Goal: Task Accomplishment & Management: Manage account settings

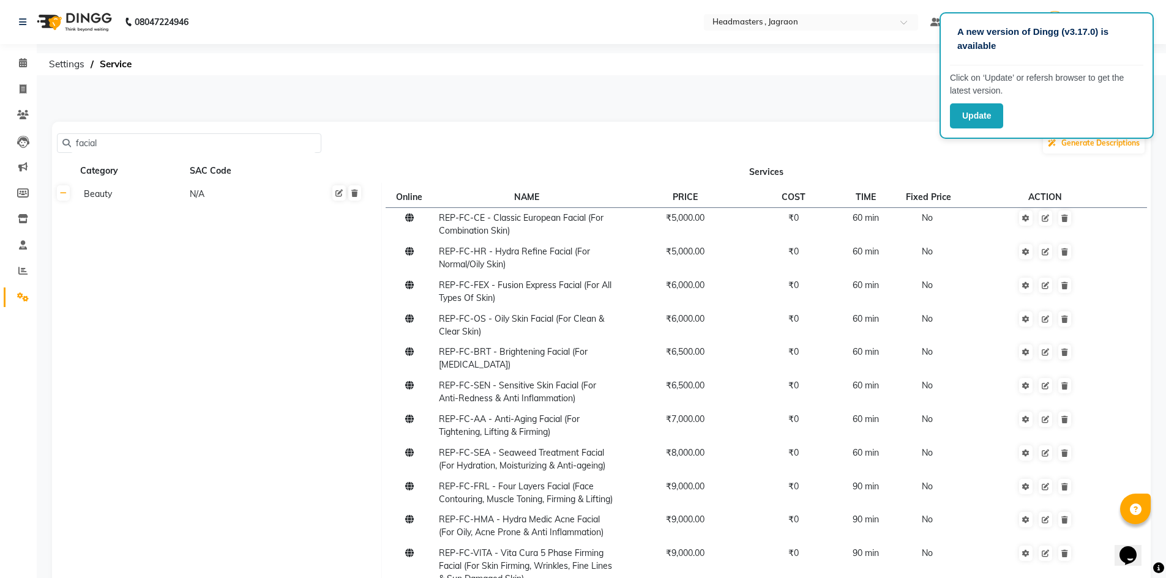
click at [220, 141] on input "facial" at bounding box center [193, 143] width 245 height 19
type input "f"
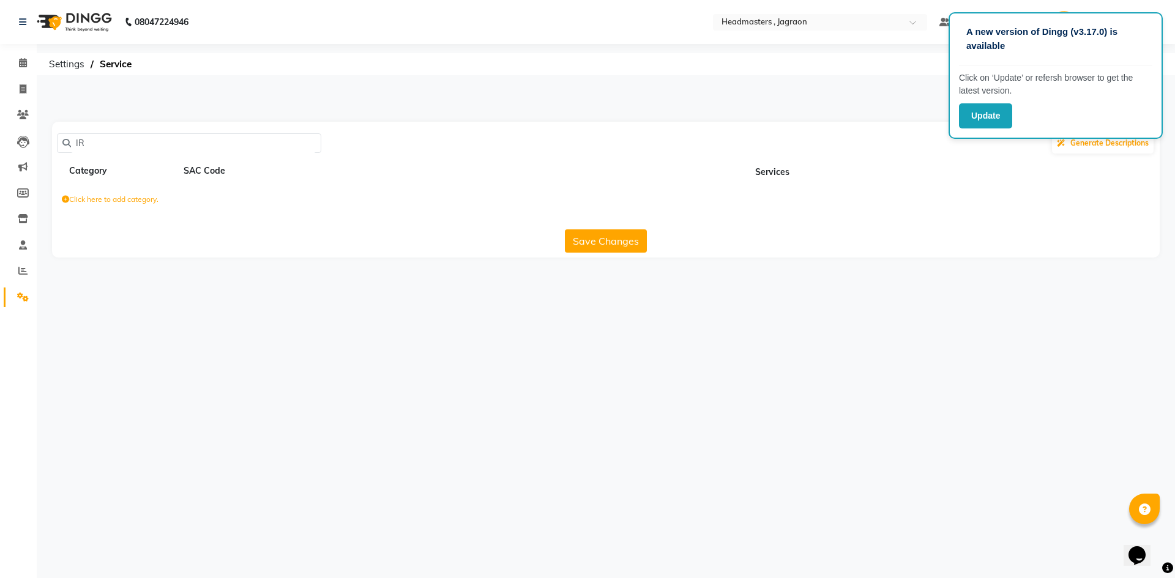
type input "I"
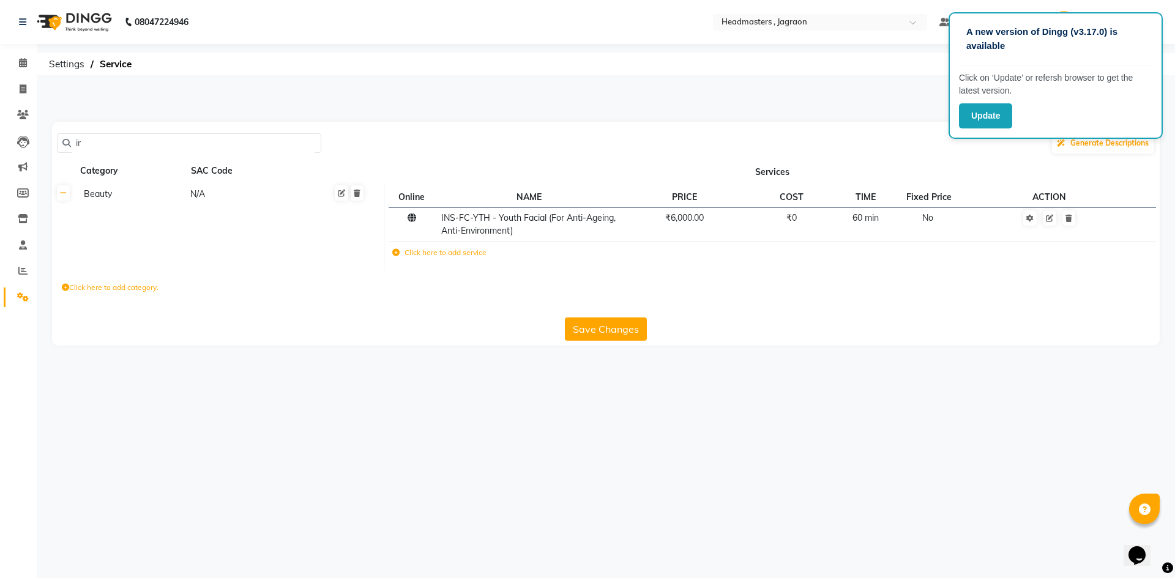
type input "i"
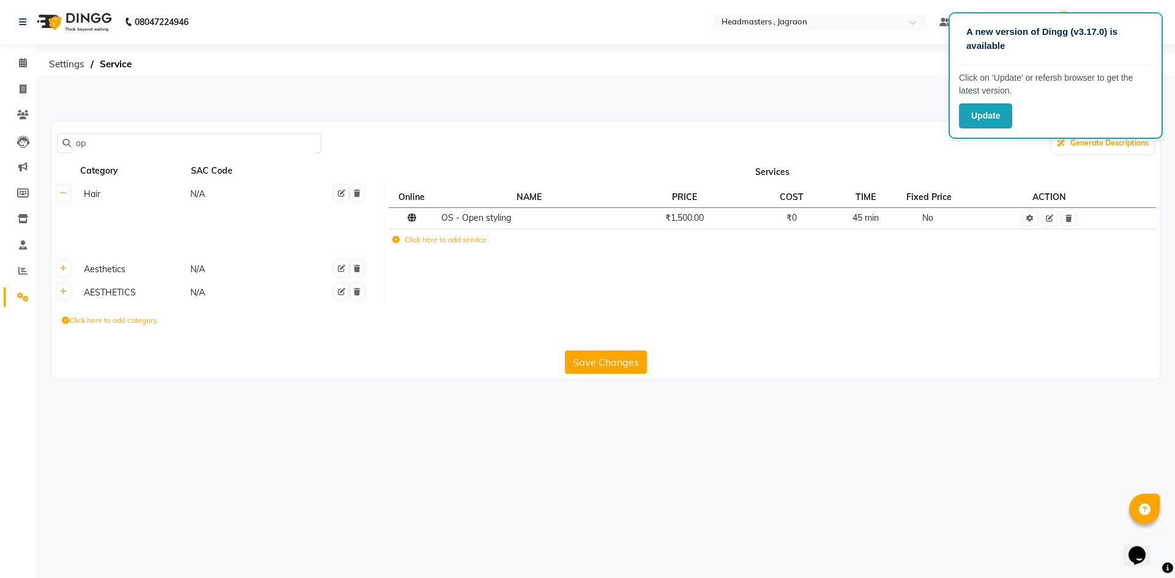
type input "o"
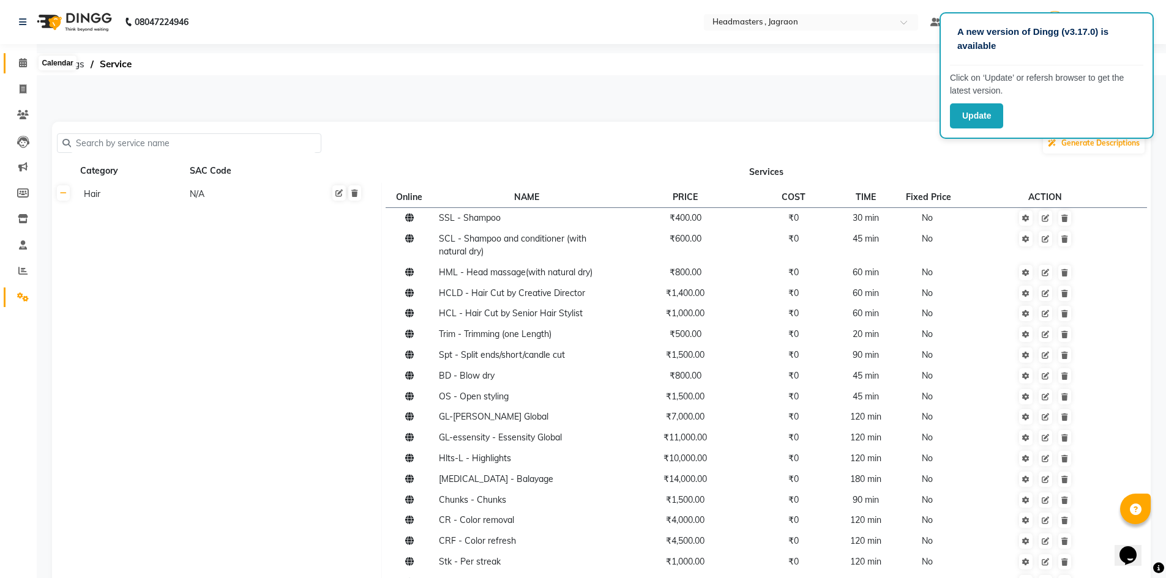
click at [14, 58] on span at bounding box center [22, 63] width 21 height 14
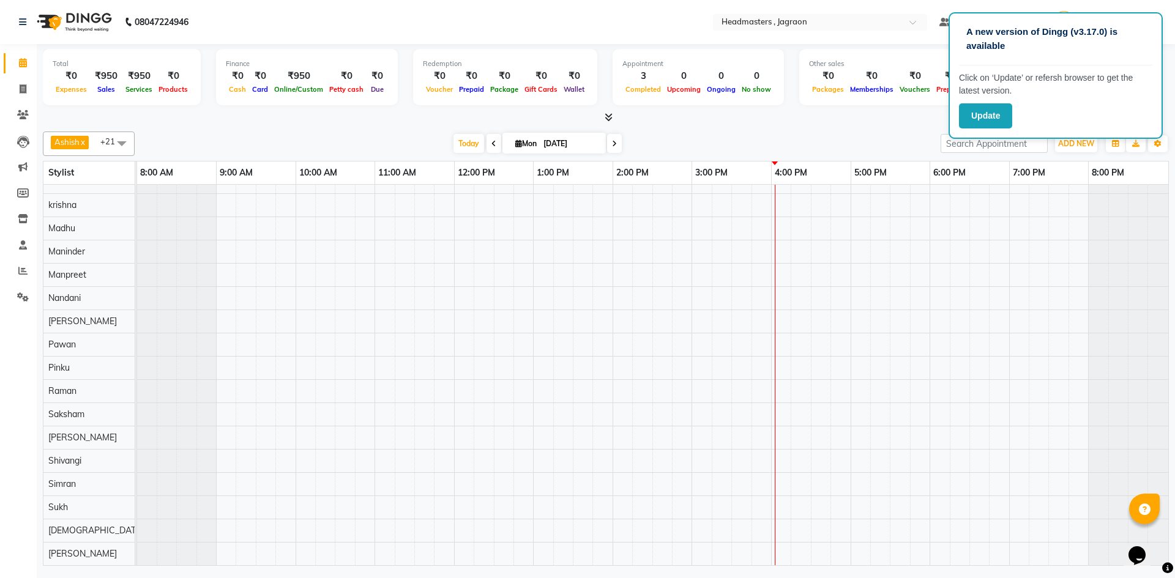
scroll to position [152, 0]
click at [371, 543] on tr at bounding box center [652, 298] width 1031 height 533
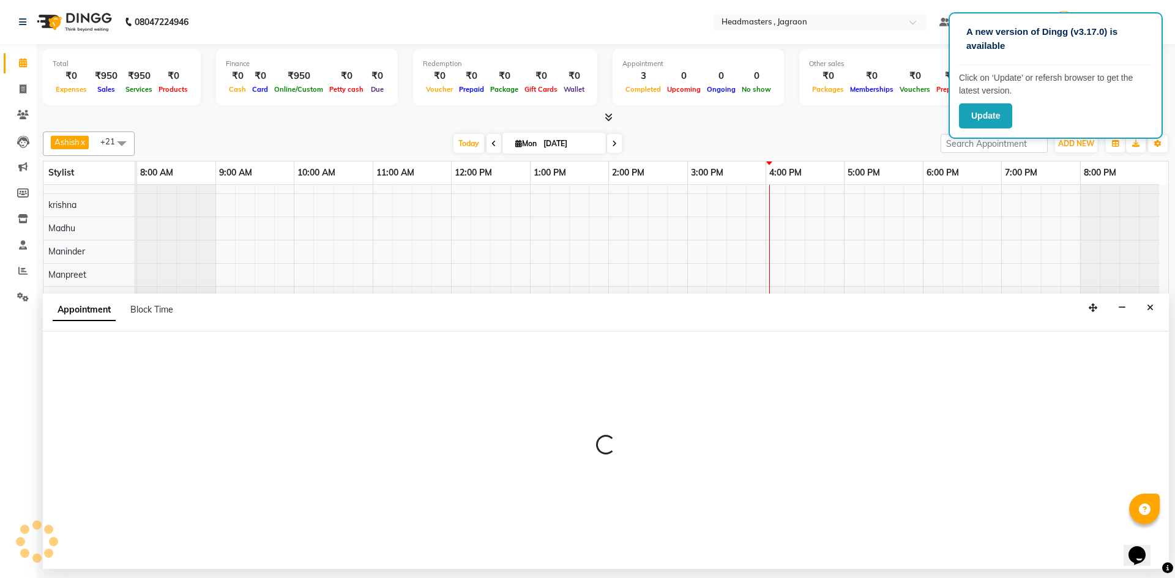
select select "88750"
select select "660"
select select "tentative"
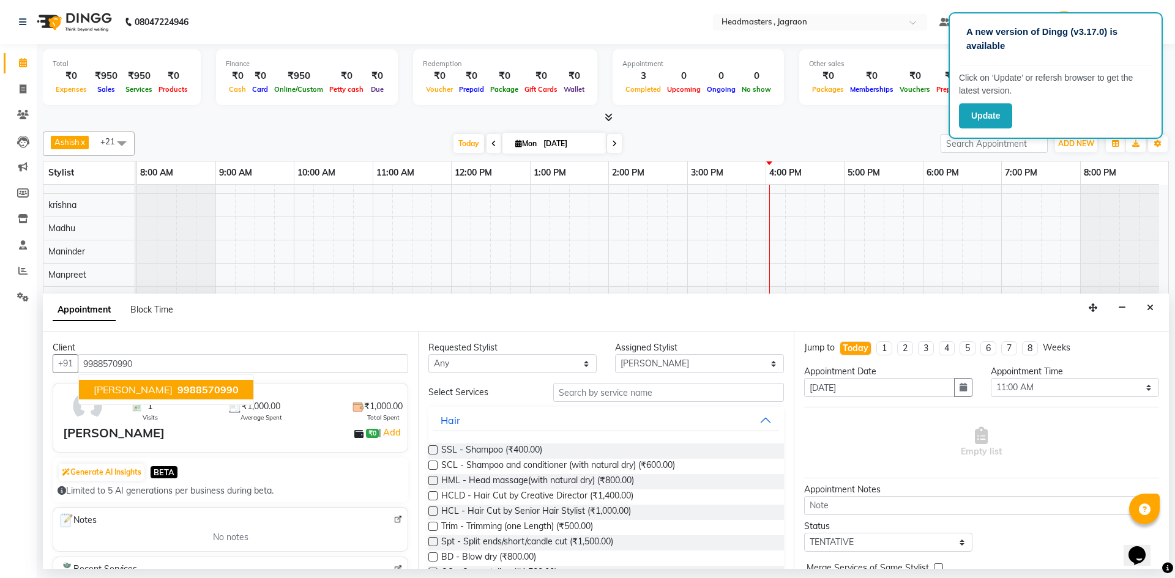
click at [102, 389] on span "[PERSON_NAME]" at bounding box center [133, 390] width 79 height 12
type input "9988570990"
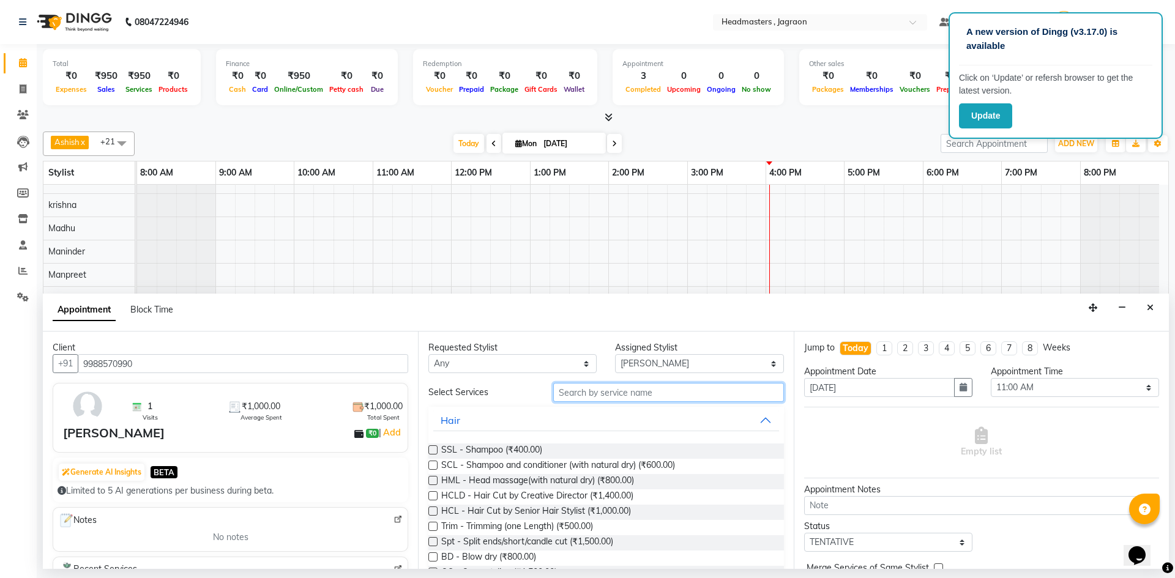
click at [658, 392] on input "text" at bounding box center [668, 392] width 231 height 19
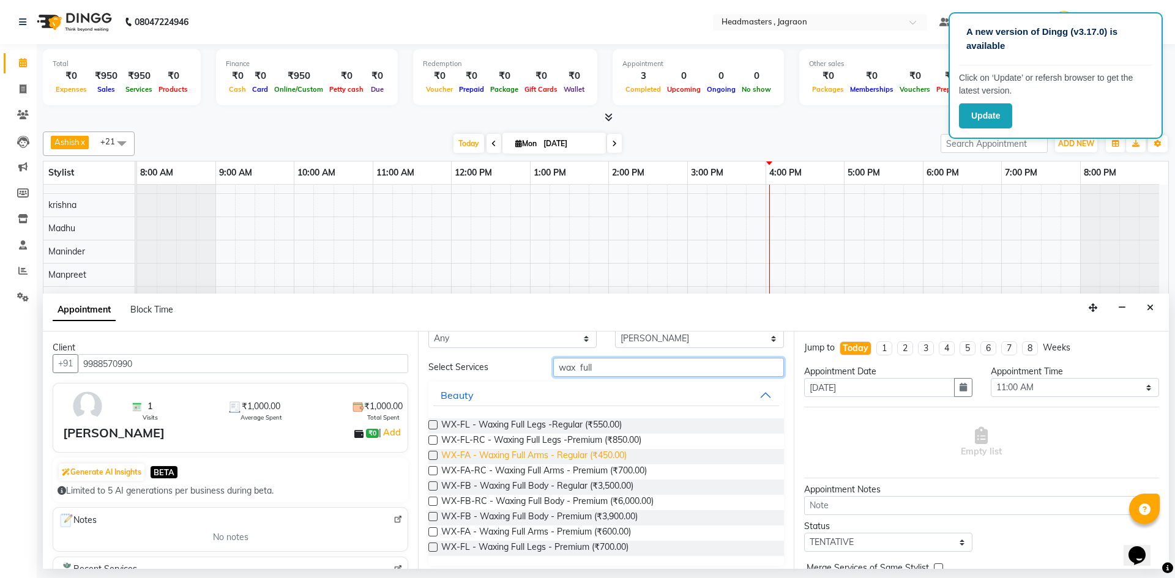
scroll to position [32, 0]
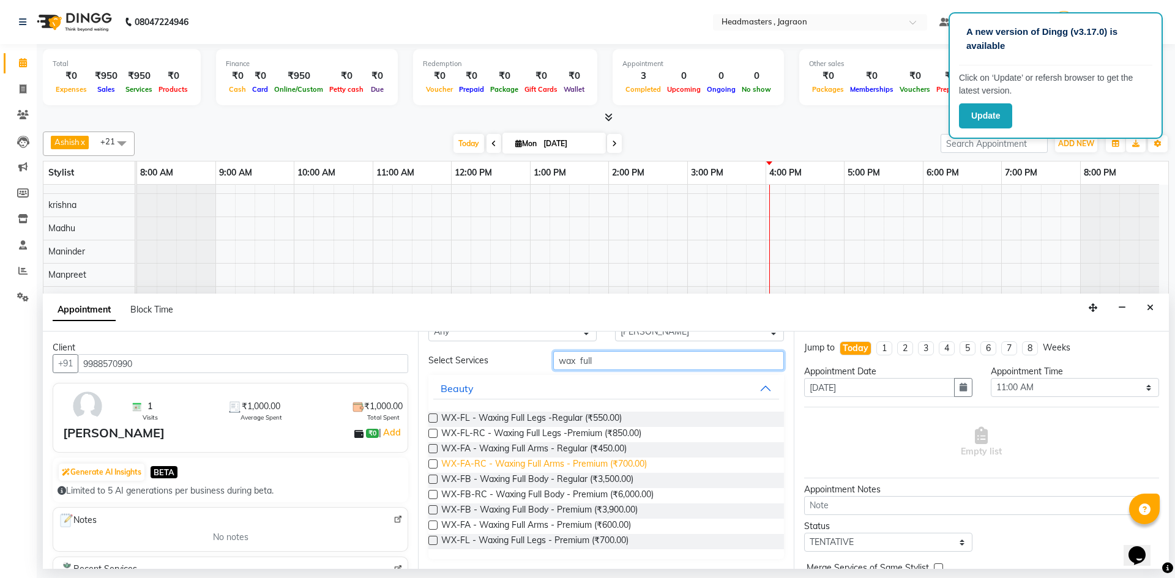
type input "wax full"
click at [522, 466] on span "WX-FA-RC - Waxing Full Arms - Premium (₹700.00)" at bounding box center [544, 465] width 206 height 15
checkbox input "false"
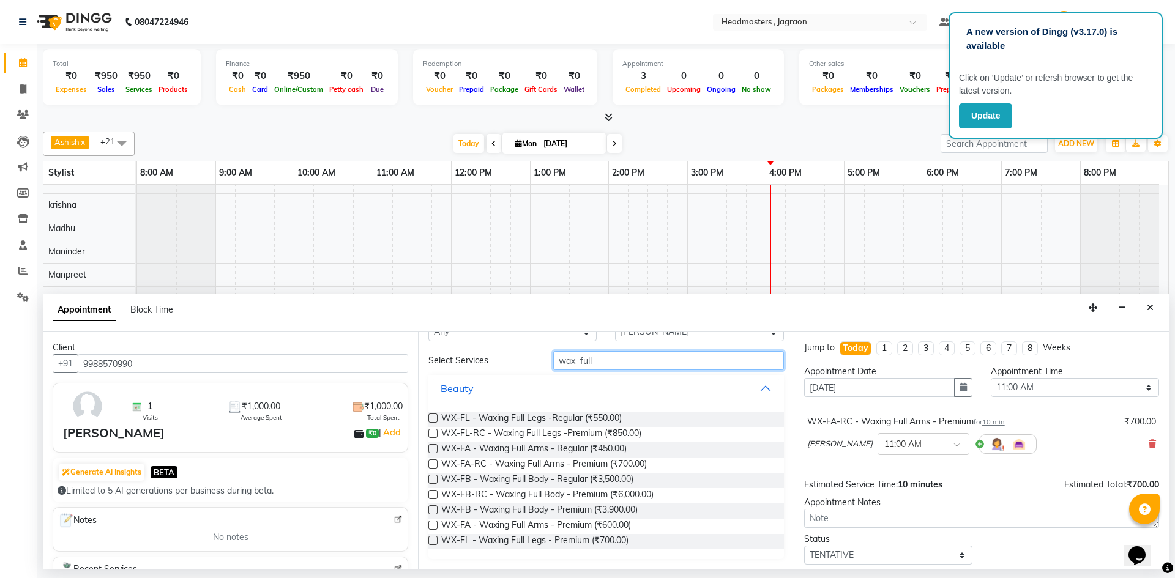
click at [597, 364] on input "wax full" at bounding box center [668, 360] width 231 height 19
type input "w"
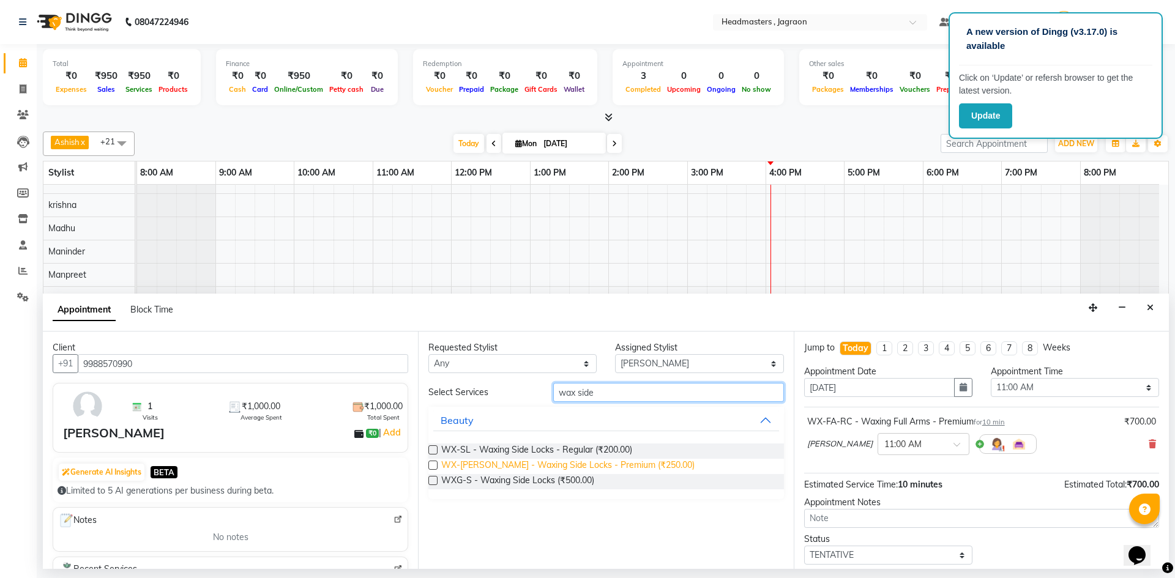
type input "wax side"
click at [529, 467] on span "WX-[PERSON_NAME] - Waxing Side Locks - Premium (₹250.00)" at bounding box center [567, 466] width 253 height 15
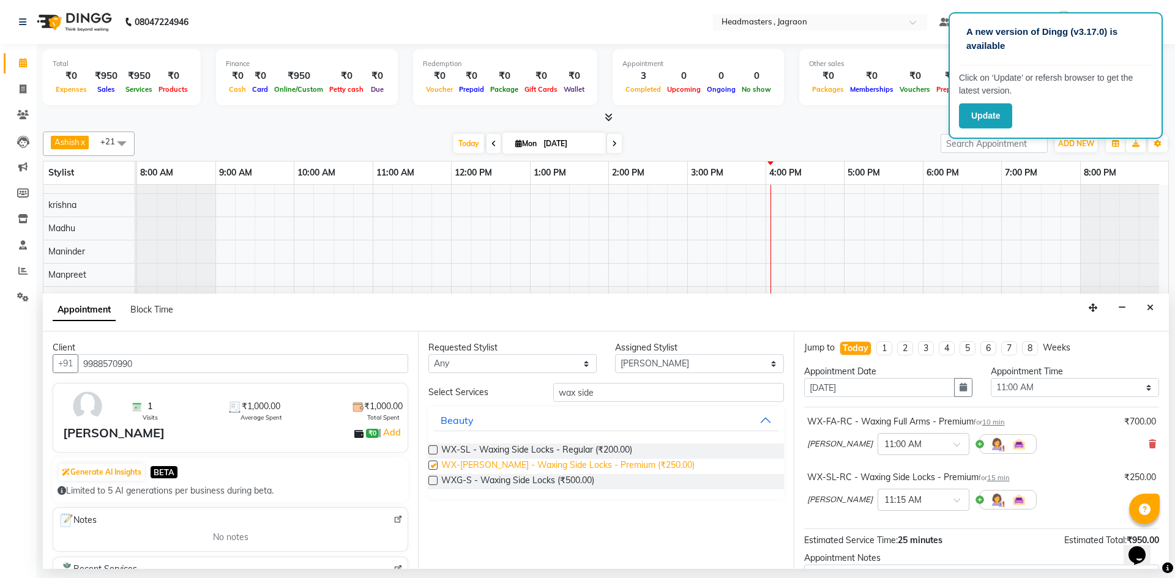
checkbox input "false"
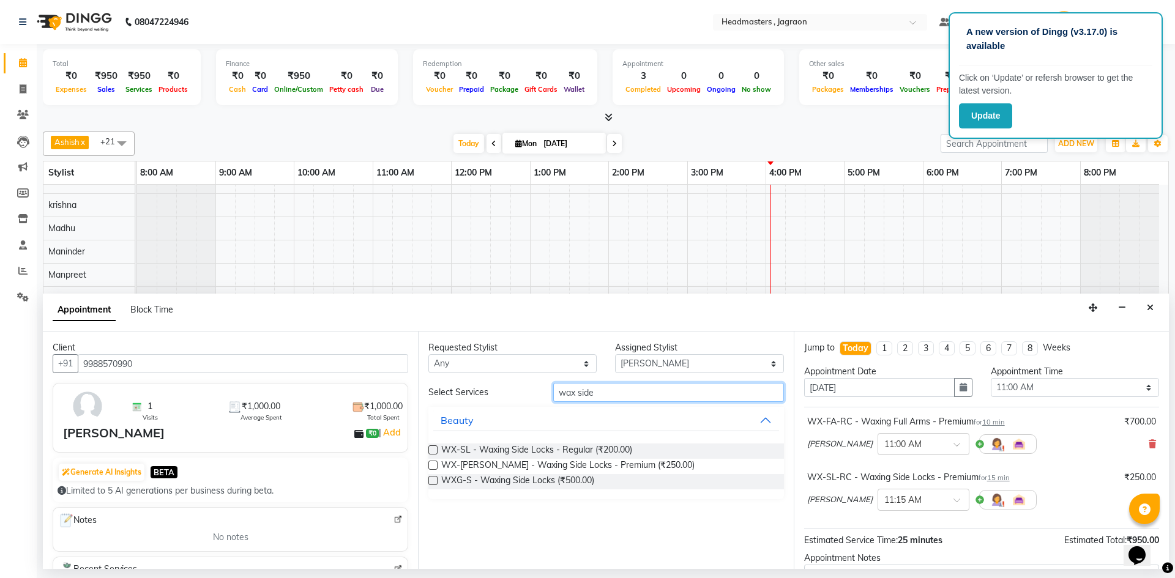
click at [606, 398] on input "wax side" at bounding box center [668, 392] width 231 height 19
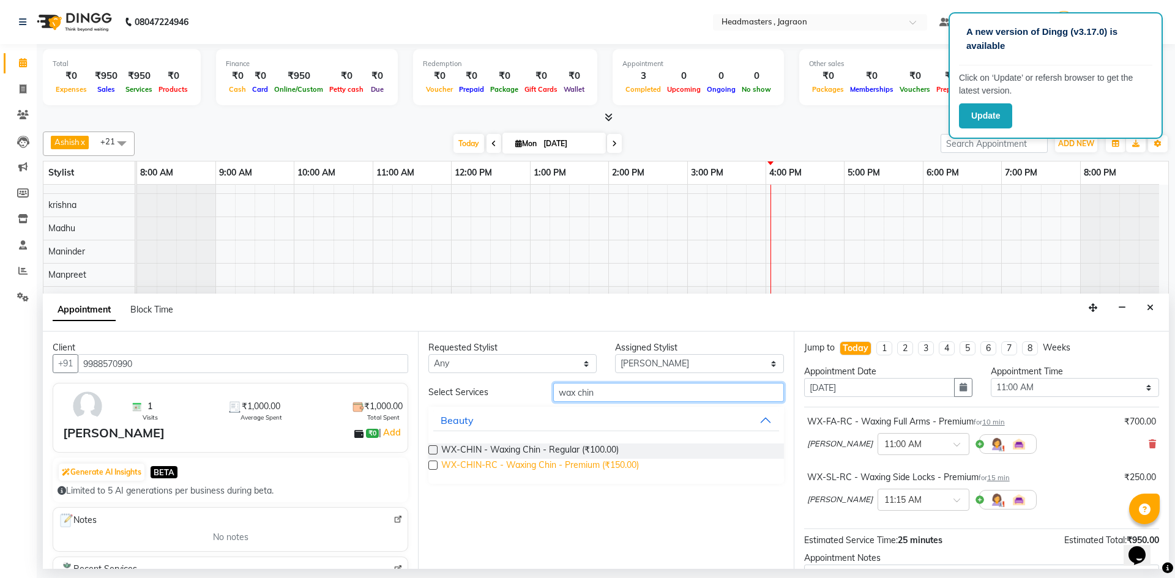
type input "wax chin"
click at [598, 461] on span "WX-CHIN-RC - Waxing Chin - Premium (₹150.00)" at bounding box center [540, 466] width 198 height 15
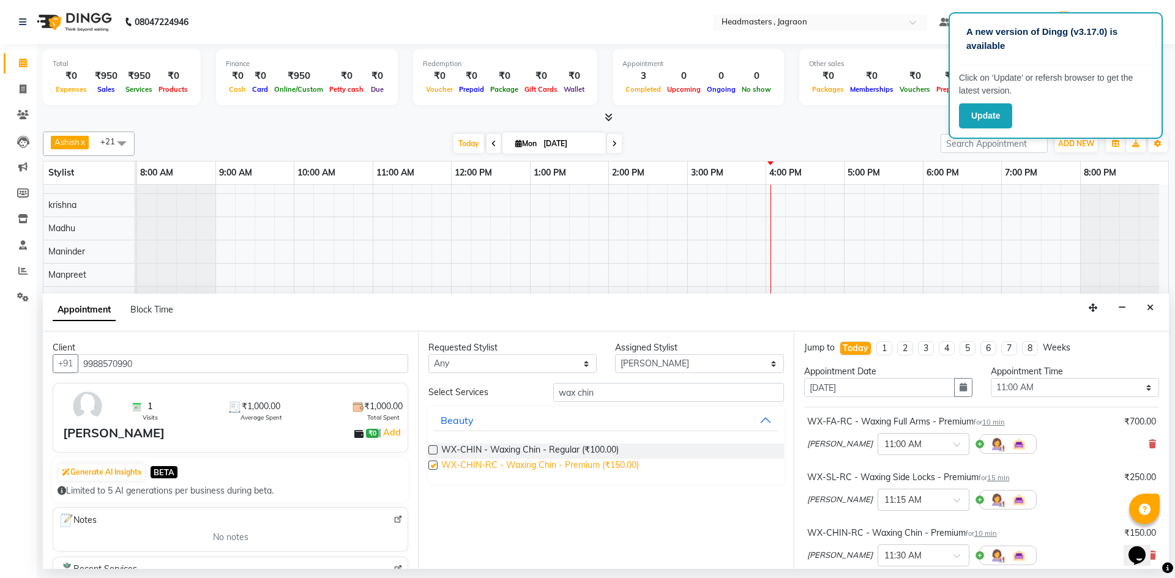
checkbox input "false"
click at [616, 387] on input "wax chin" at bounding box center [668, 392] width 231 height 19
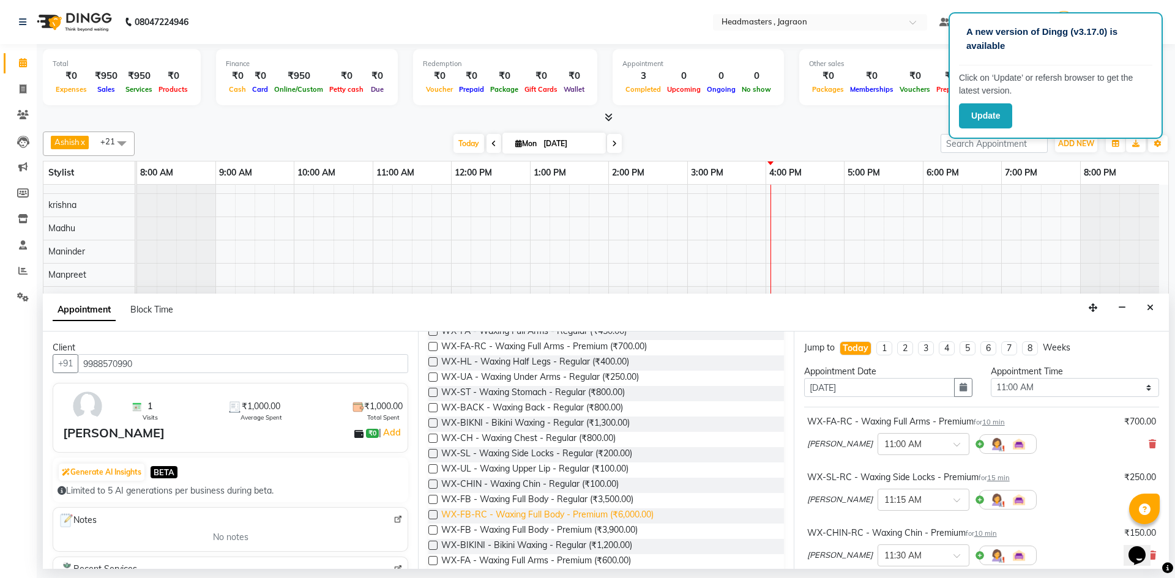
scroll to position [122, 0]
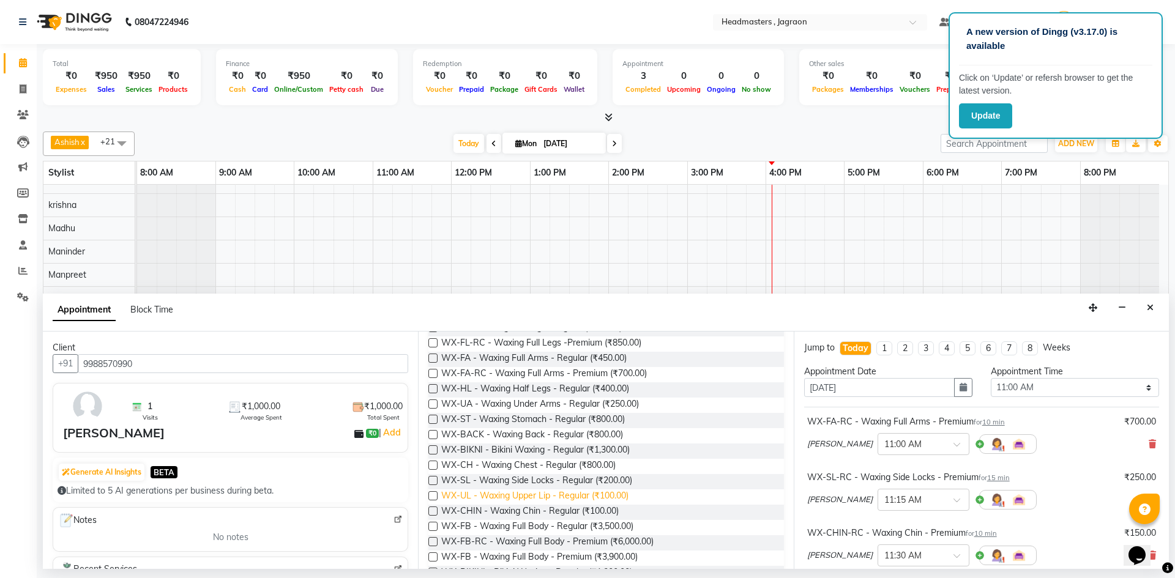
type input "wax ul"
click at [532, 497] on span "WX-UL - Waxing Upper Lip - Regular (₹100.00)" at bounding box center [534, 497] width 187 height 15
checkbox input "false"
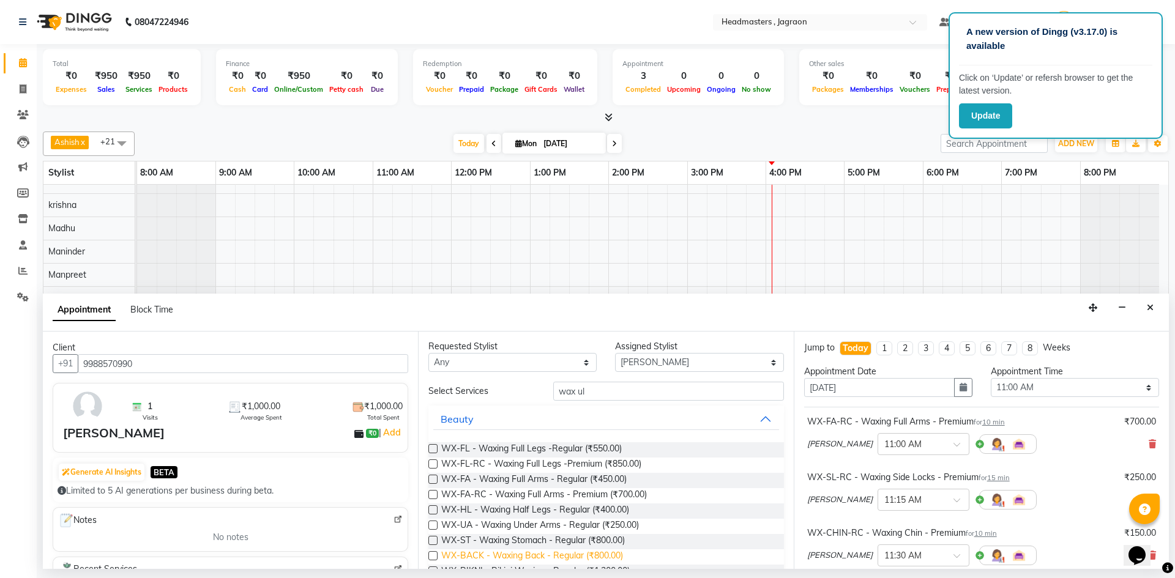
scroll to position [0, 0]
click at [597, 392] on input "wax ul" at bounding box center [668, 392] width 231 height 19
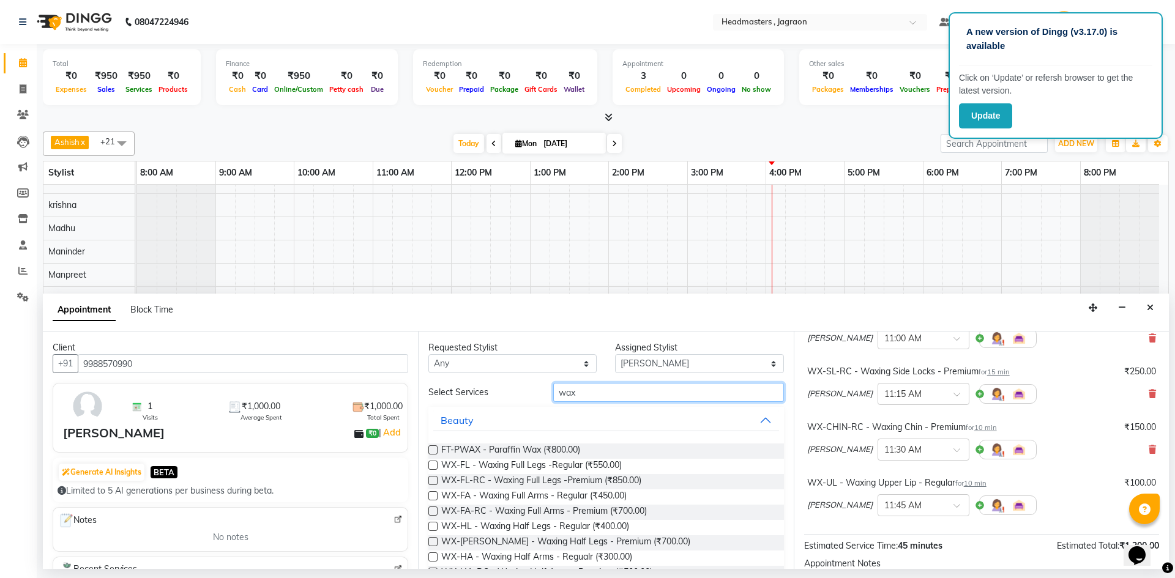
scroll to position [122, 0]
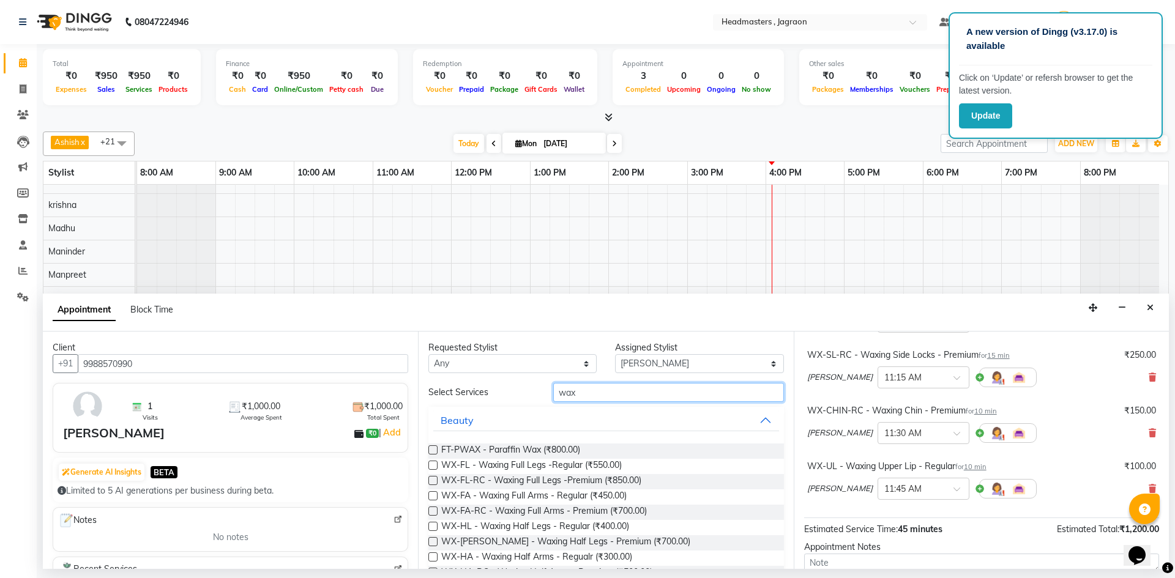
click at [690, 389] on input "wax" at bounding box center [668, 392] width 231 height 19
type input "w"
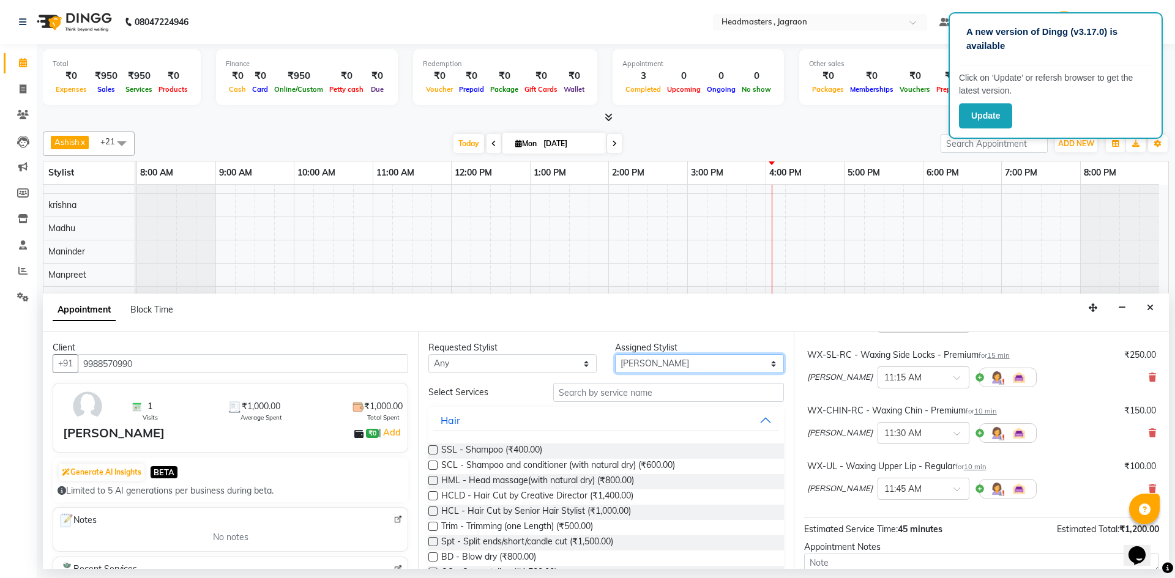
click at [666, 365] on select "Select Ashish Divya Harpreet HM Jagraon [PERSON_NAME] [PERSON_NAME] krishna Mad…" at bounding box center [699, 363] width 168 height 19
select select "79851"
click at [615, 354] on select "Select Ashish Divya Harpreet HM Jagraon [PERSON_NAME] [PERSON_NAME] krishna Mad…" at bounding box center [699, 363] width 168 height 19
click at [637, 395] on input "text" at bounding box center [668, 392] width 231 height 19
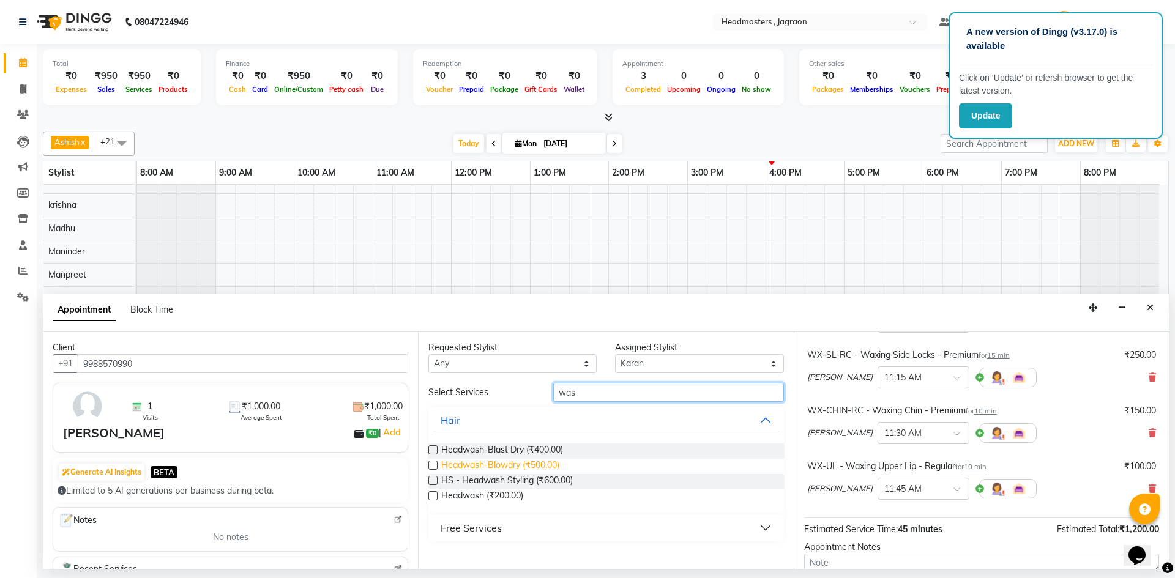
type input "was"
click at [533, 461] on span "Headwash-Blowdry (₹500.00)" at bounding box center [500, 466] width 118 height 15
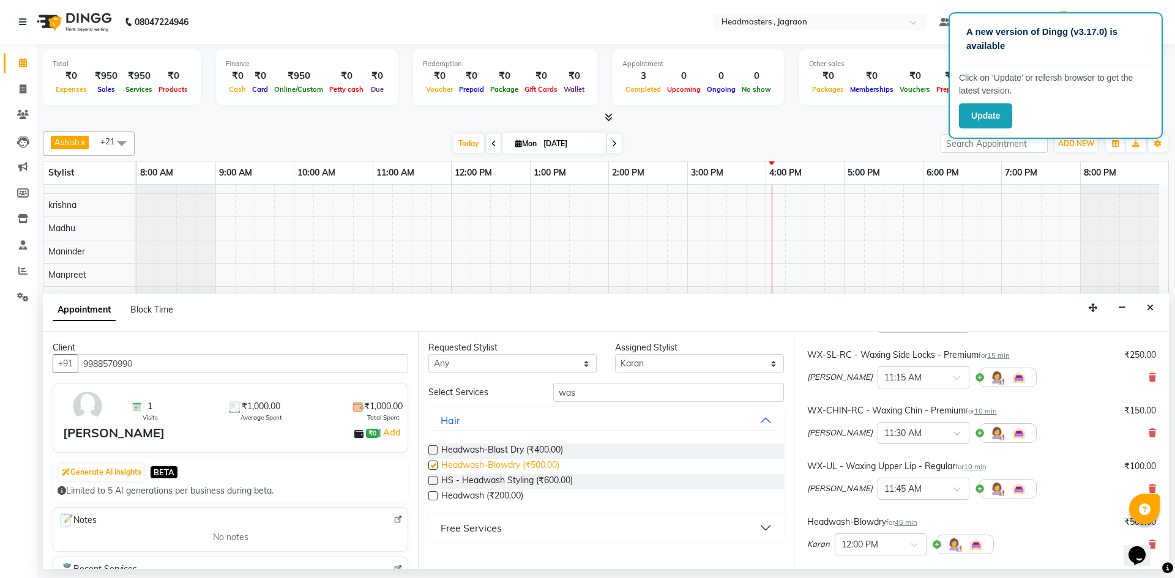
checkbox input "false"
click at [598, 395] on input "was" at bounding box center [668, 392] width 231 height 19
type input "w"
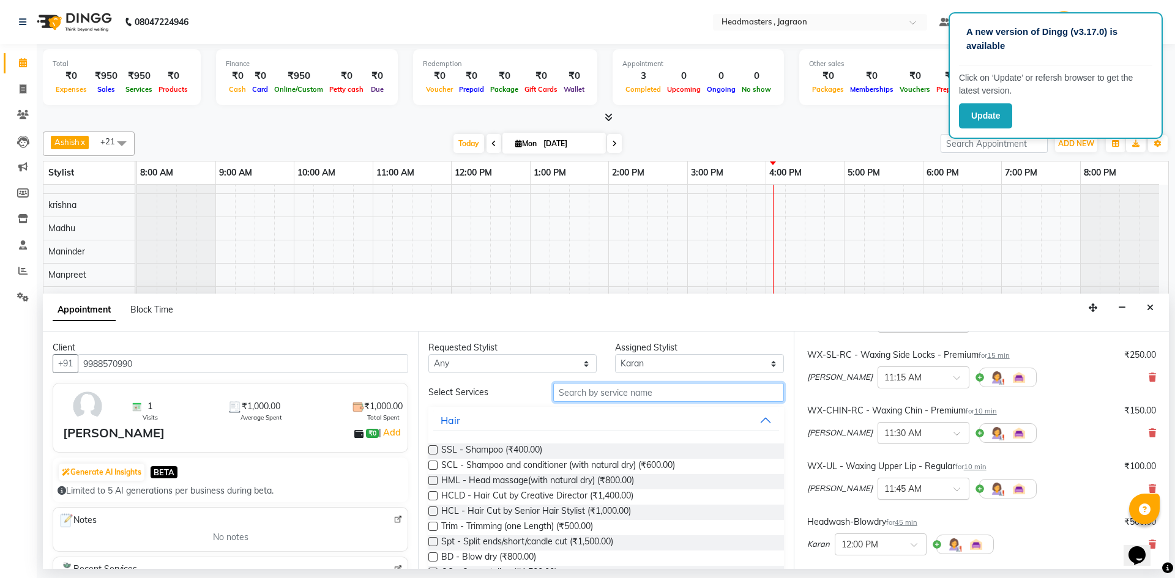
scroll to position [184, 0]
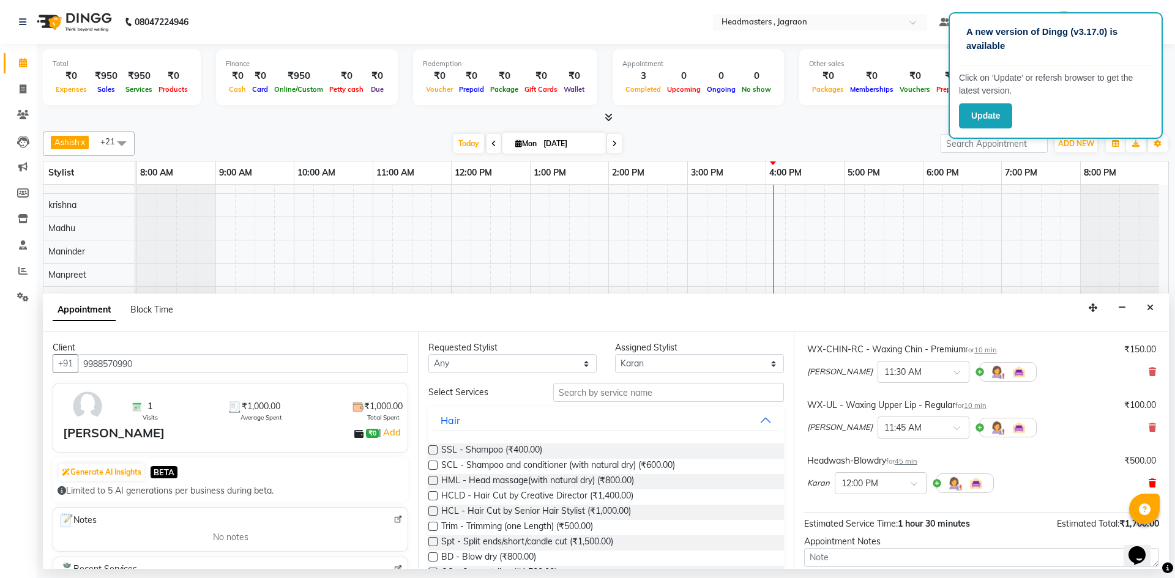
click at [1149, 481] on icon at bounding box center [1152, 483] width 7 height 9
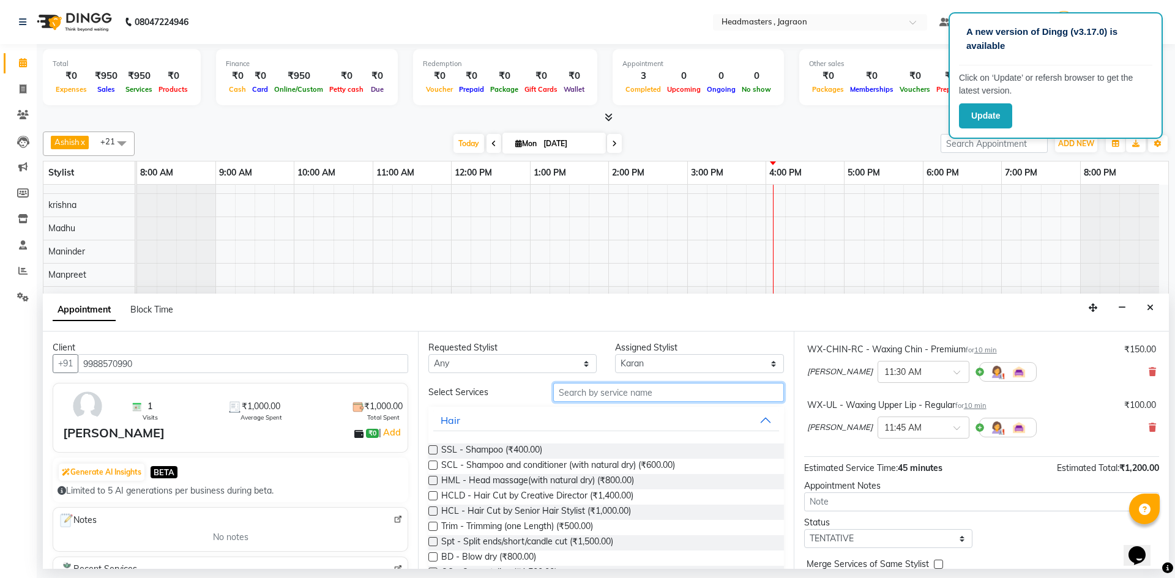
click at [625, 392] on input "text" at bounding box center [668, 392] width 231 height 19
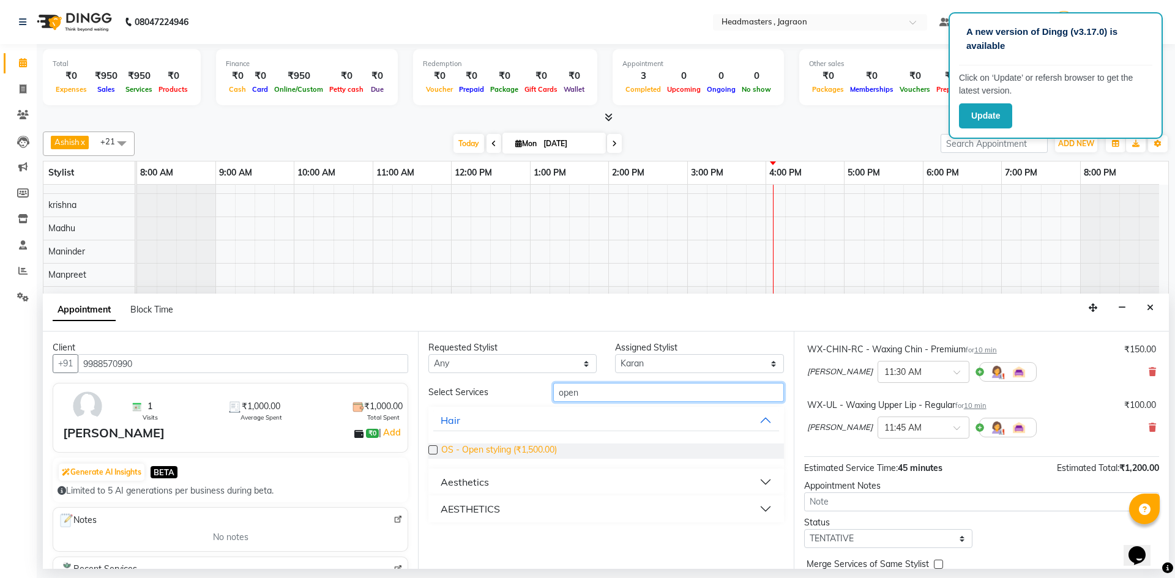
type input "open"
click at [542, 447] on span "OS - Open styling (₹1,500.00)" at bounding box center [499, 451] width 116 height 15
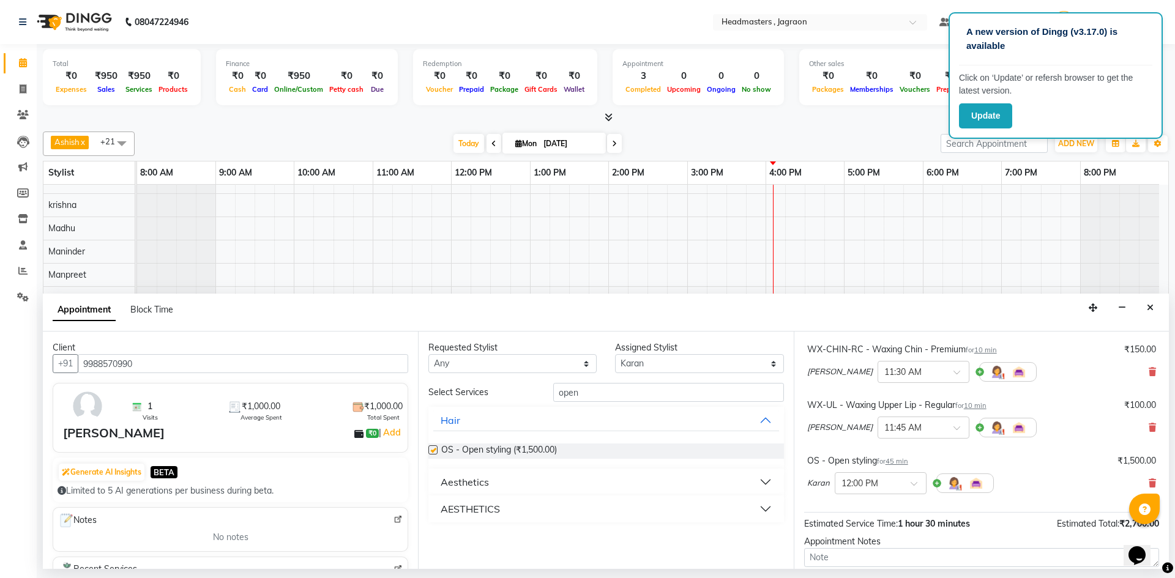
checkbox input "false"
click at [600, 393] on input "open" at bounding box center [668, 392] width 231 height 19
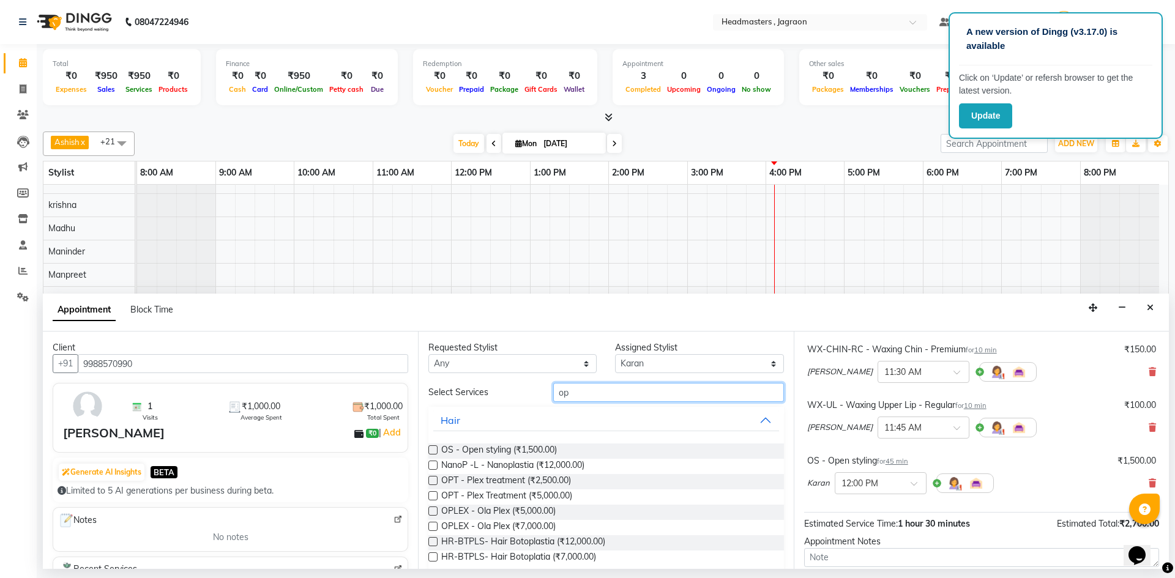
type input "o"
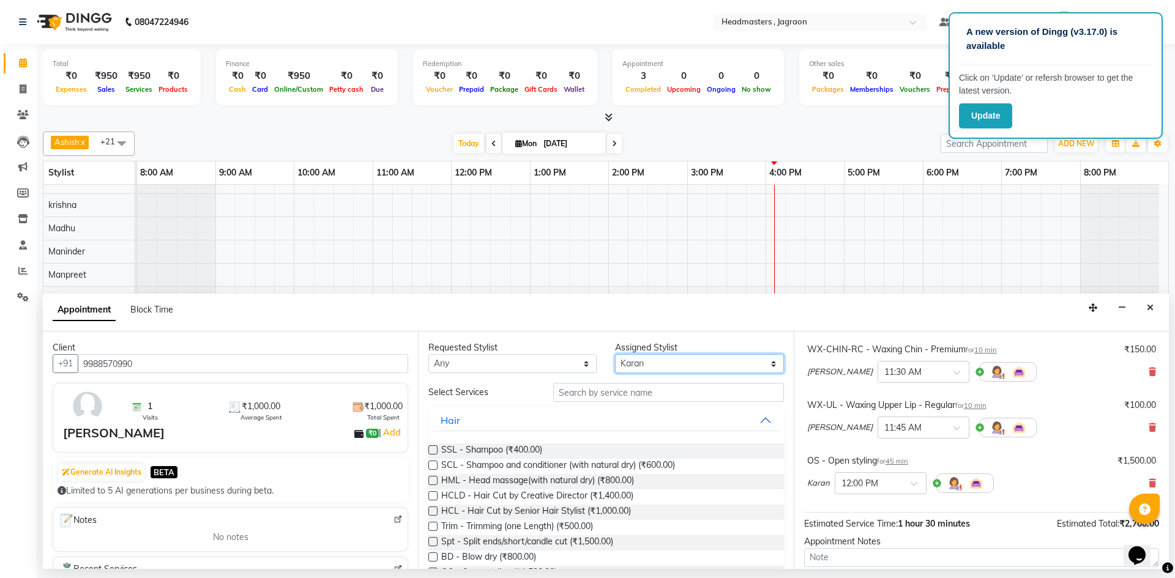
click at [641, 359] on select "Select Ashish Divya Harpreet HM Jagraon [PERSON_NAME] [PERSON_NAME] krishna Mad…" at bounding box center [699, 363] width 168 height 19
select select "81214"
click at [615, 354] on select "Select Ashish Divya Harpreet HM Jagraon [PERSON_NAME] [PERSON_NAME] krishna Mad…" at bounding box center [699, 363] width 168 height 19
click at [621, 398] on input "text" at bounding box center [668, 392] width 231 height 19
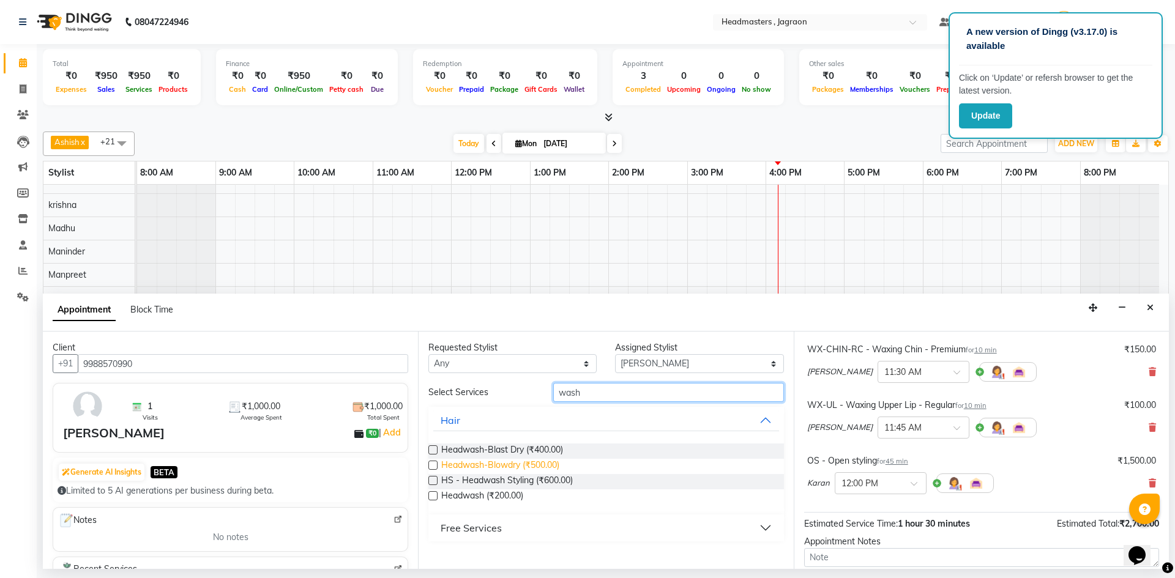
type input "wash"
click at [493, 464] on span "Headwash-Blowdry (₹500.00)" at bounding box center [500, 466] width 118 height 15
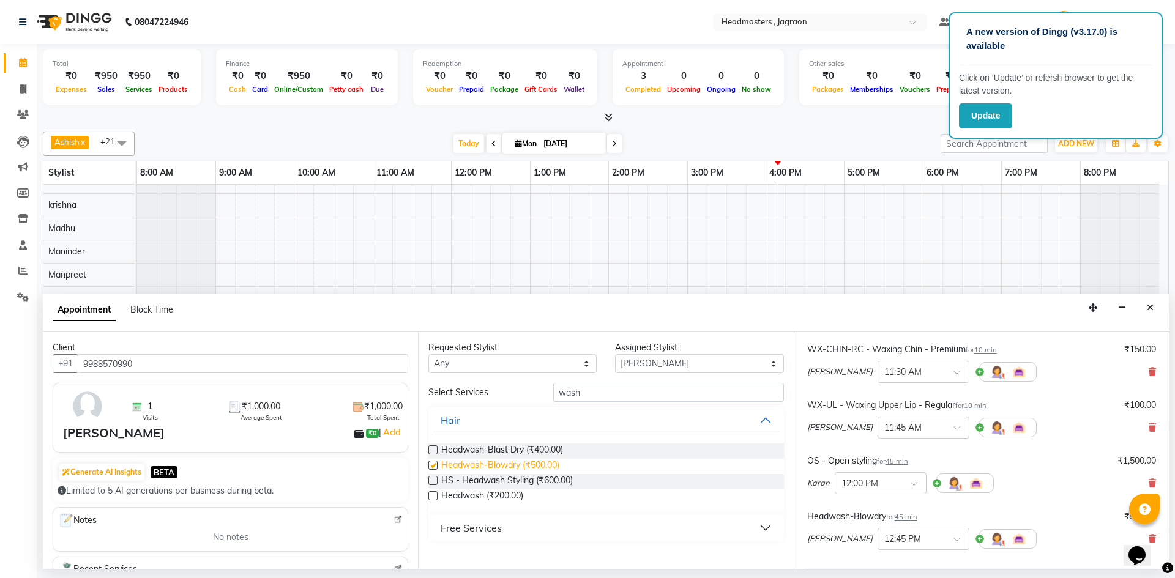
checkbox input "false"
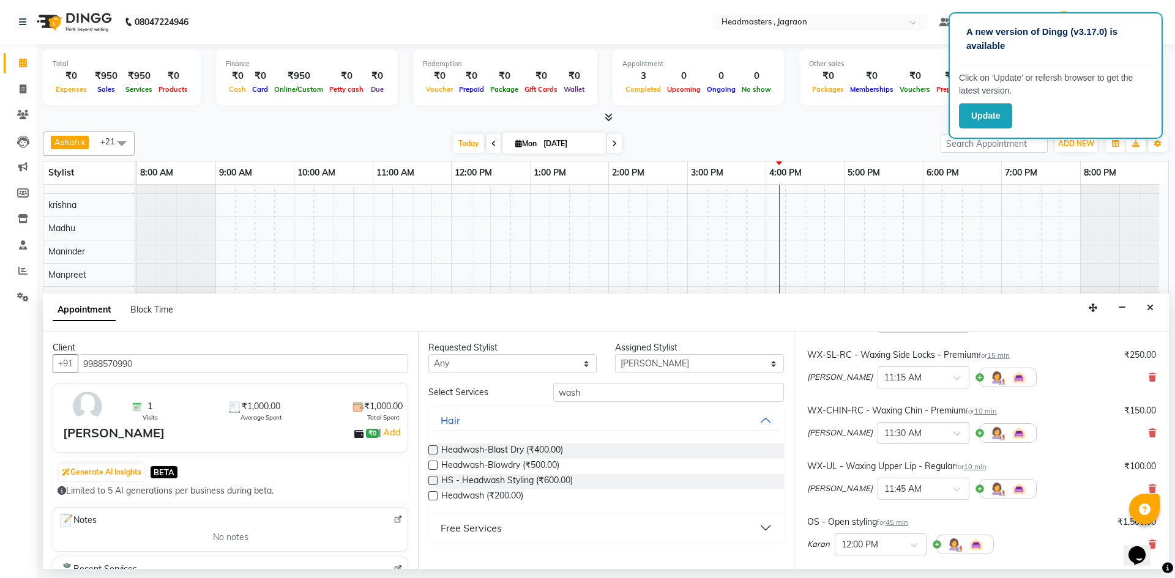
scroll to position [306, 0]
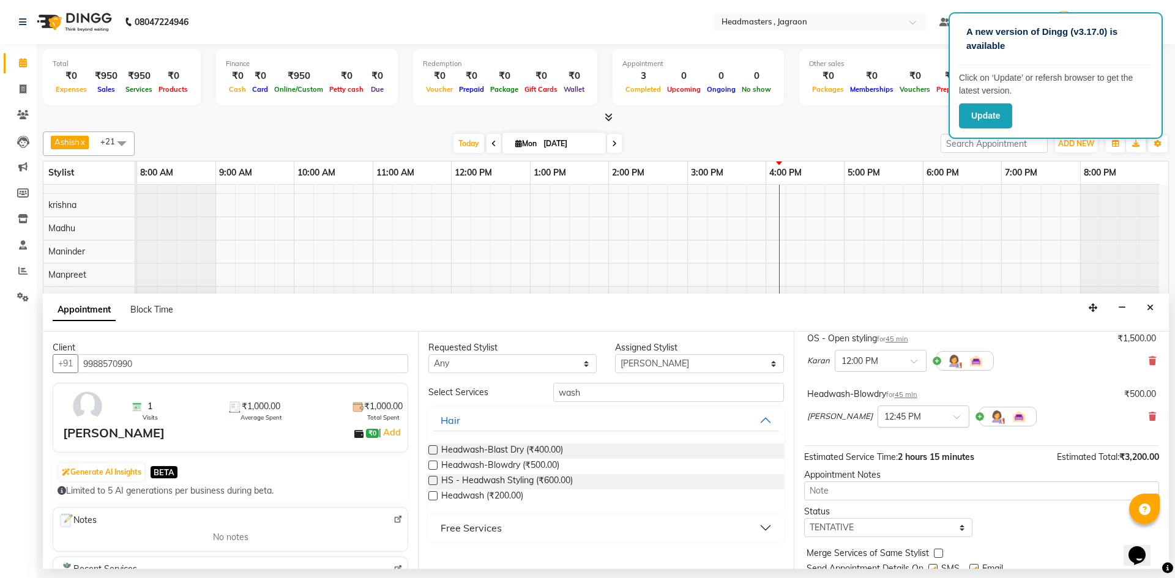
click at [884, 417] on input "text" at bounding box center [911, 415] width 54 height 13
click at [879, 470] on div "11:45 AM" at bounding box center [923, 471] width 91 height 23
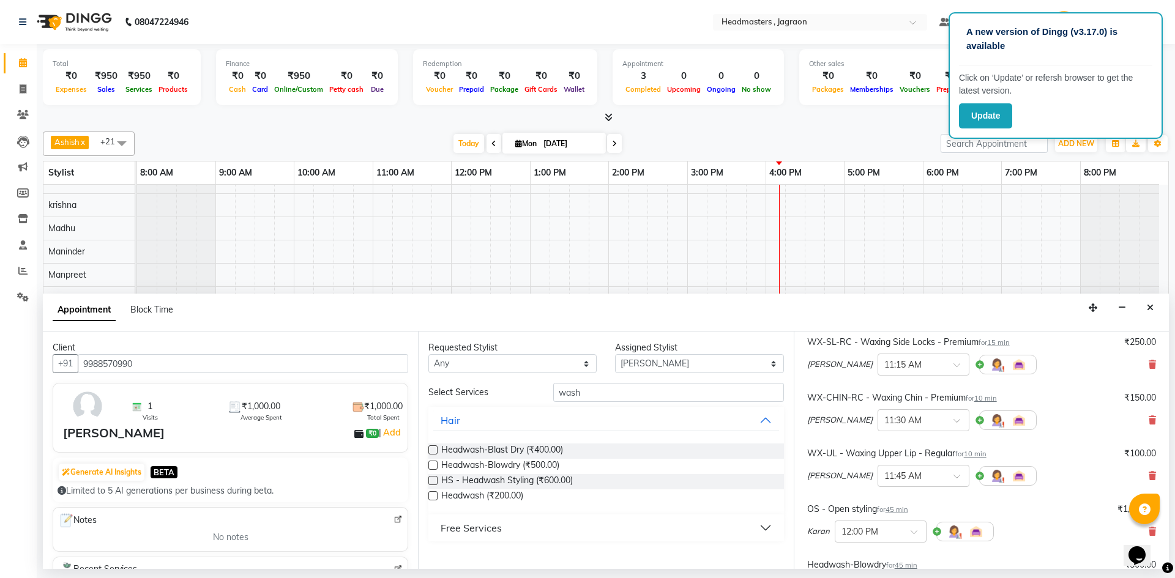
scroll to position [135, 0]
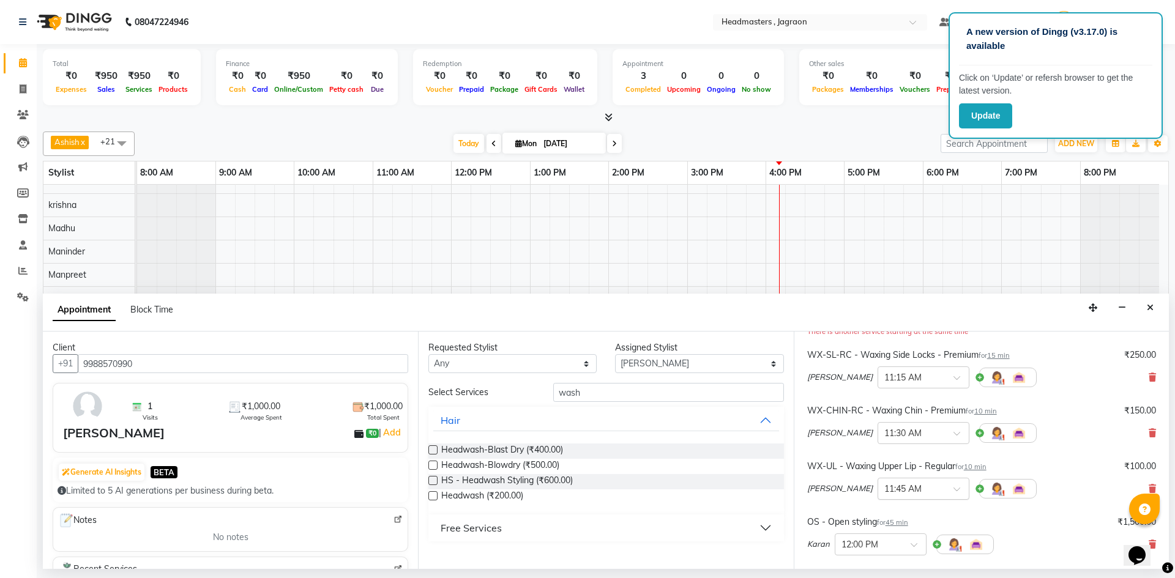
click at [884, 491] on input "text" at bounding box center [911, 488] width 54 height 13
click at [878, 548] on div "11:30 AM" at bounding box center [923, 549] width 91 height 23
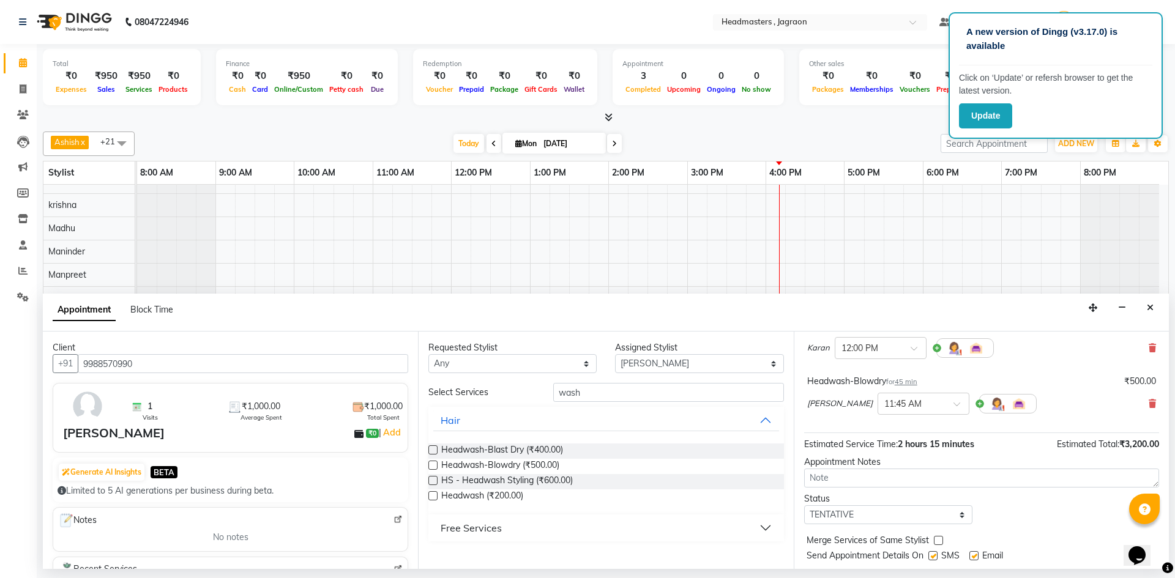
scroll to position [351, 0]
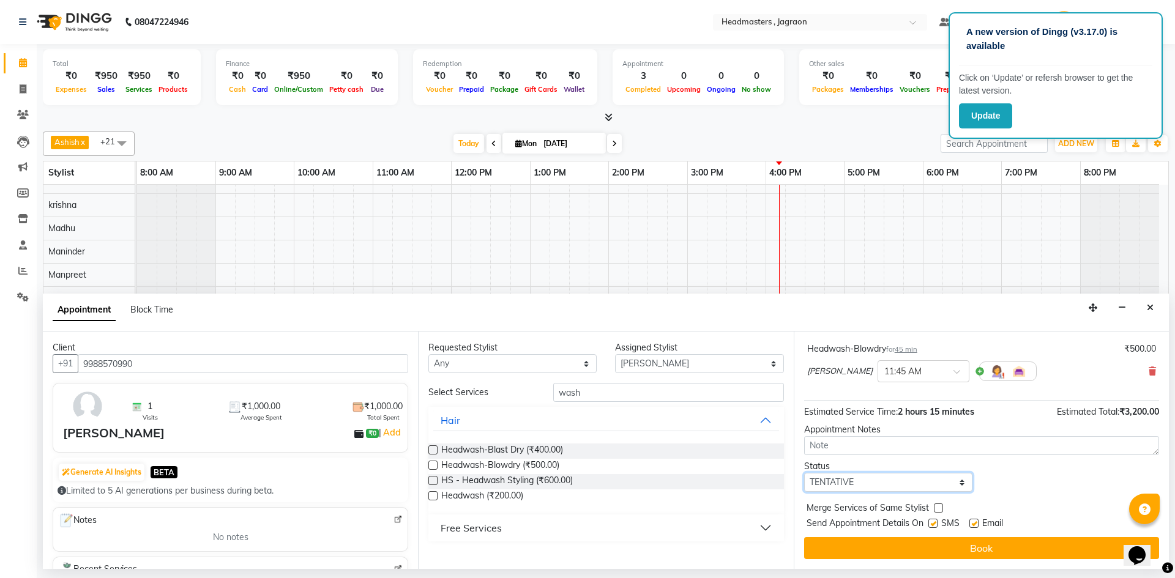
click at [863, 482] on select "Select TENTATIVE CONFIRM CHECK-IN UPCOMING" at bounding box center [888, 482] width 168 height 19
select select "confirm booking"
click at [804, 473] on select "Select TENTATIVE CONFIRM CHECK-IN UPCOMING" at bounding box center [888, 482] width 168 height 19
click at [927, 518] on div "Send Appointment Details On SMS Email" at bounding box center [983, 524] width 352 height 15
click at [939, 523] on div "SMS" at bounding box center [948, 524] width 41 height 15
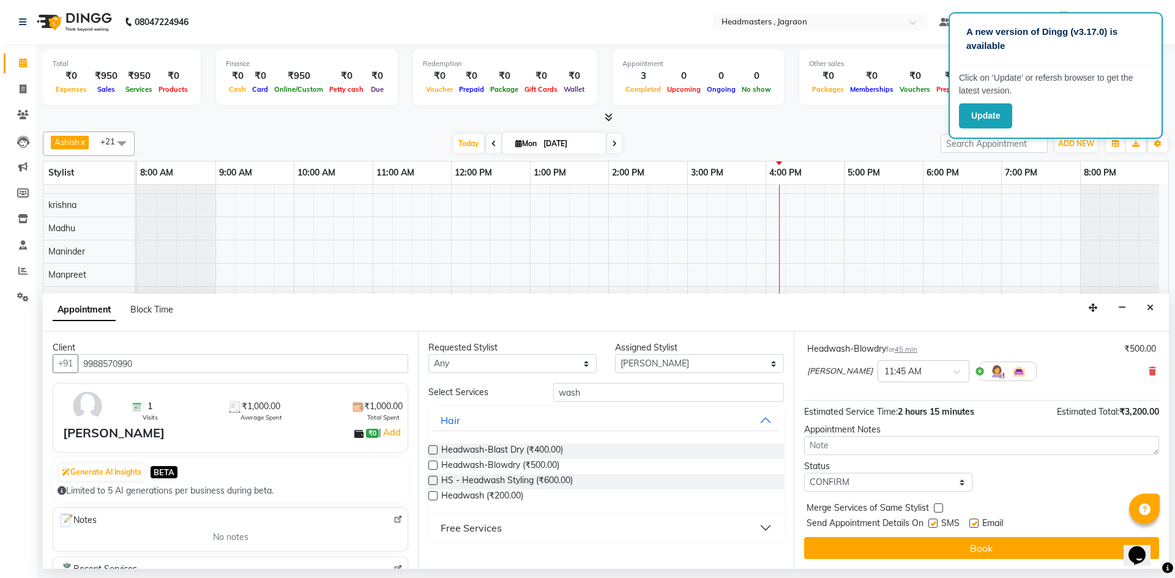
click at [932, 521] on label at bounding box center [932, 523] width 9 height 9
click at [932, 521] on input "checkbox" at bounding box center [932, 525] width 8 height 8
checkbox input "false"
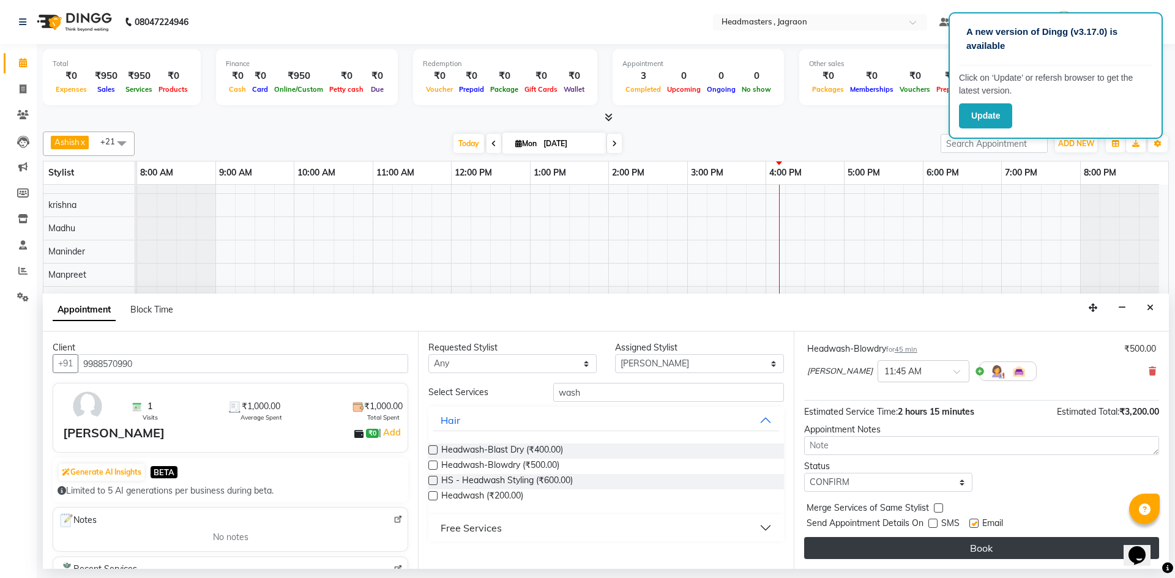
click at [931, 546] on button "Book" at bounding box center [981, 548] width 355 height 22
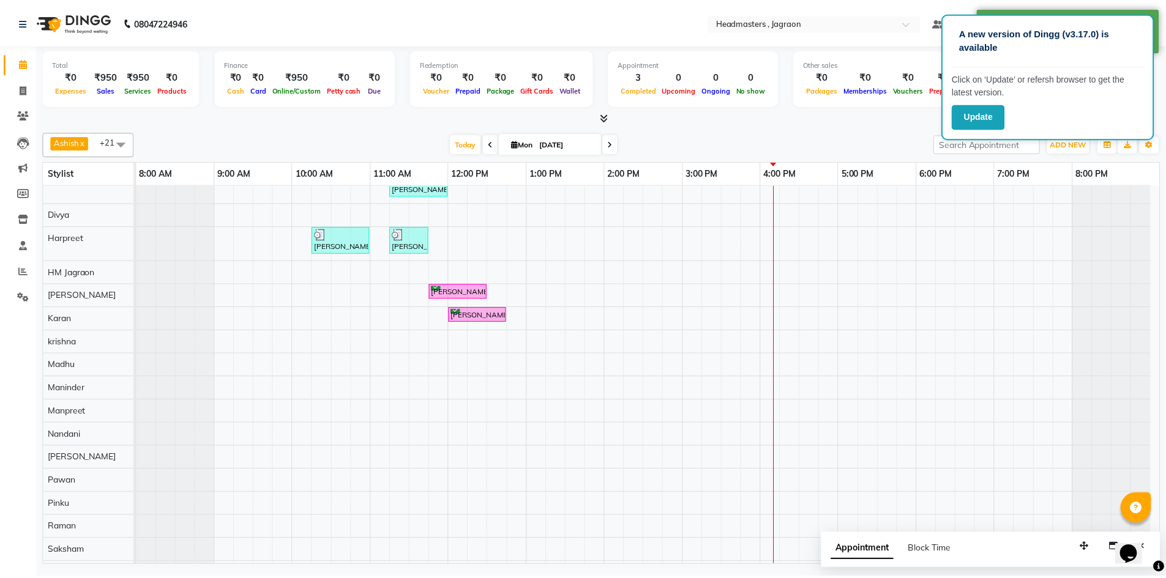
scroll to position [0, 0]
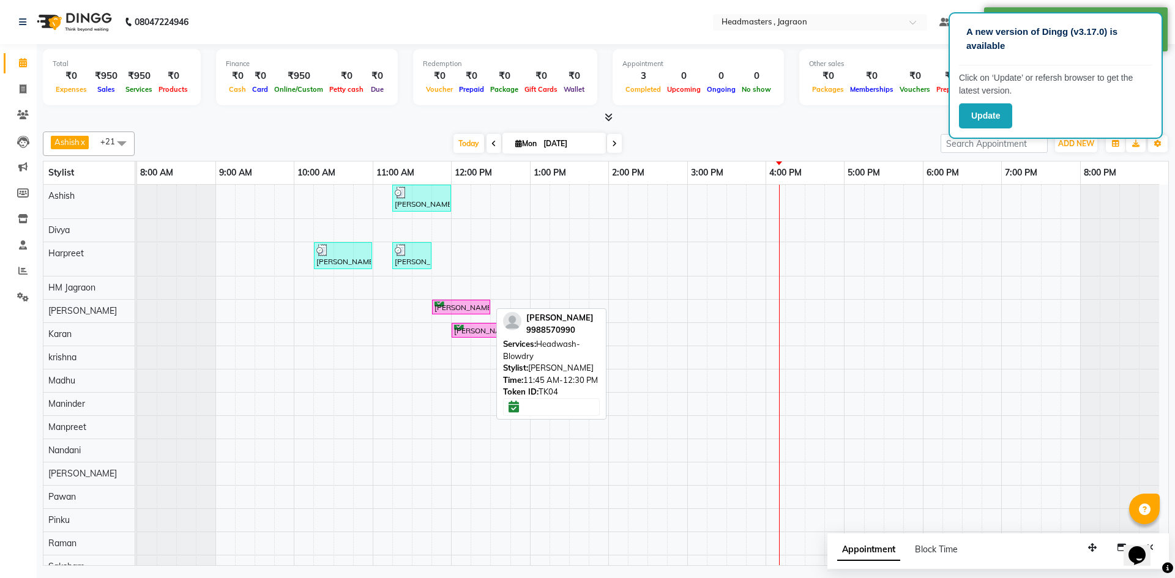
click at [464, 302] on div "[PERSON_NAME], TK04, 11:45 AM-12:30 PM, Headwash-Blowdry" at bounding box center [461, 308] width 56 height 12
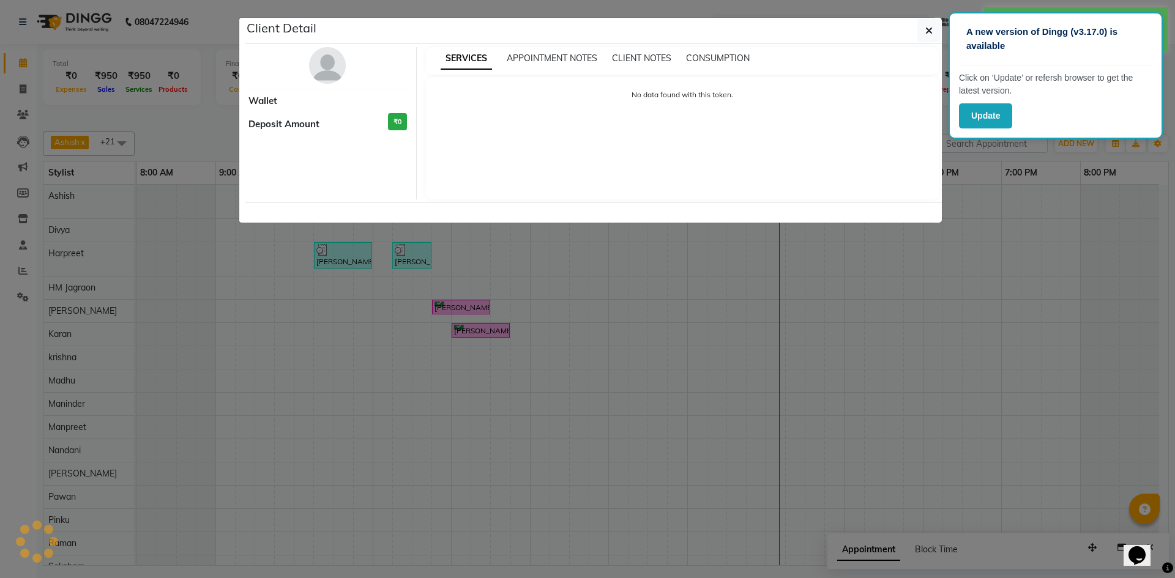
select select "6"
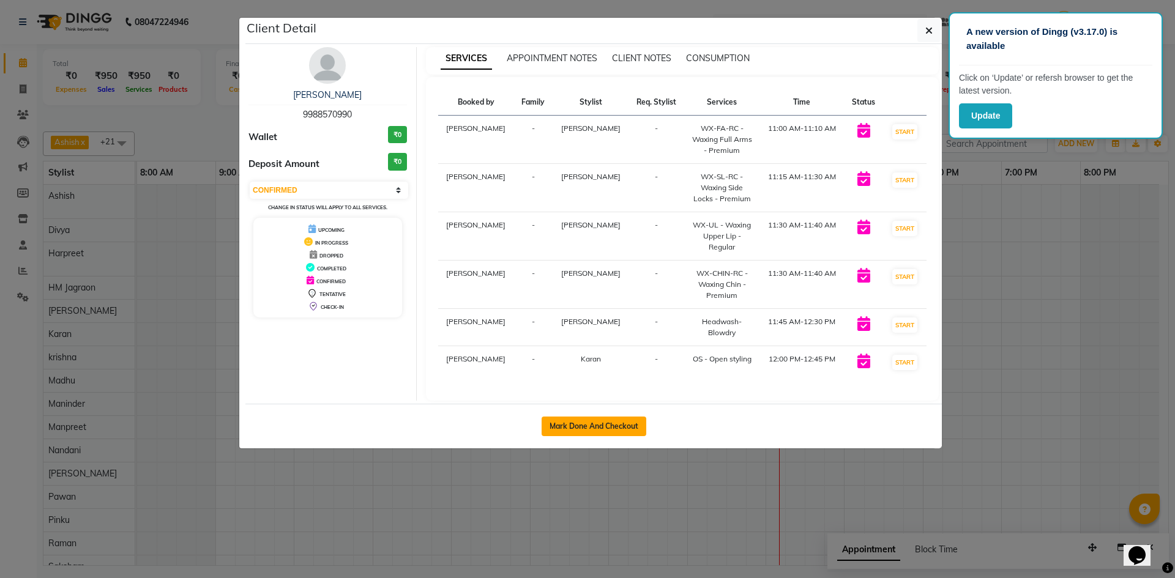
click at [567, 420] on button "Mark Done And Checkout" at bounding box center [594, 427] width 105 height 20
select select "service"
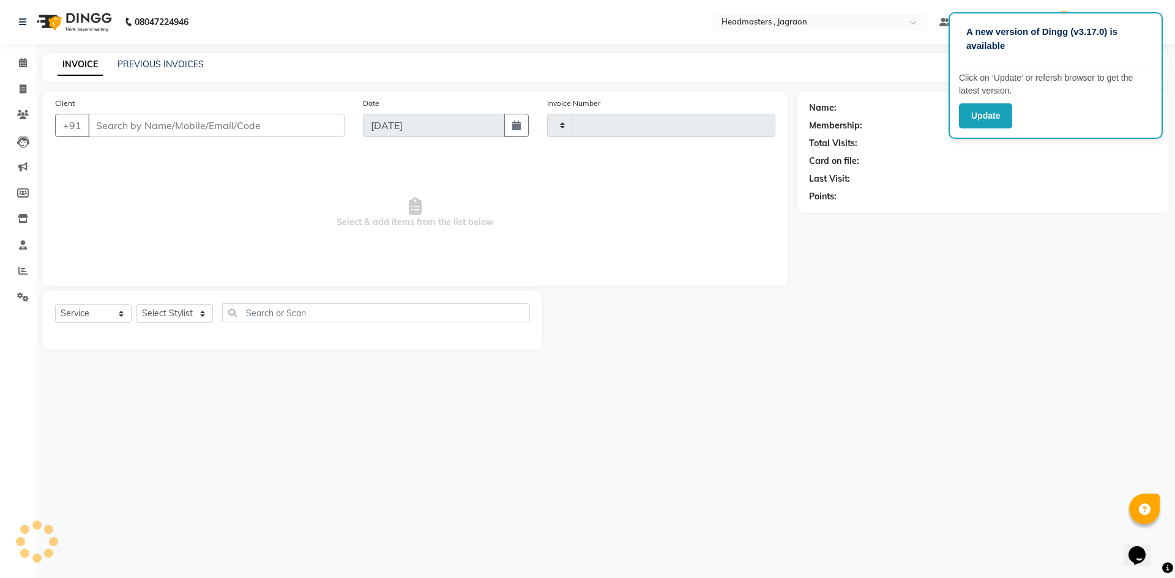
type input "2059"
select select "6935"
type input "9988570990"
select select "88750"
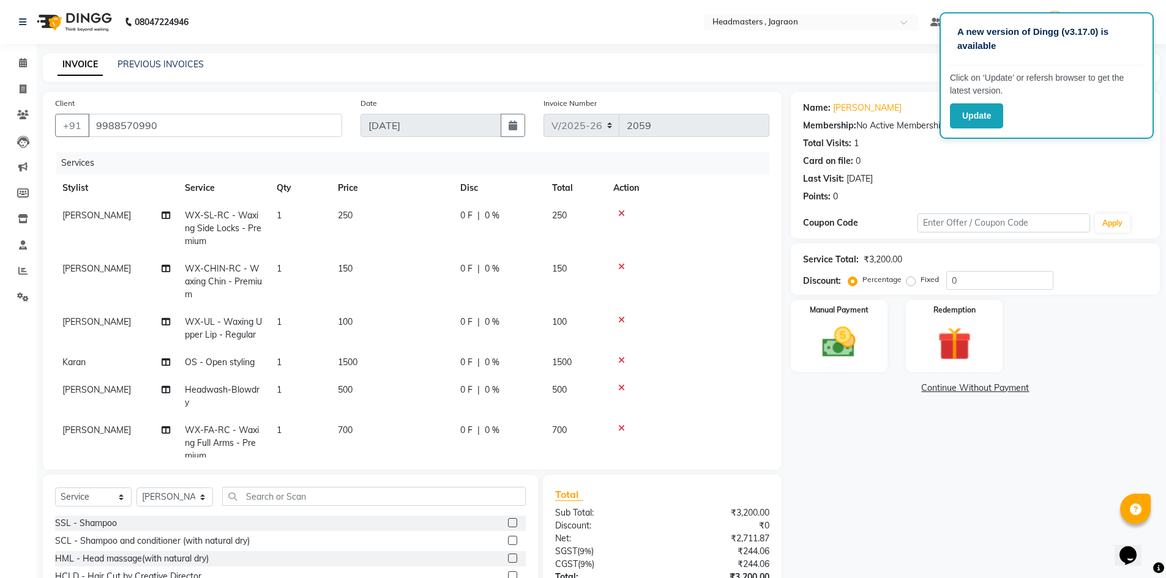
click at [469, 212] on span "0 F" at bounding box center [466, 215] width 12 height 13
select select "88750"
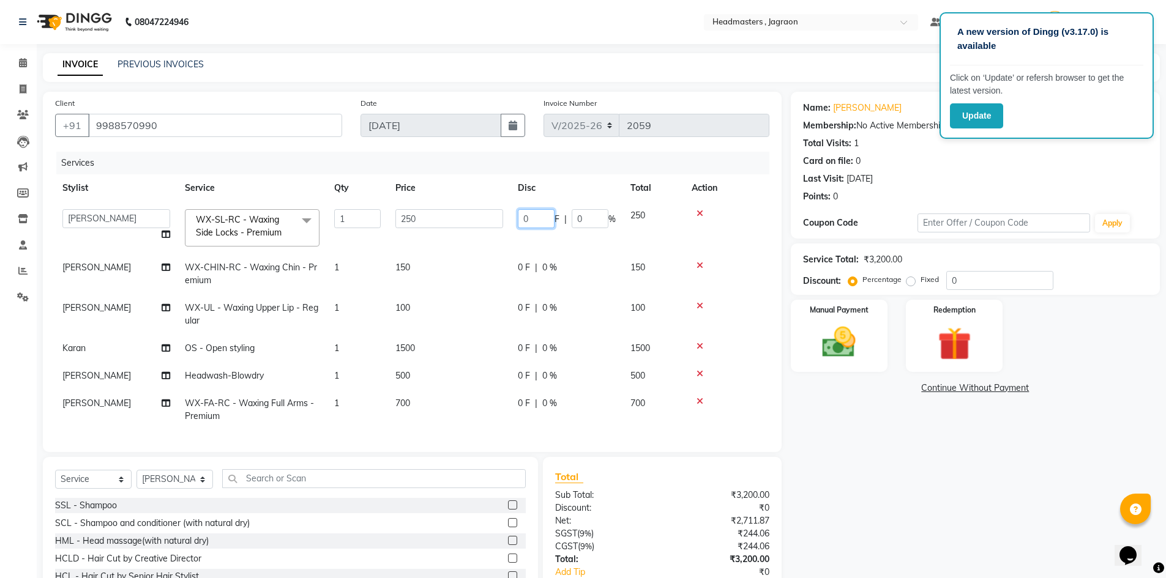
click at [545, 222] on input "0" at bounding box center [536, 218] width 37 height 19
type input "100"
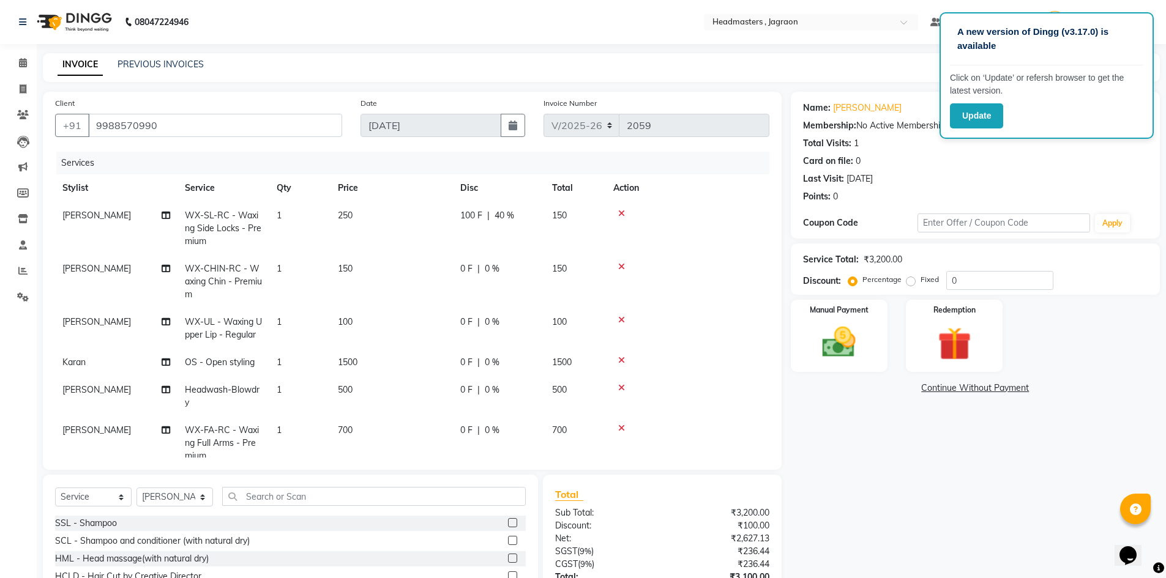
click at [532, 273] on div "0 F | 0 %" at bounding box center [498, 269] width 77 height 13
select select "88750"
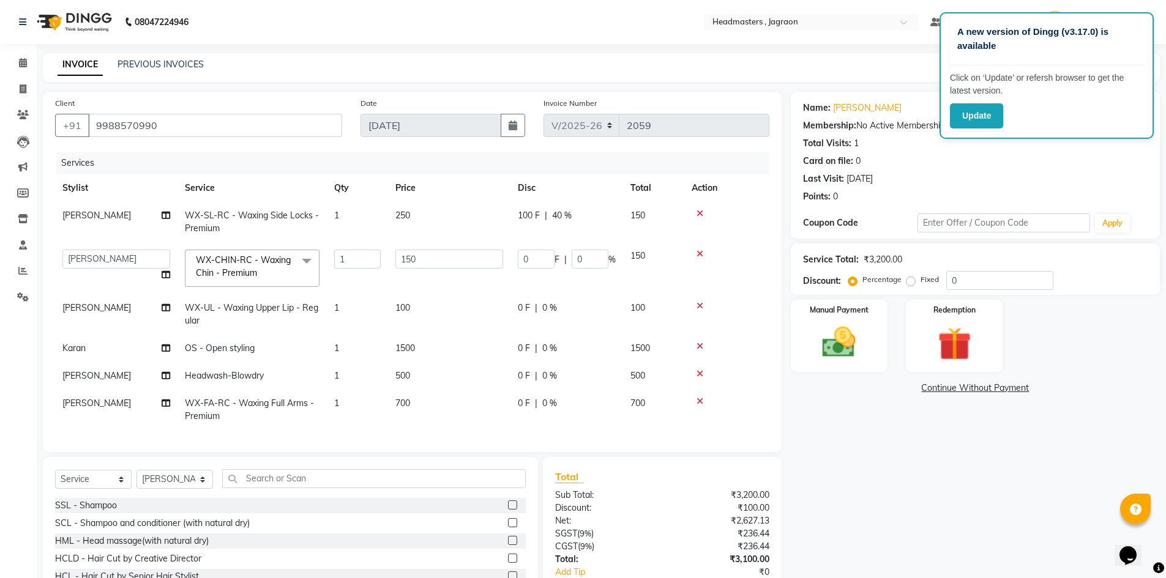
click at [534, 214] on span "100 F" at bounding box center [529, 215] width 22 height 13
select select "88750"
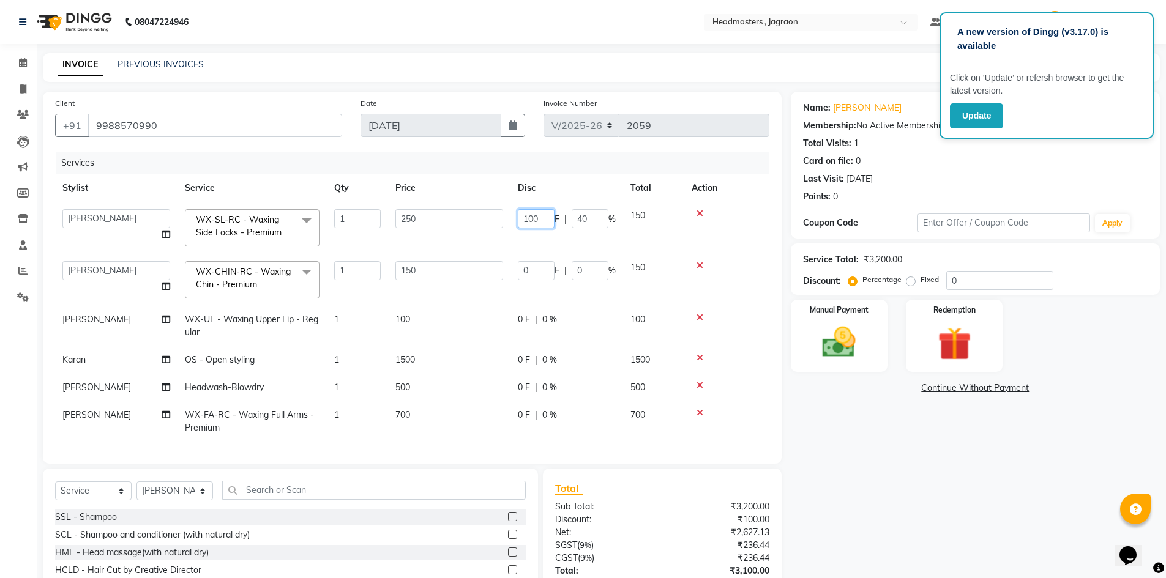
click at [545, 217] on input "100" at bounding box center [536, 218] width 37 height 19
type input "1"
type input "2"
type input "50"
click at [546, 247] on tbody "[PERSON_NAME] Divya [PERSON_NAME] Jagraon [PERSON_NAME] [PERSON_NAME] krishna M…" at bounding box center [412, 322] width 714 height 240
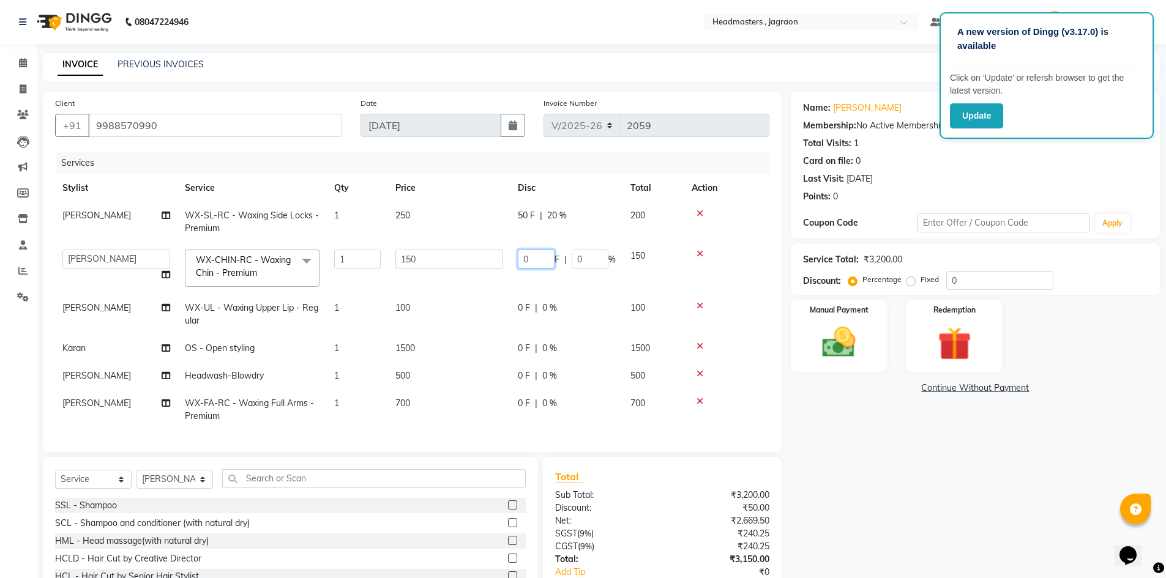
click at [533, 262] on input "0" at bounding box center [536, 259] width 37 height 19
type input "50"
click at [529, 277] on td "50 F | 0 %" at bounding box center [566, 268] width 113 height 52
select select "88750"
click at [523, 302] on span "0 F" at bounding box center [524, 308] width 12 height 13
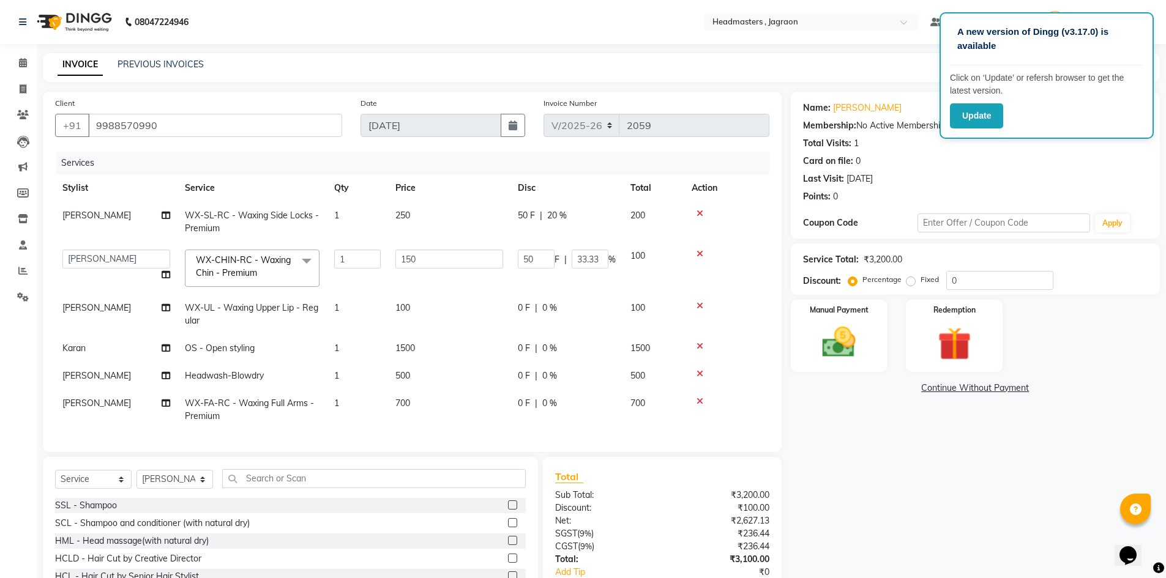
select select "88750"
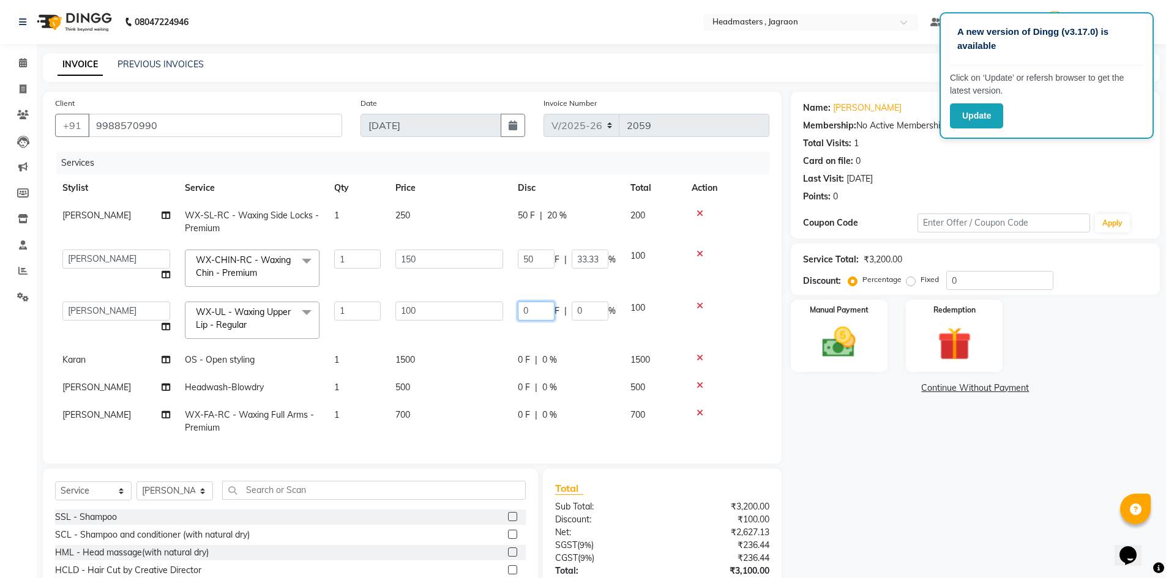
click at [529, 316] on input "0" at bounding box center [536, 311] width 37 height 19
click at [530, 356] on td "0 F | 0 %" at bounding box center [566, 360] width 113 height 28
select select "79851"
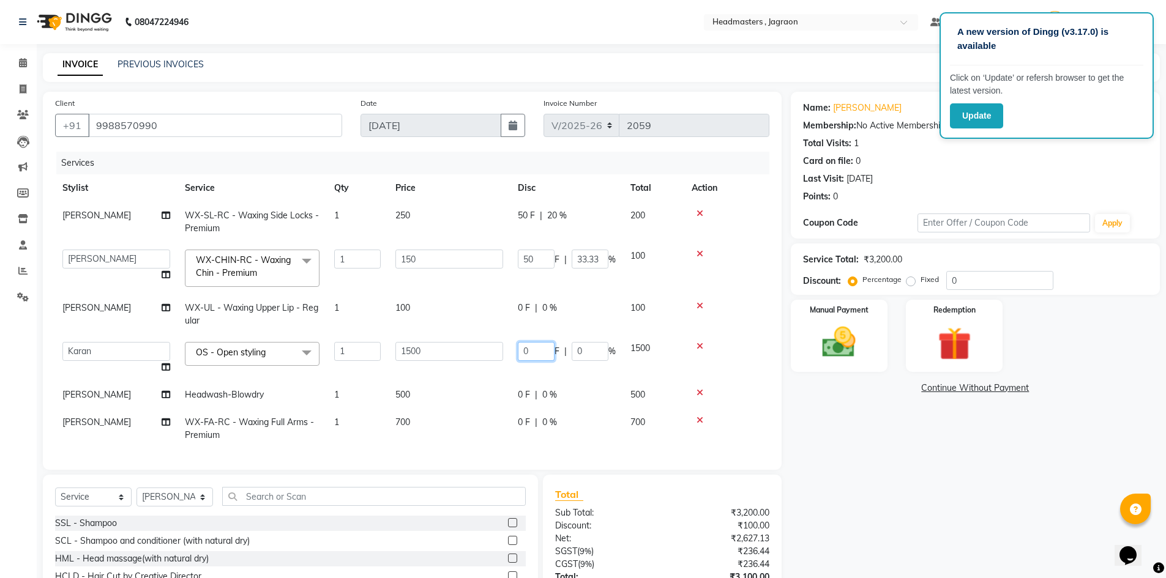
click at [540, 351] on input "0" at bounding box center [536, 351] width 37 height 19
type input "500"
click at [537, 404] on tbody "[PERSON_NAME] WX-[PERSON_NAME] - Waxing Side Locks - Premium 1 250 50 F | 20 % …" at bounding box center [412, 325] width 714 height 247
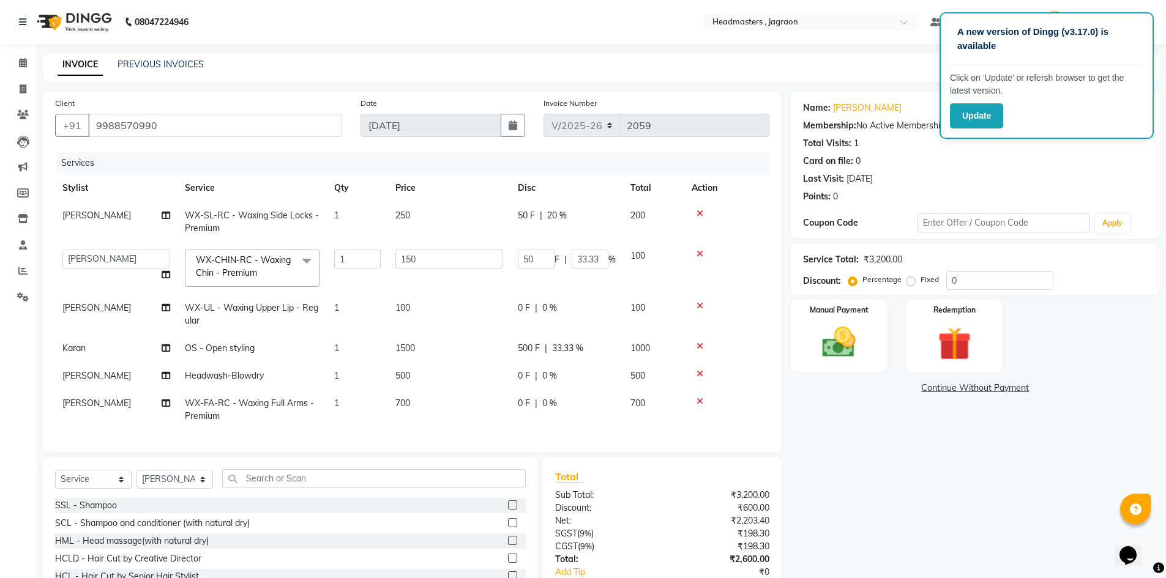
click at [532, 373] on div "0 F | 0 %" at bounding box center [567, 376] width 98 height 13
select select "81214"
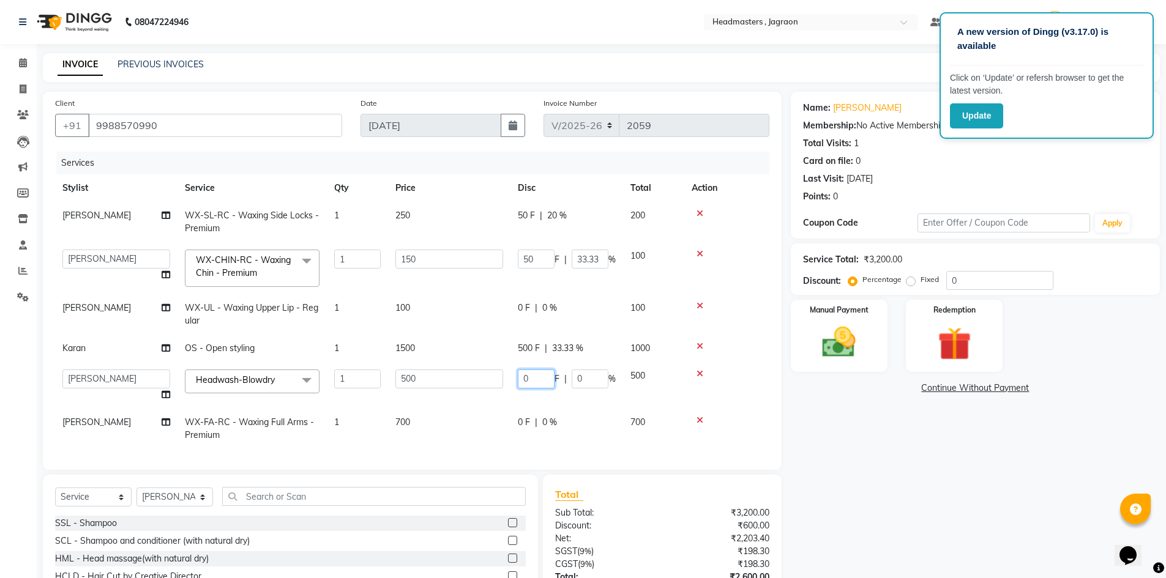
click at [534, 379] on input "0" at bounding box center [536, 379] width 37 height 19
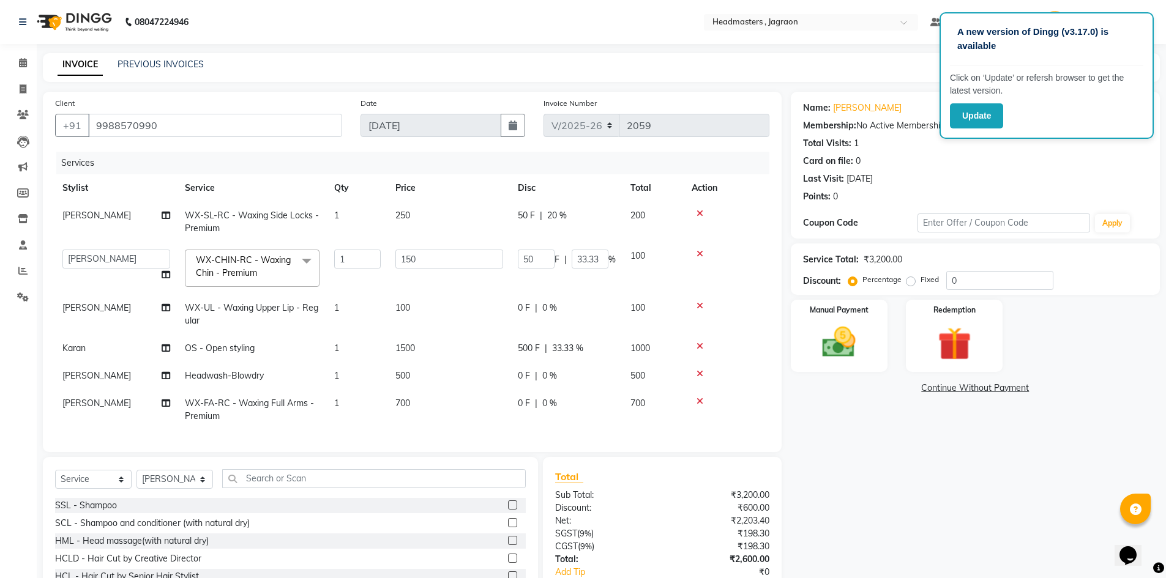
click at [548, 423] on td "0 F | 0 %" at bounding box center [566, 410] width 113 height 40
select select "88750"
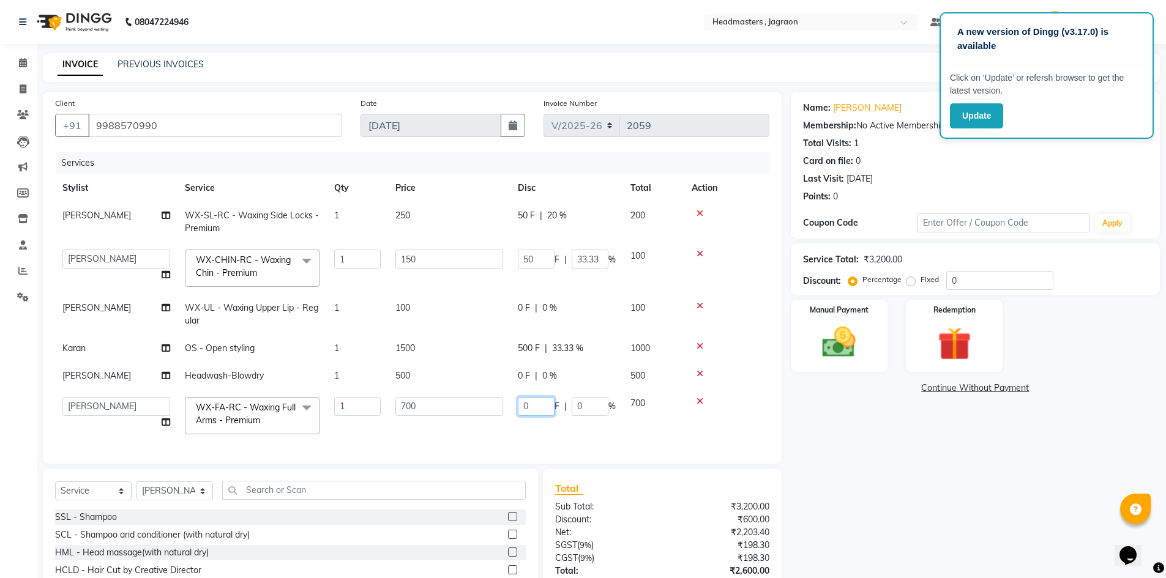
click at [544, 401] on input "0" at bounding box center [536, 406] width 37 height 19
type input "300"
click at [551, 431] on div "Services Stylist Service Qty Price Disc Total Action [PERSON_NAME] WX-[PERSON_N…" at bounding box center [412, 302] width 714 height 300
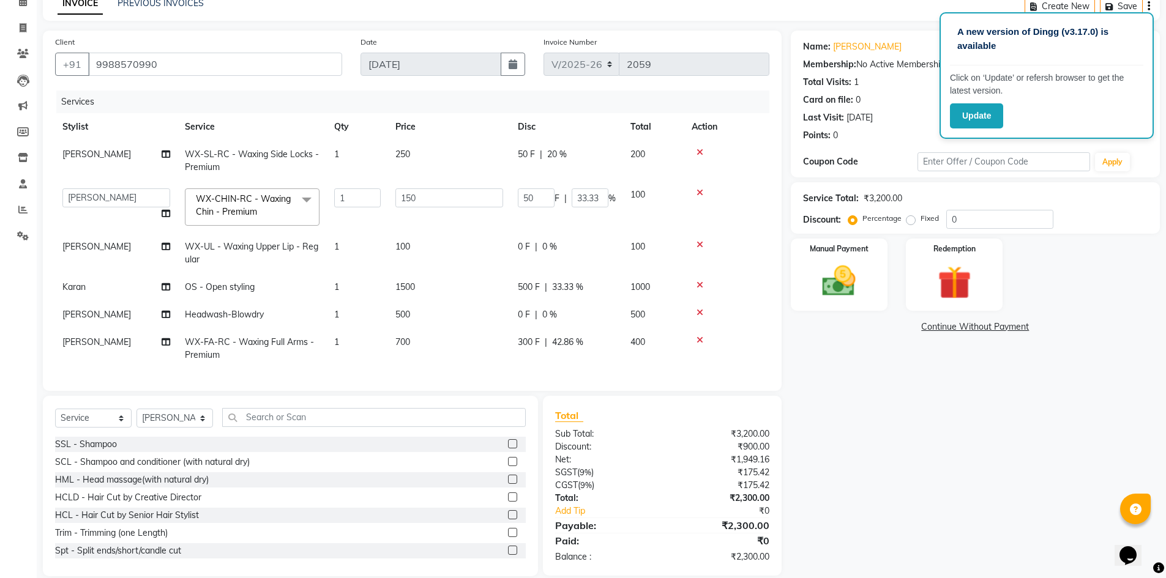
scroll to position [78, 0]
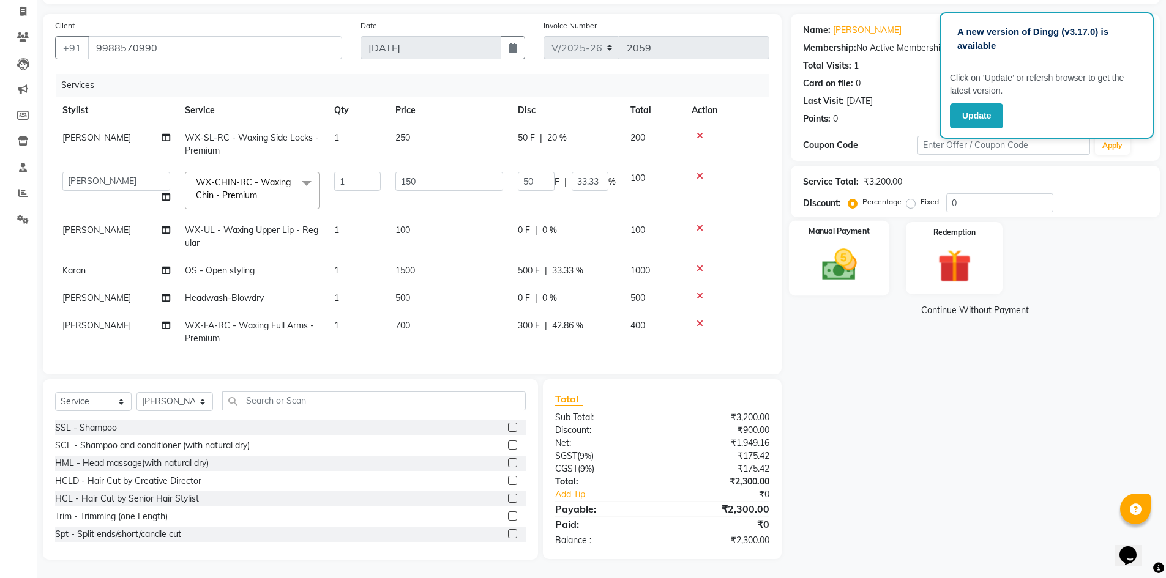
click at [864, 250] on img at bounding box center [839, 265] width 56 height 40
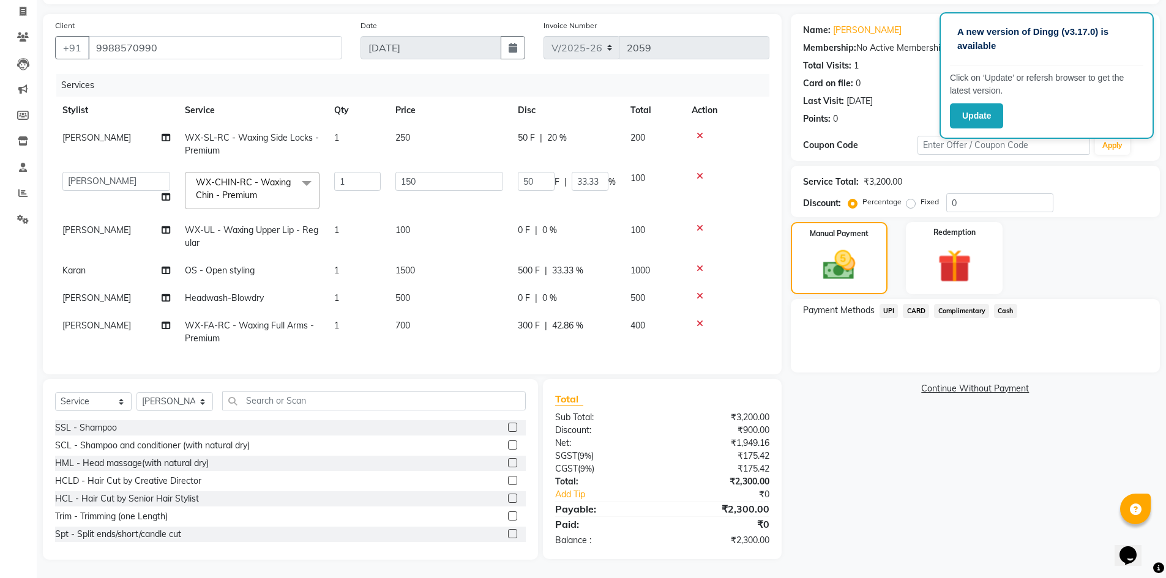
click at [889, 312] on span "UPI" at bounding box center [888, 311] width 19 height 14
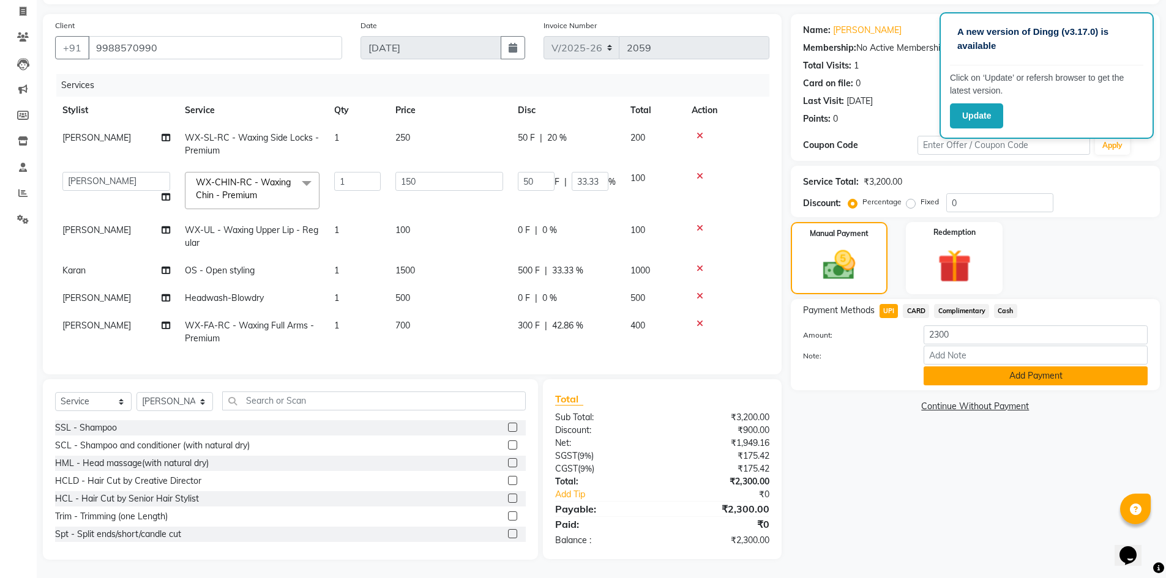
click at [935, 373] on button "Add Payment" at bounding box center [1035, 376] width 224 height 19
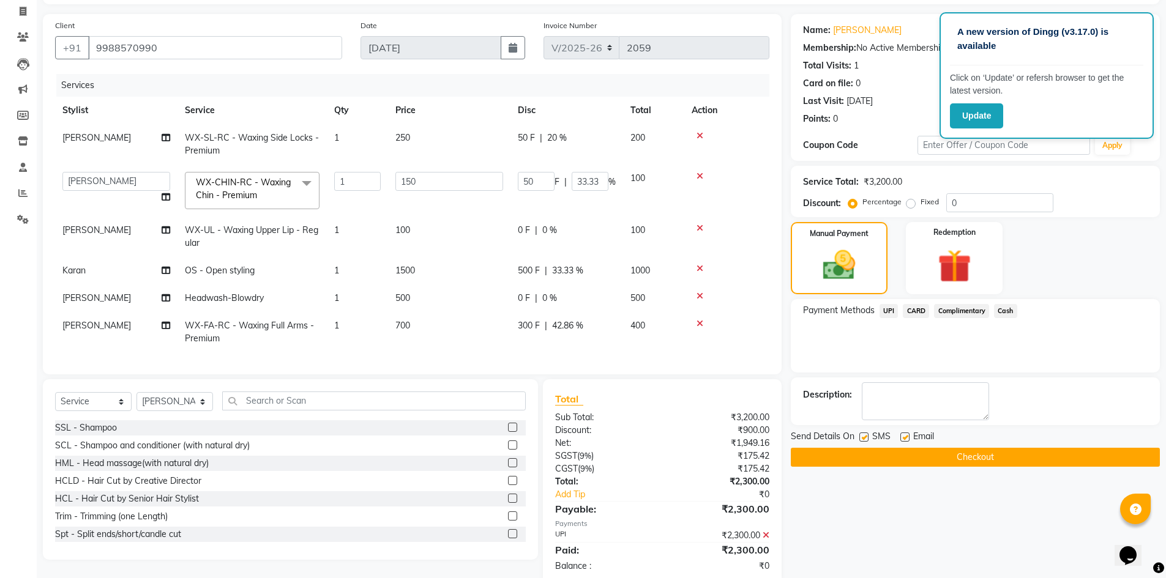
click at [940, 461] on button "Checkout" at bounding box center [975, 457] width 369 height 19
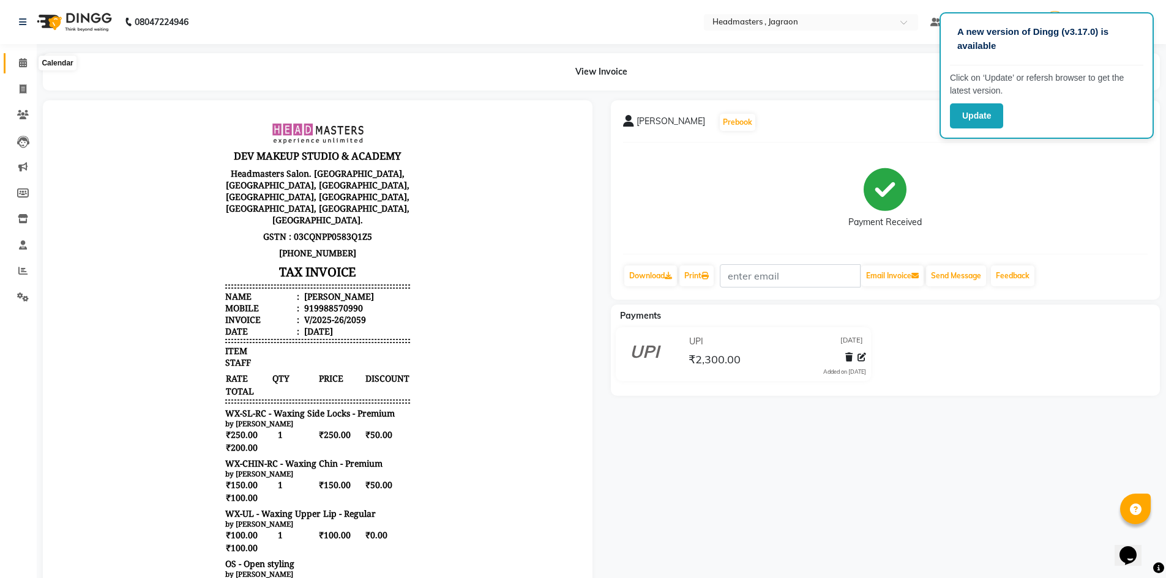
click at [26, 59] on icon at bounding box center [23, 62] width 8 height 9
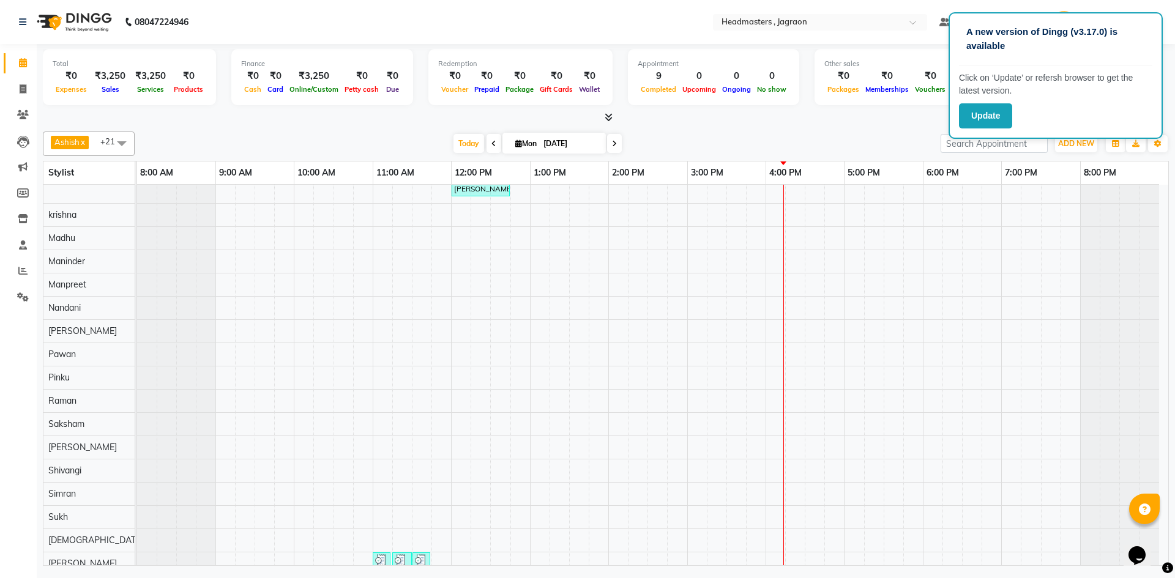
scroll to position [213, 0]
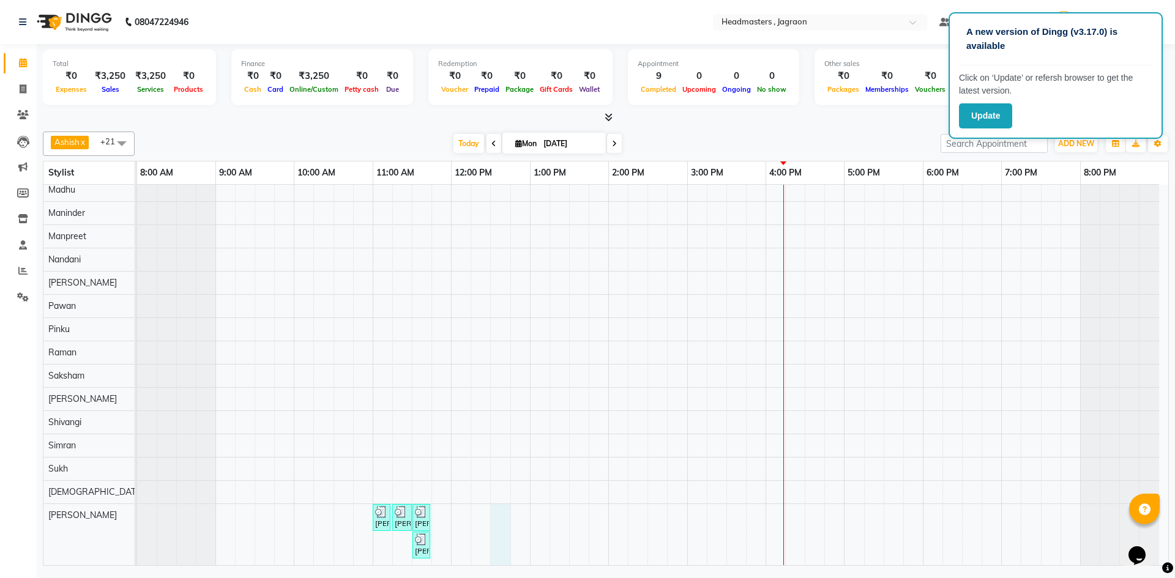
click at [505, 526] on div "[PERSON_NAME], TK01, 11:15 AM-12:00 PM, HCGD - Hair Cut by Creative Director [P…" at bounding box center [652, 269] width 1031 height 594
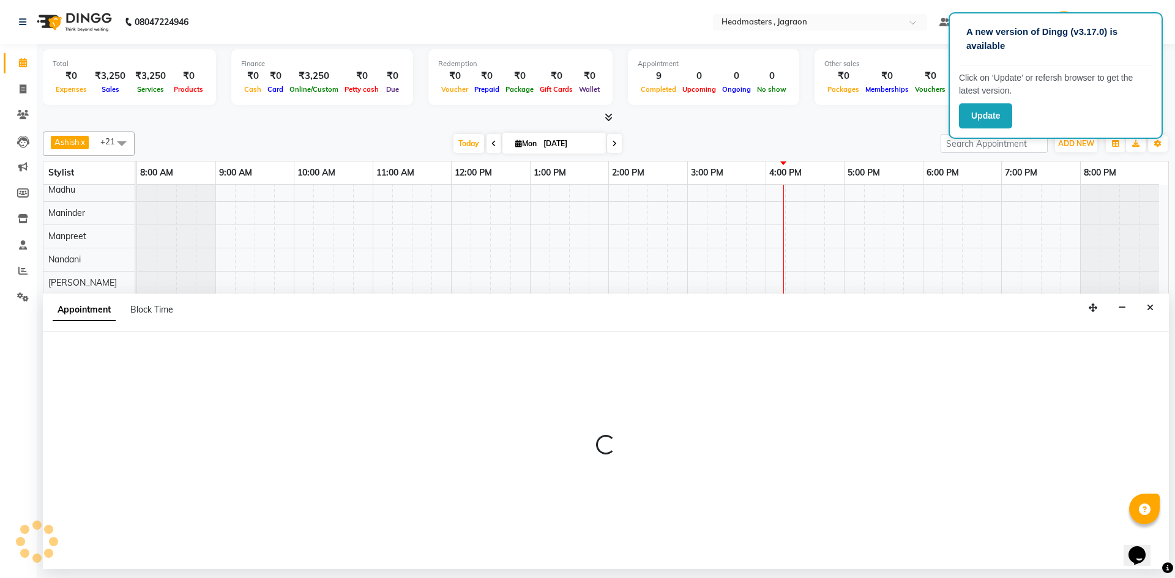
select select "88750"
select select "750"
select select "tentative"
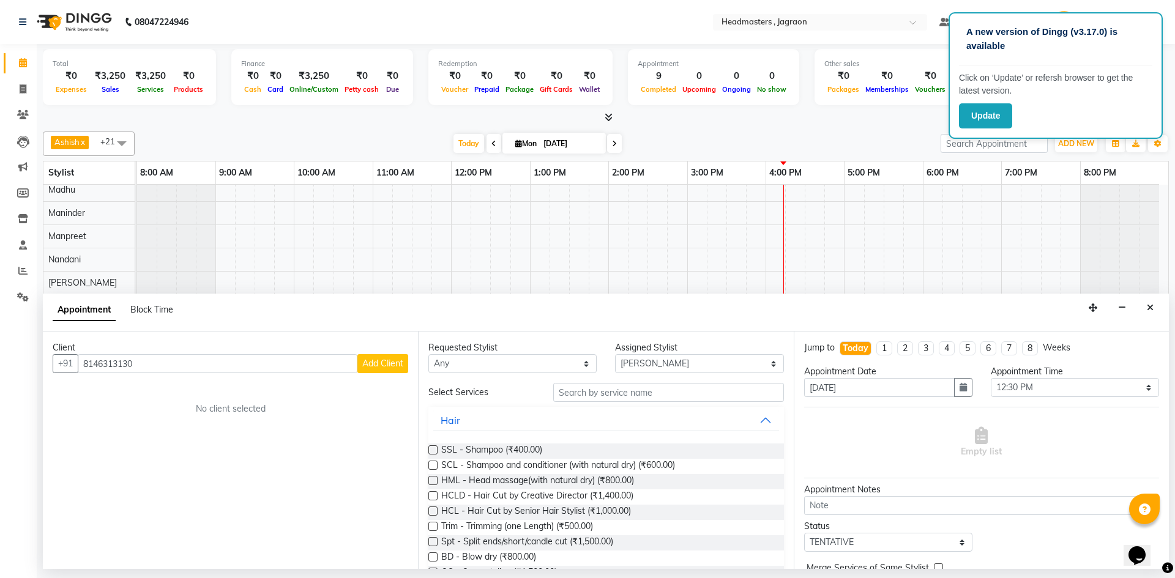
type input "8146313130"
click at [379, 369] on button "Add Client" at bounding box center [382, 363] width 51 height 19
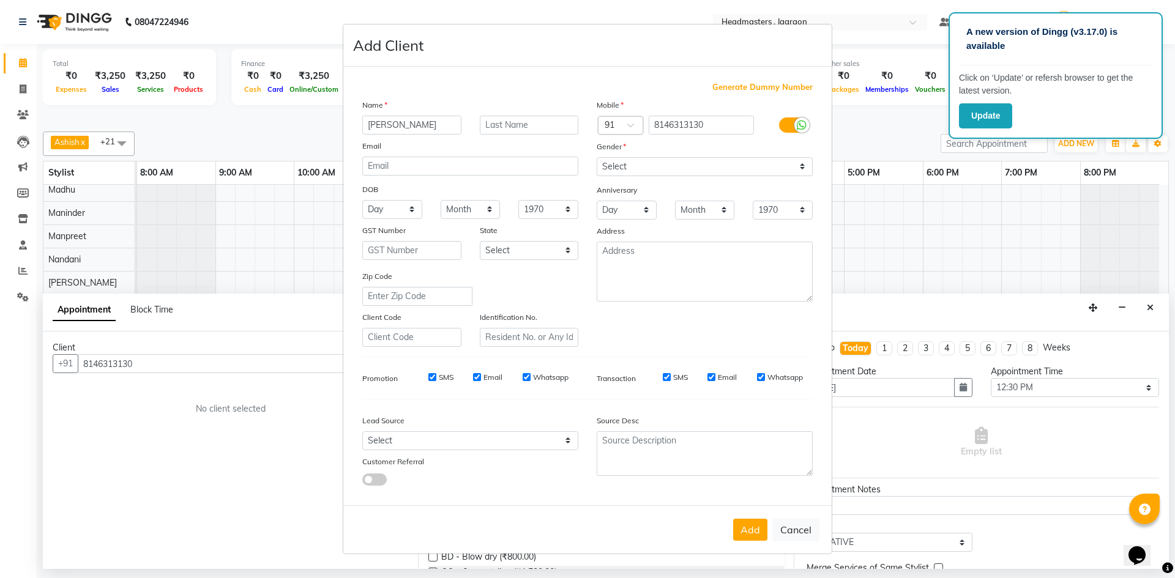
type input "[PERSON_NAME]"
click at [661, 162] on select "Select [DEMOGRAPHIC_DATA] [DEMOGRAPHIC_DATA] Other Prefer Not To Say" at bounding box center [705, 166] width 216 height 19
select select "[DEMOGRAPHIC_DATA]"
click at [597, 157] on select "Select [DEMOGRAPHIC_DATA] [DEMOGRAPHIC_DATA] Other Prefer Not To Say" at bounding box center [705, 166] width 216 height 19
click at [745, 526] on button "Add" at bounding box center [750, 530] width 34 height 22
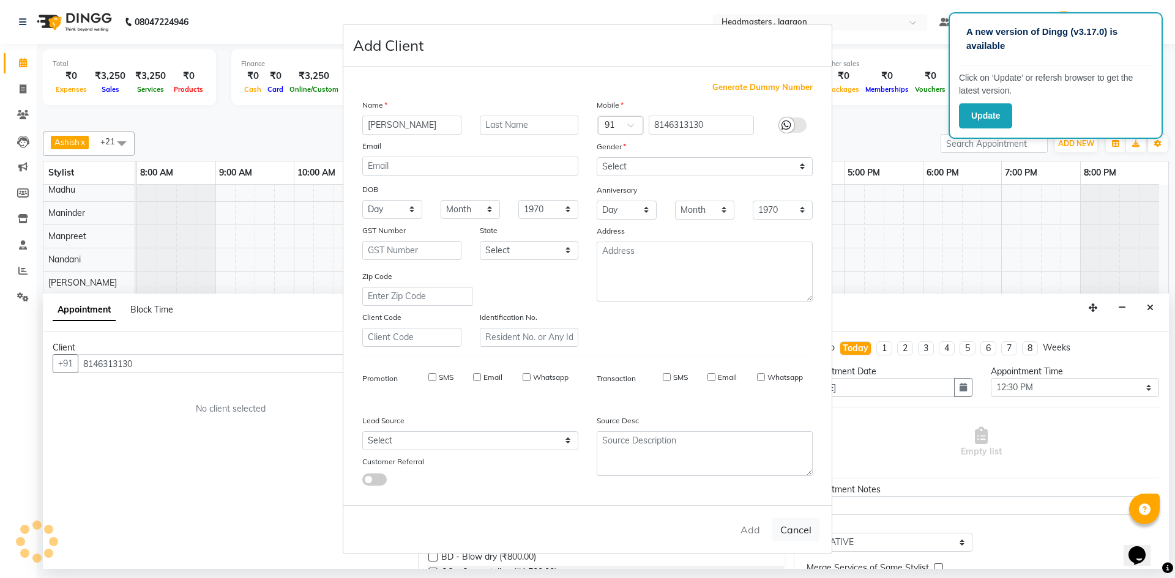
select select
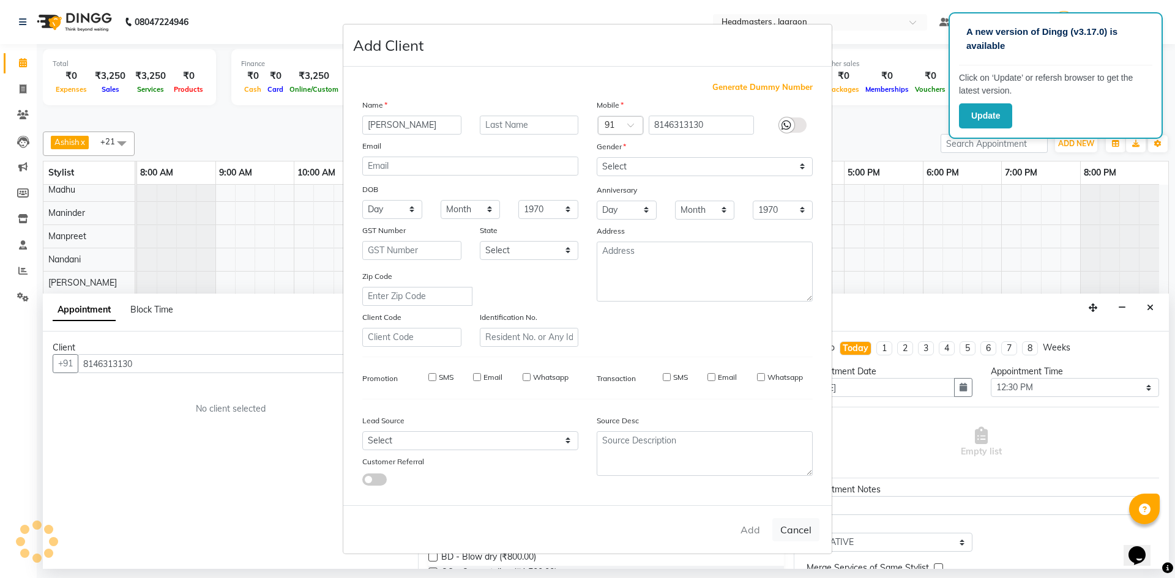
select select
checkbox input "false"
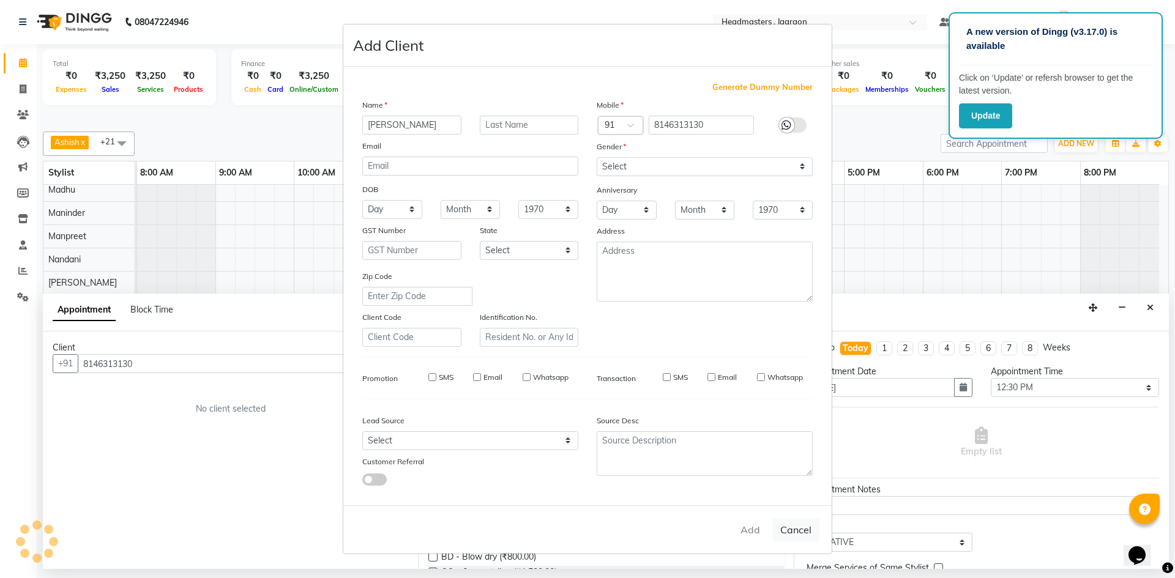
checkbox input "false"
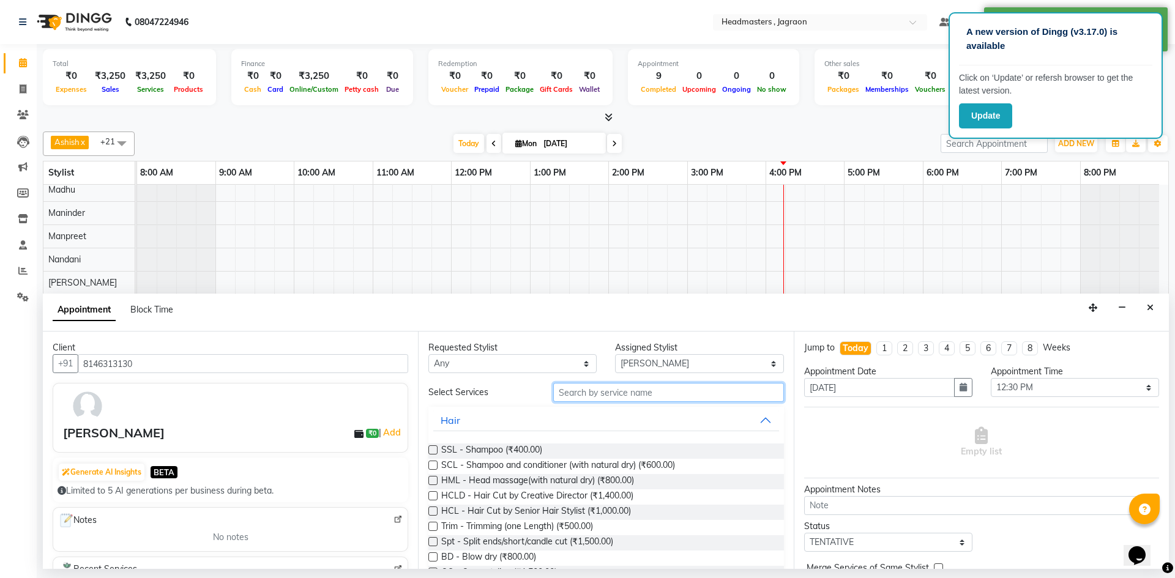
click at [565, 388] on input "text" at bounding box center [668, 392] width 231 height 19
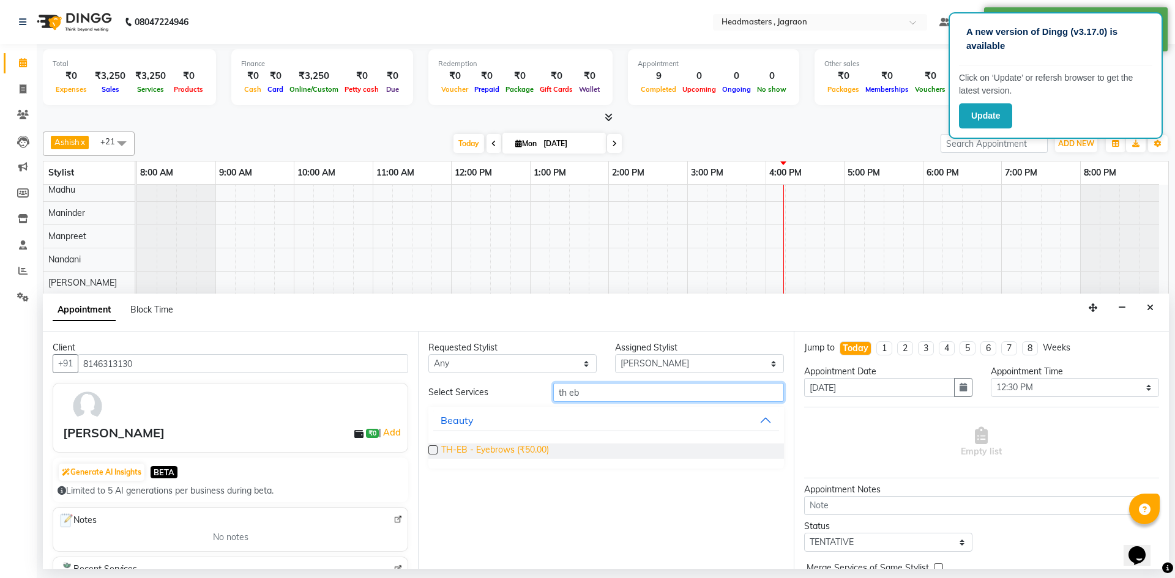
type input "th eb"
click at [532, 450] on span "TH-EB - Eyebrows (₹50.00)" at bounding box center [495, 451] width 108 height 15
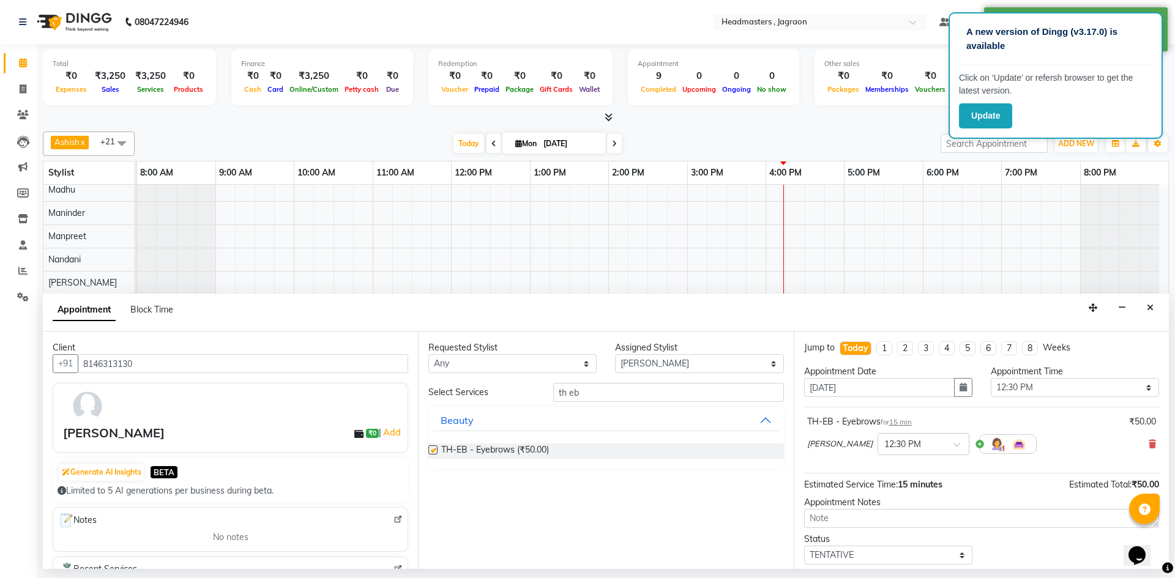
checkbox input "false"
click at [591, 395] on input "th eb" at bounding box center [668, 392] width 231 height 19
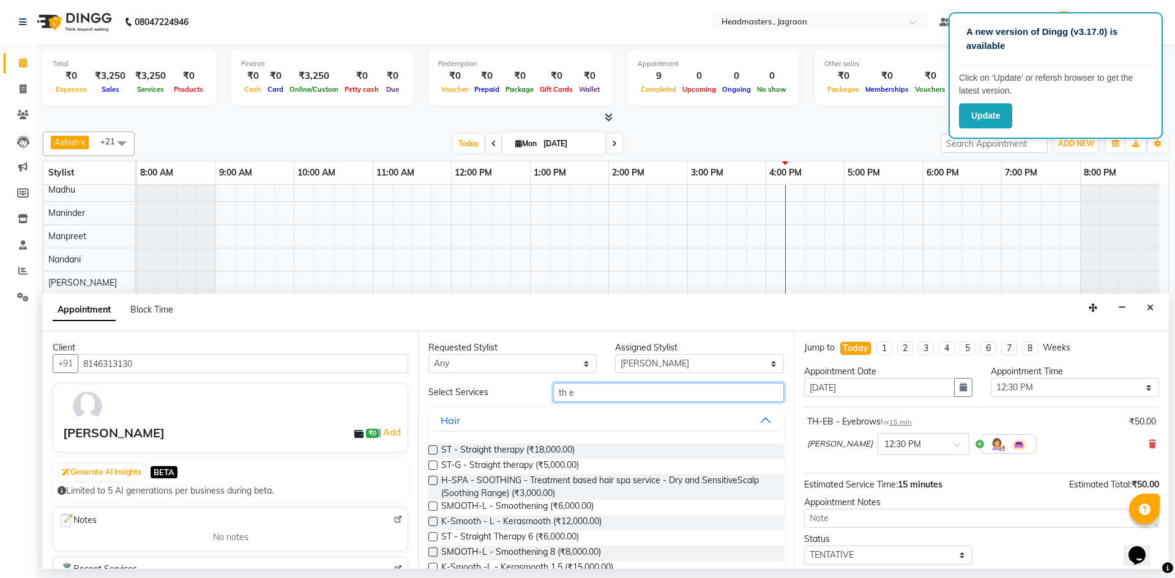
type input "th eb"
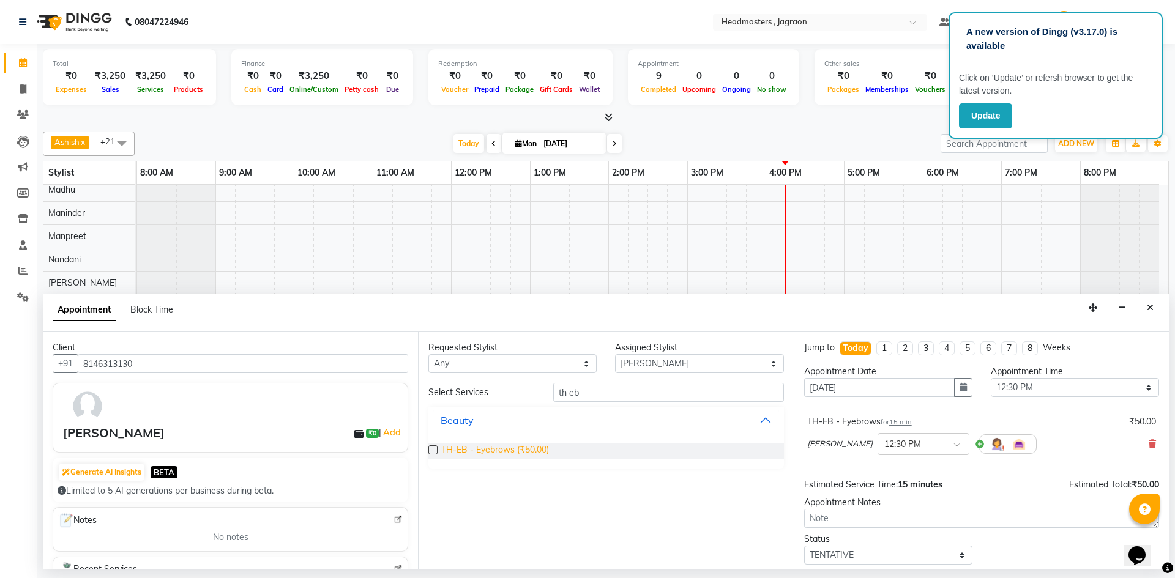
click at [530, 451] on span "TH-EB - Eyebrows (₹50.00)" at bounding box center [495, 451] width 108 height 15
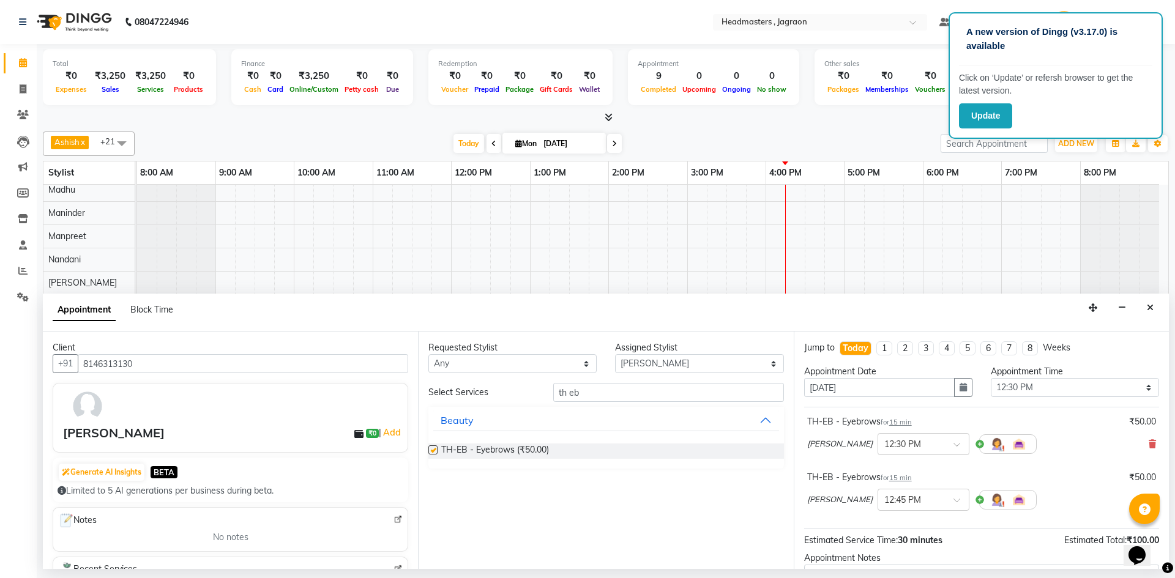
checkbox input "false"
click at [586, 397] on input "th eb" at bounding box center [668, 392] width 231 height 19
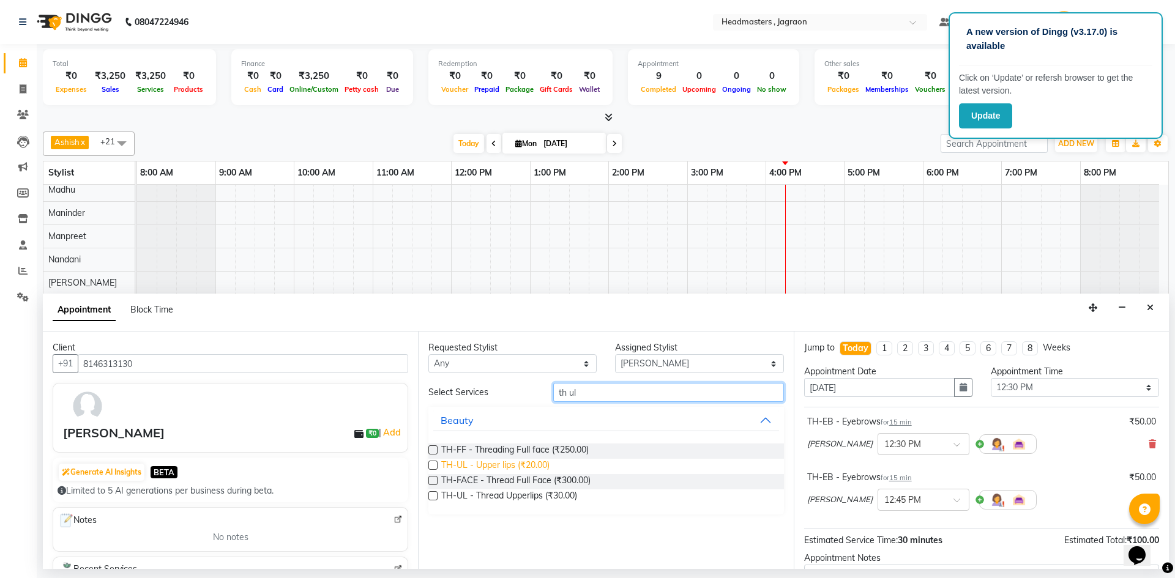
type input "th ul"
click at [531, 465] on span "TH-UL - Upper lips (₹20.00)" at bounding box center [495, 466] width 108 height 15
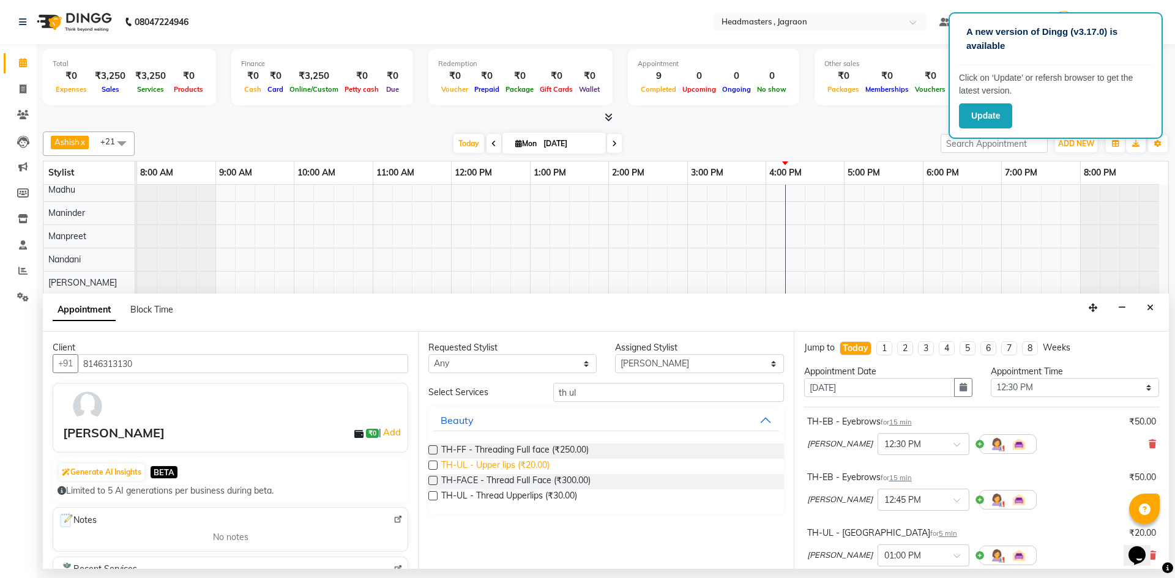
click at [531, 465] on span "TH-UL - Upper lips (₹20.00)" at bounding box center [495, 466] width 108 height 15
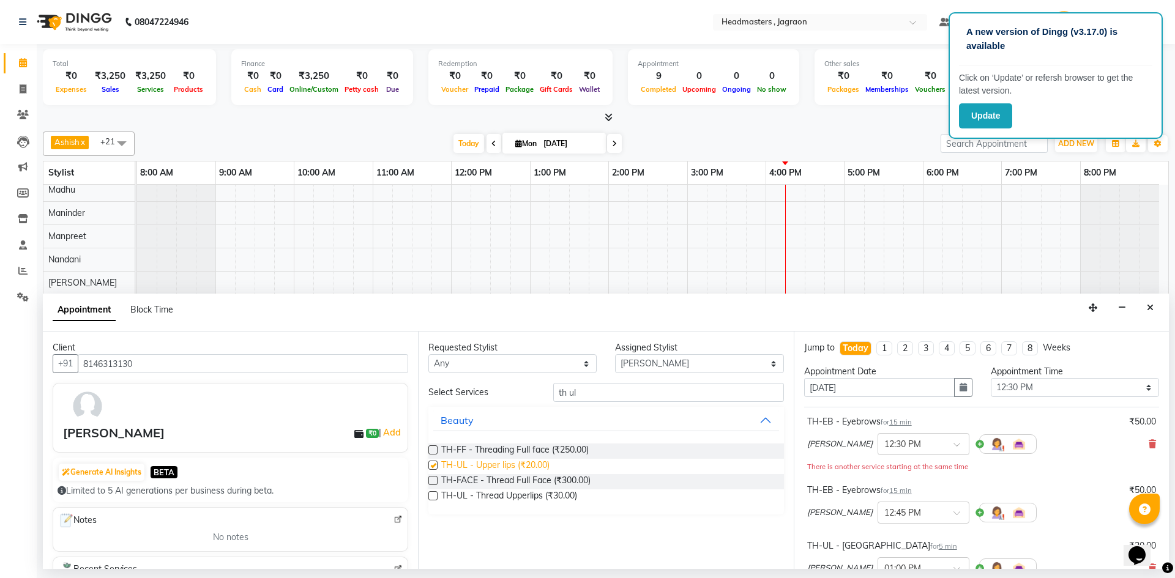
checkbox input "false"
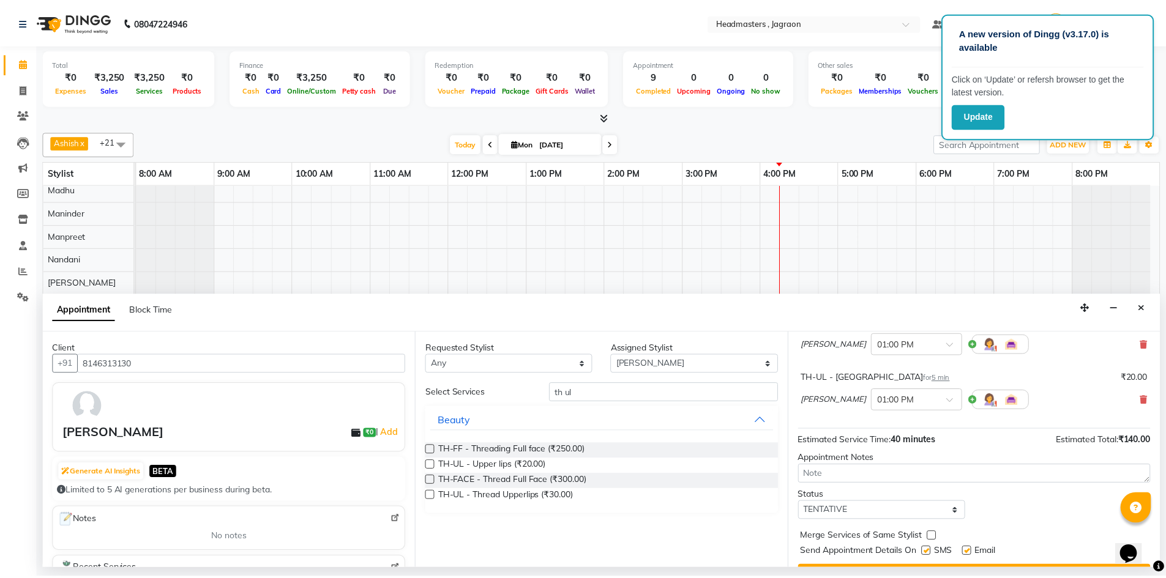
scroll to position [253, 0]
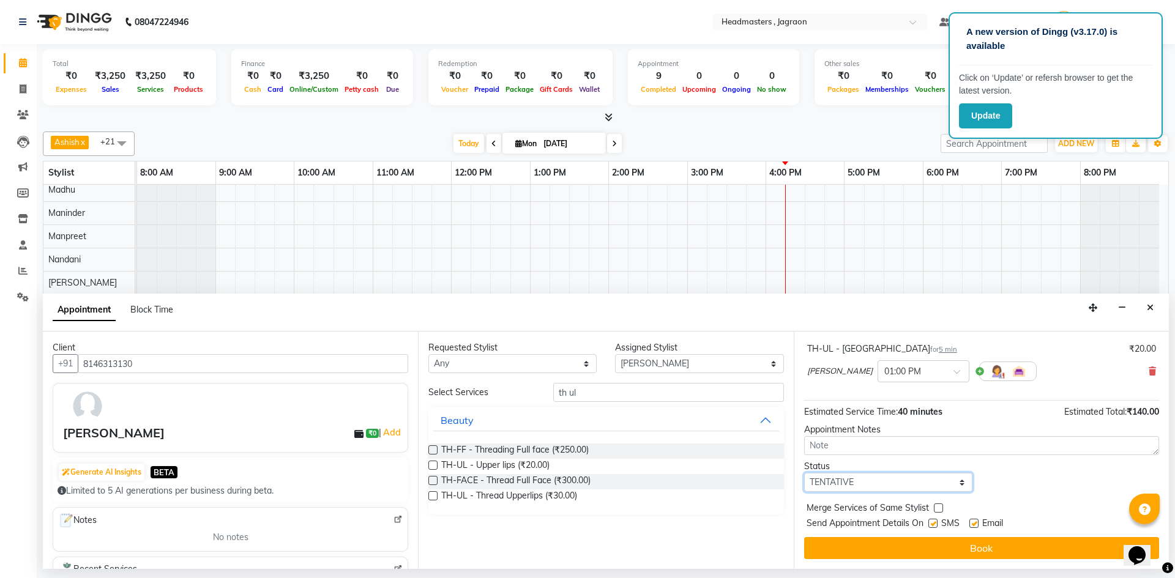
click at [944, 480] on select "Select TENTATIVE CONFIRM CHECK-IN UPCOMING" at bounding box center [888, 482] width 168 height 19
select select "confirm booking"
click at [804, 473] on select "Select TENTATIVE CONFIRM CHECK-IN UPCOMING" at bounding box center [888, 482] width 168 height 19
click at [934, 527] on label at bounding box center [932, 523] width 9 height 9
click at [934, 527] on input "checkbox" at bounding box center [932, 525] width 8 height 8
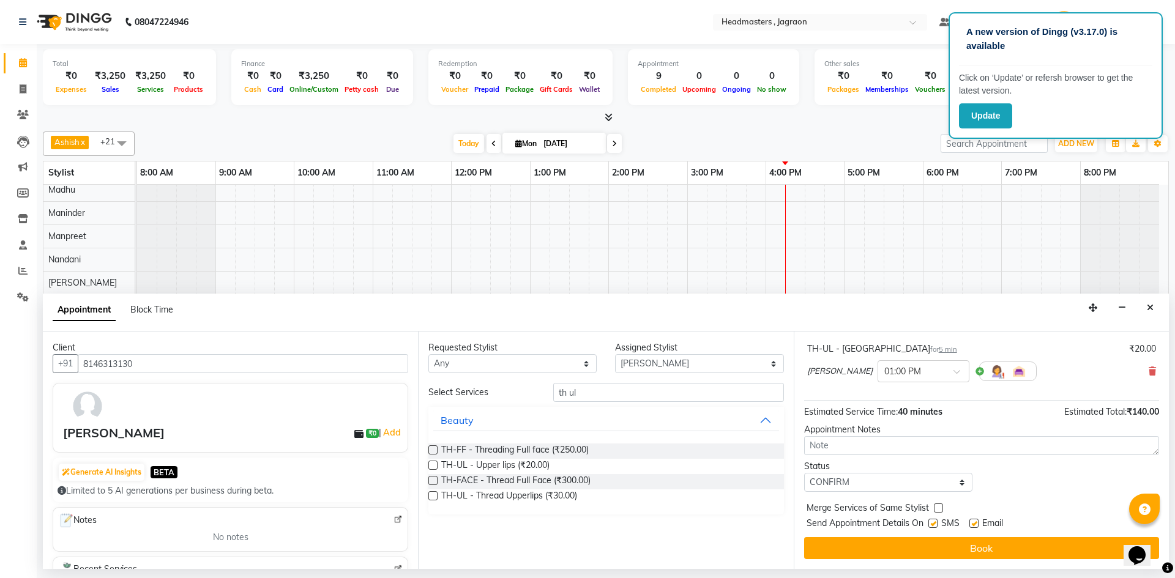
checkbox input "false"
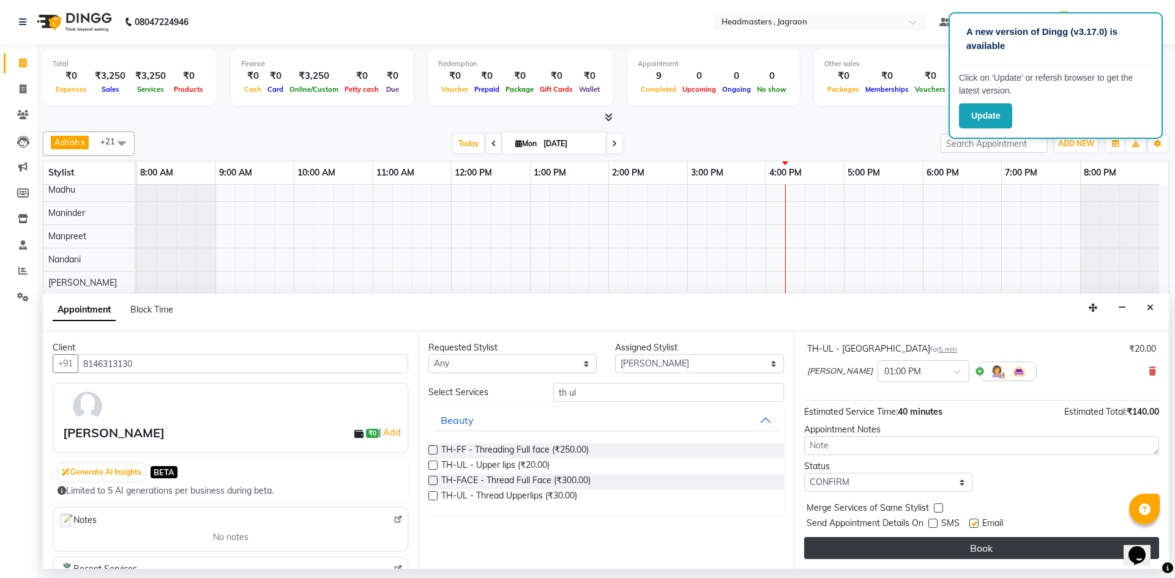
click at [937, 556] on button "Book" at bounding box center [981, 548] width 355 height 22
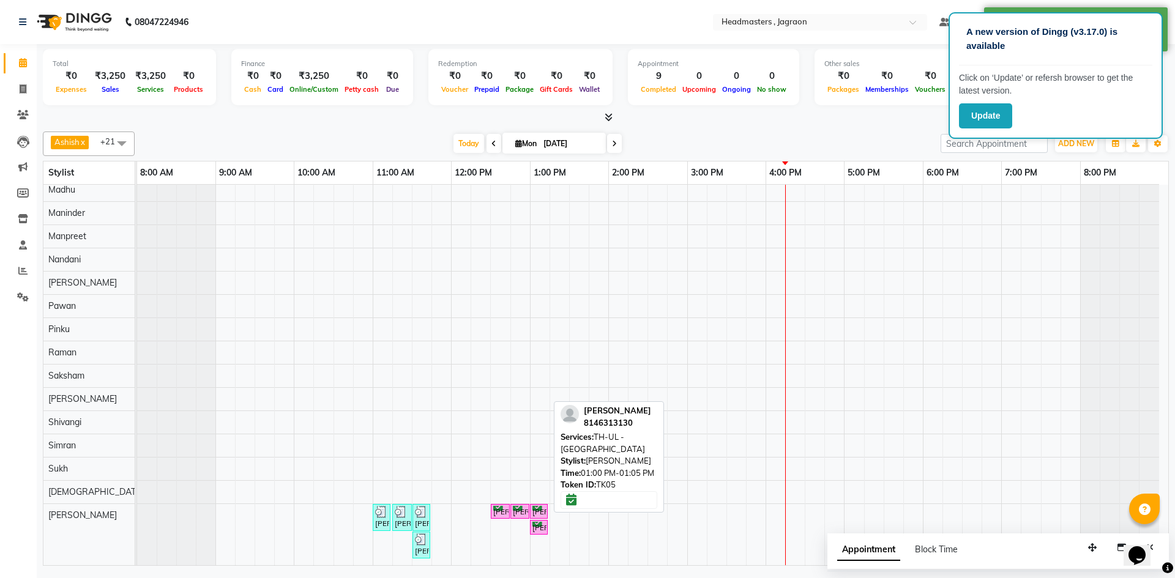
click at [531, 514] on div "[PERSON_NAME], TK05, 01:00 PM-01:05 PM, TH-UL - [GEOGRAPHIC_DATA]" at bounding box center [538, 512] width 15 height 12
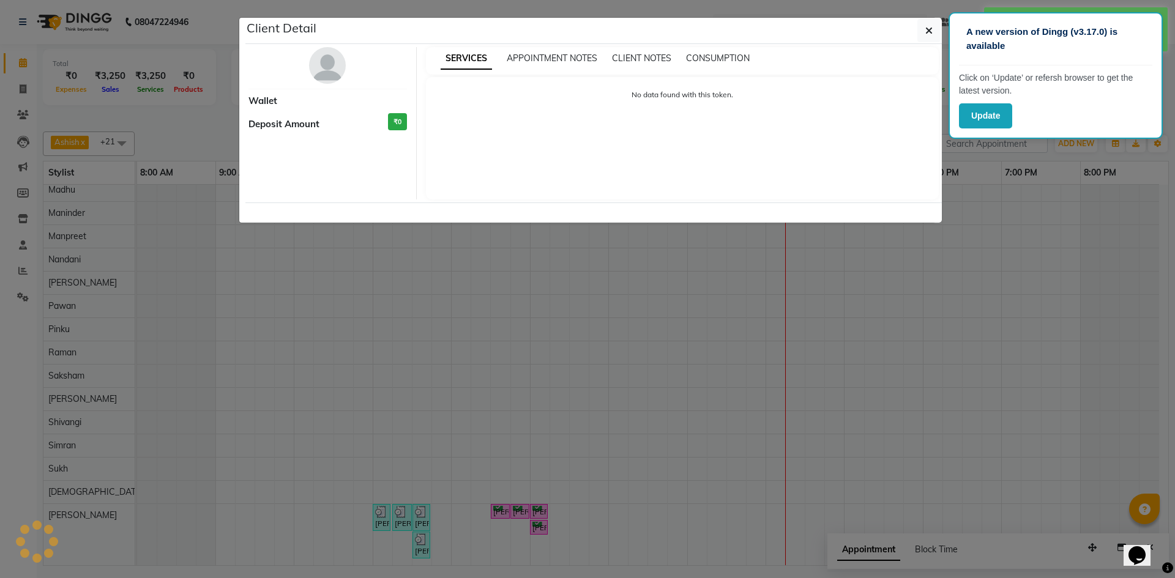
select select "6"
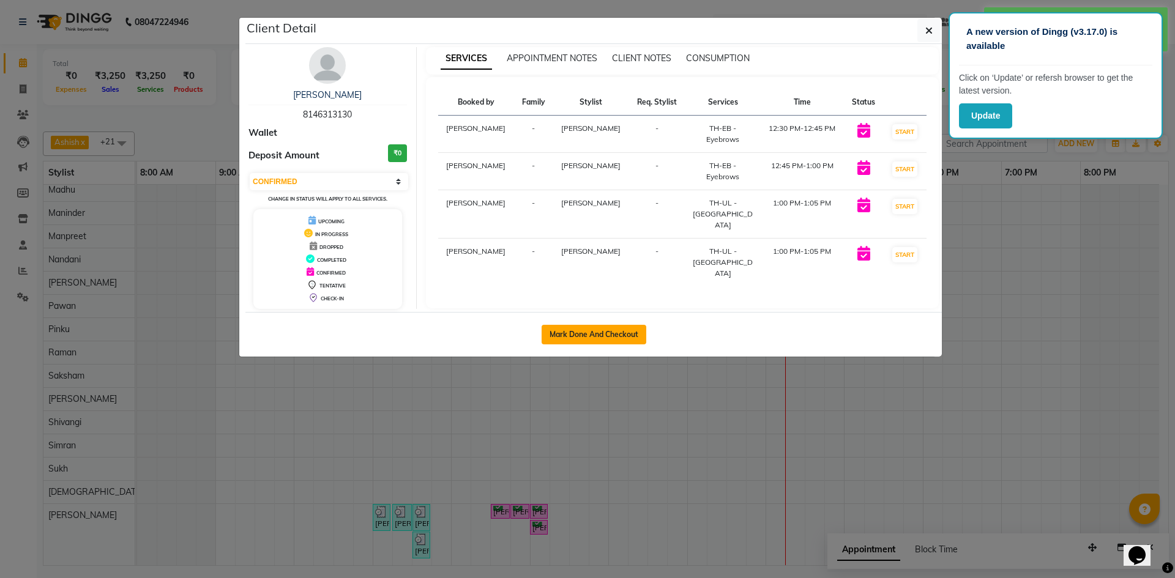
click at [591, 328] on button "Mark Done And Checkout" at bounding box center [594, 335] width 105 height 20
select select "service"
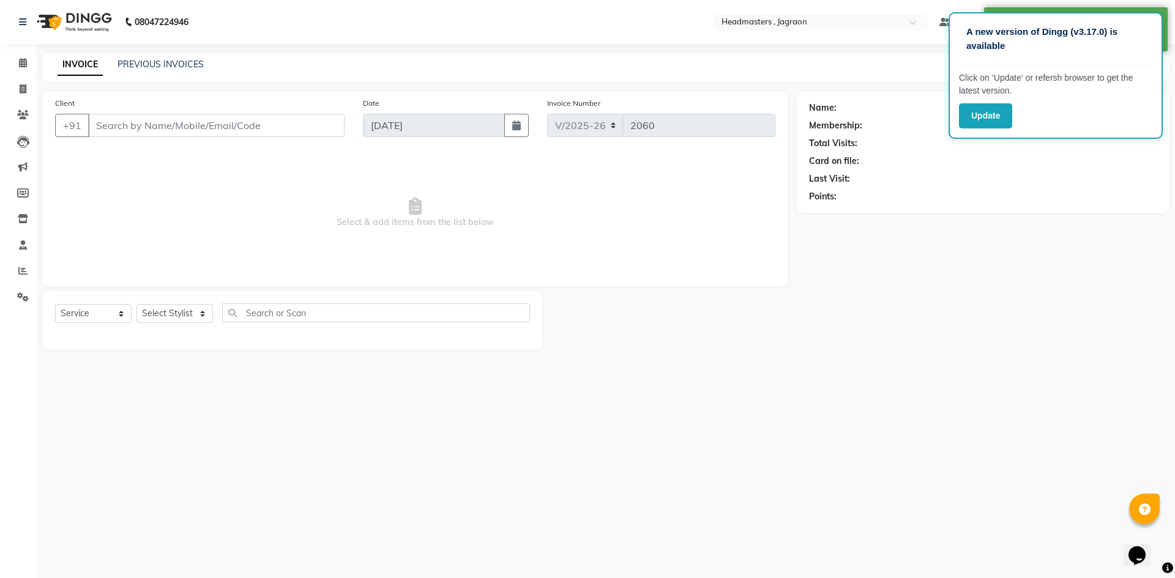
type input "8146313130"
select select "88750"
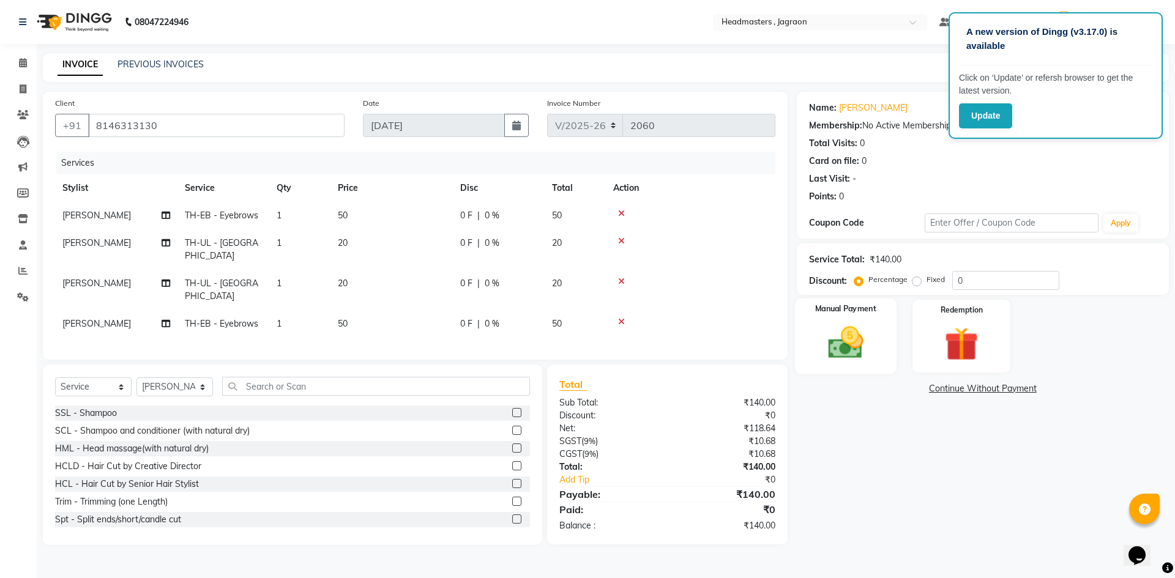
click at [824, 355] on img at bounding box center [845, 342] width 57 height 40
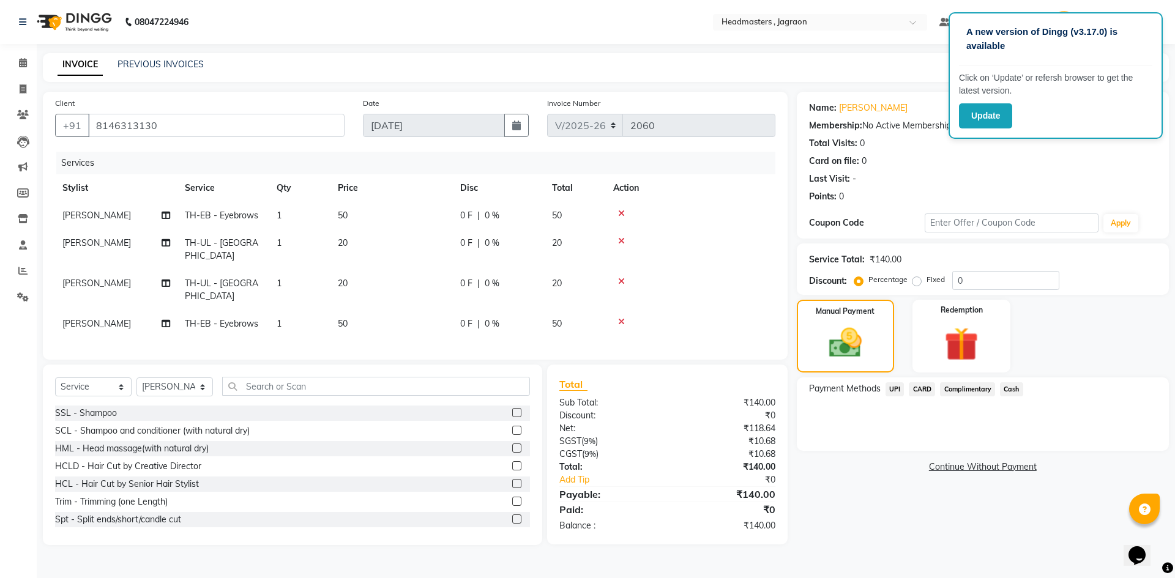
click at [1019, 391] on span "Cash" at bounding box center [1011, 389] width 23 height 14
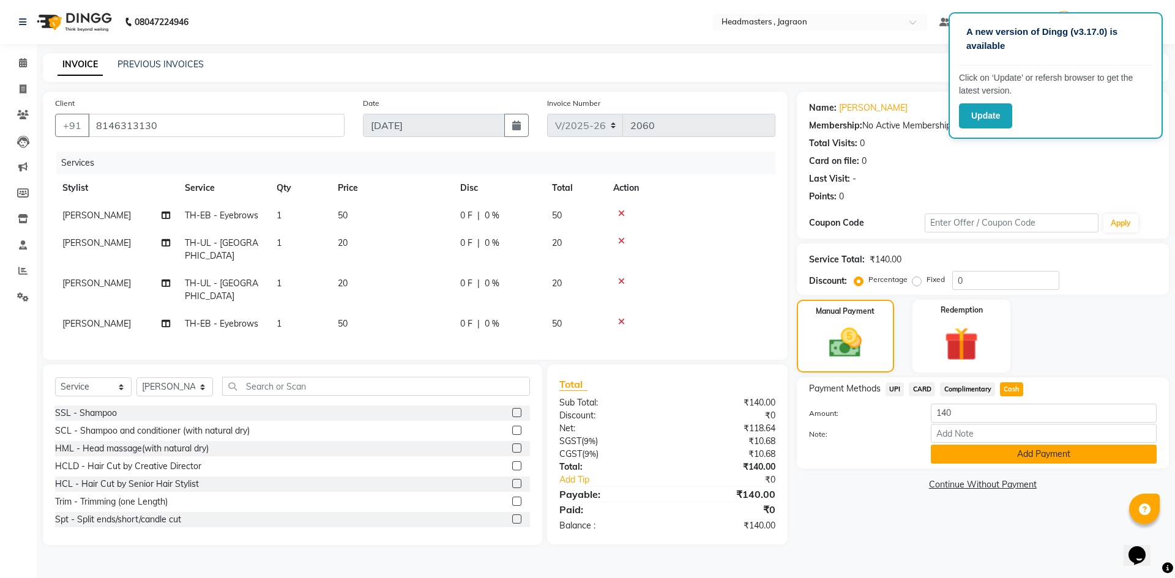
click at [1024, 450] on button "Add Payment" at bounding box center [1044, 454] width 226 height 19
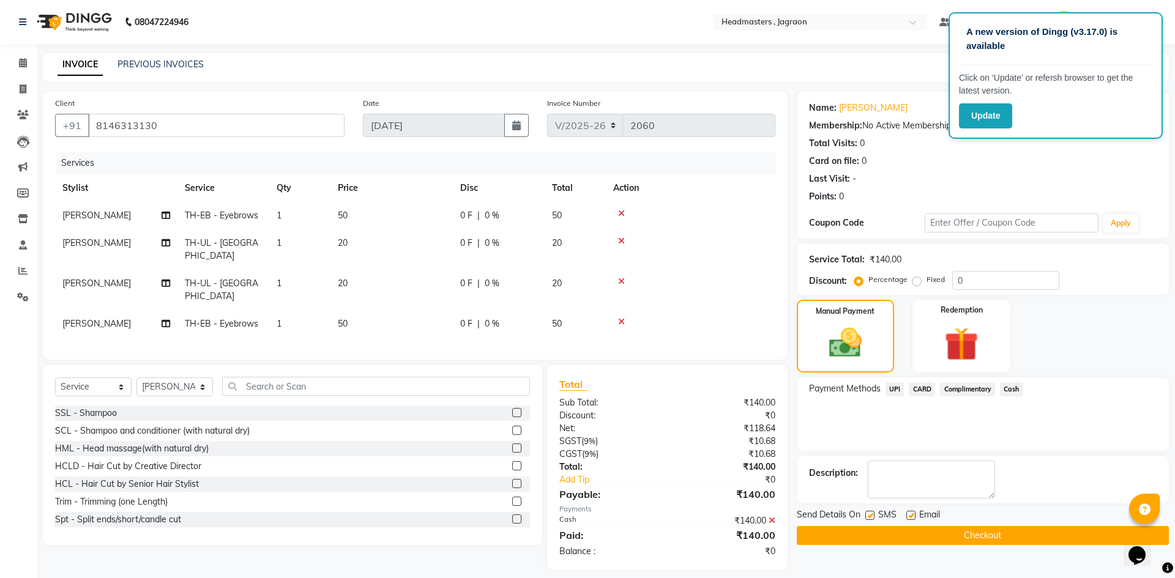
click at [966, 533] on button "Checkout" at bounding box center [983, 535] width 372 height 19
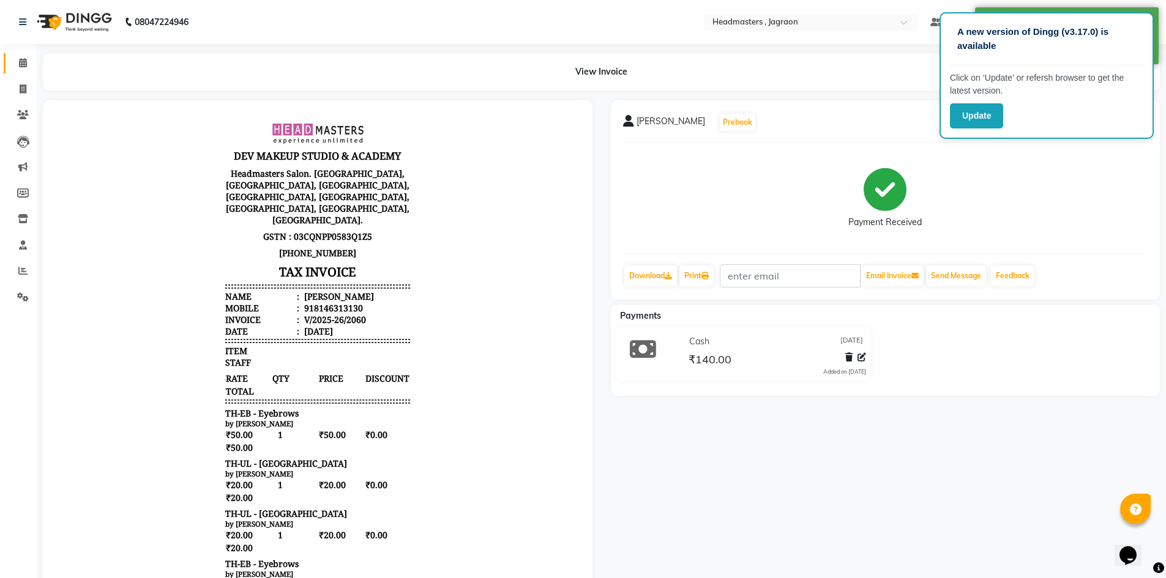
drag, startPoint x: 25, startPoint y: 53, endPoint x: 17, endPoint y: 59, distance: 10.9
click at [25, 60] on li "Calendar" at bounding box center [18, 63] width 37 height 26
click at [20, 65] on icon at bounding box center [23, 62] width 8 height 9
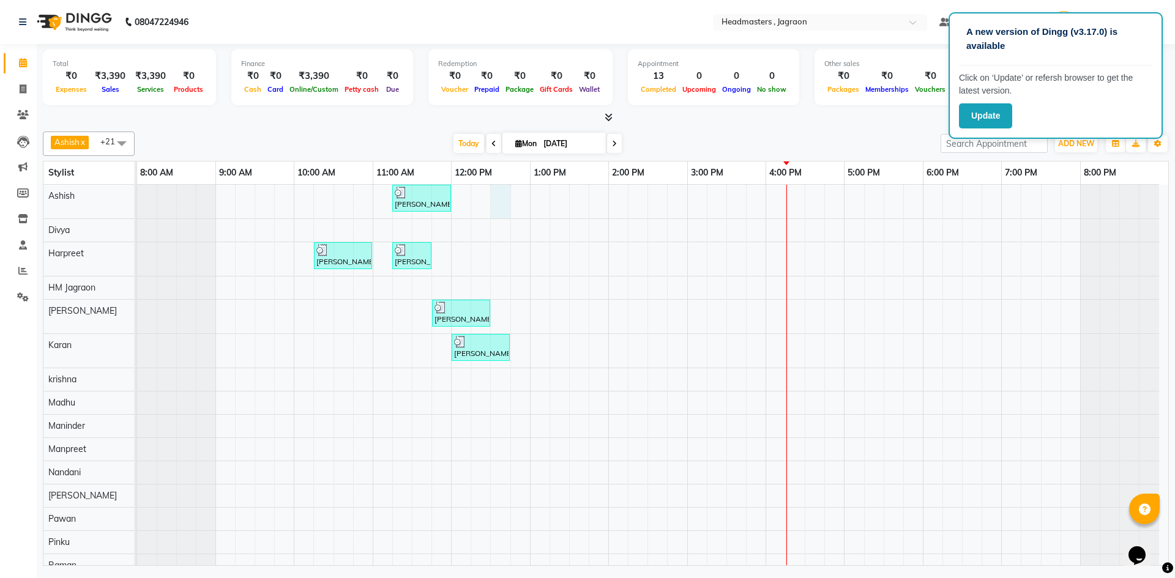
click at [507, 196] on div "[PERSON_NAME], TK01, 11:15 AM-12:00 PM, HCGD - Hair Cut by Creative Director [P…" at bounding box center [652, 482] width 1031 height 594
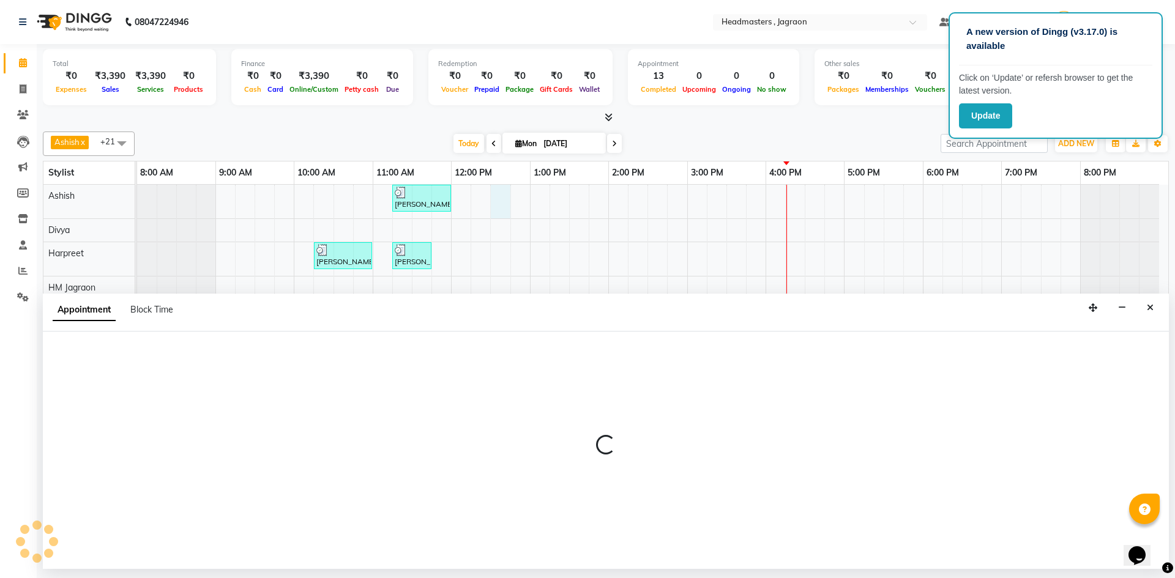
select select "54702"
select select "tentative"
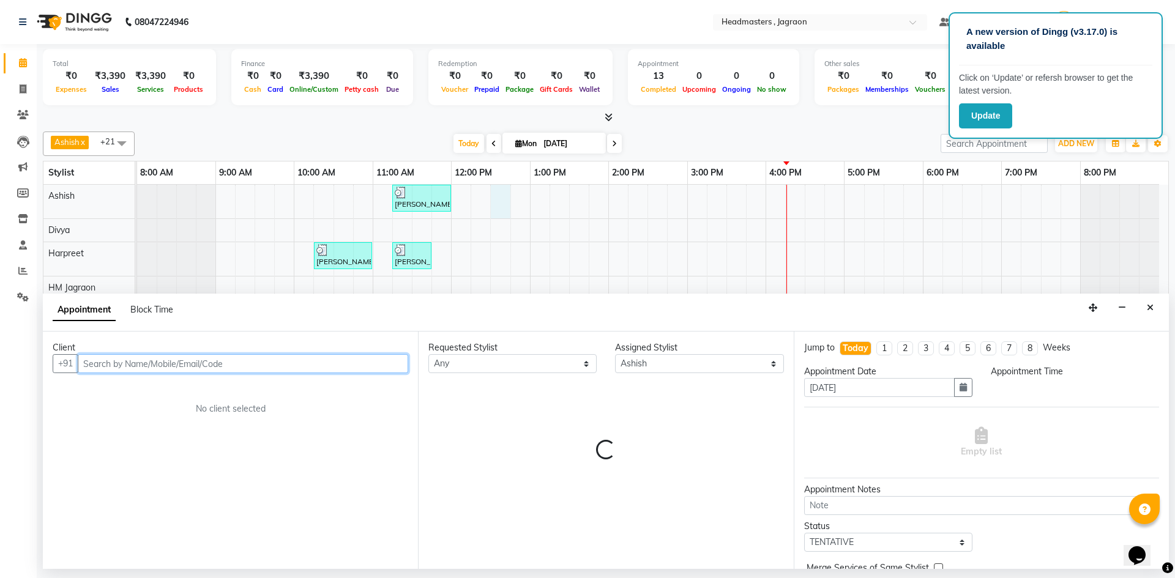
select select "750"
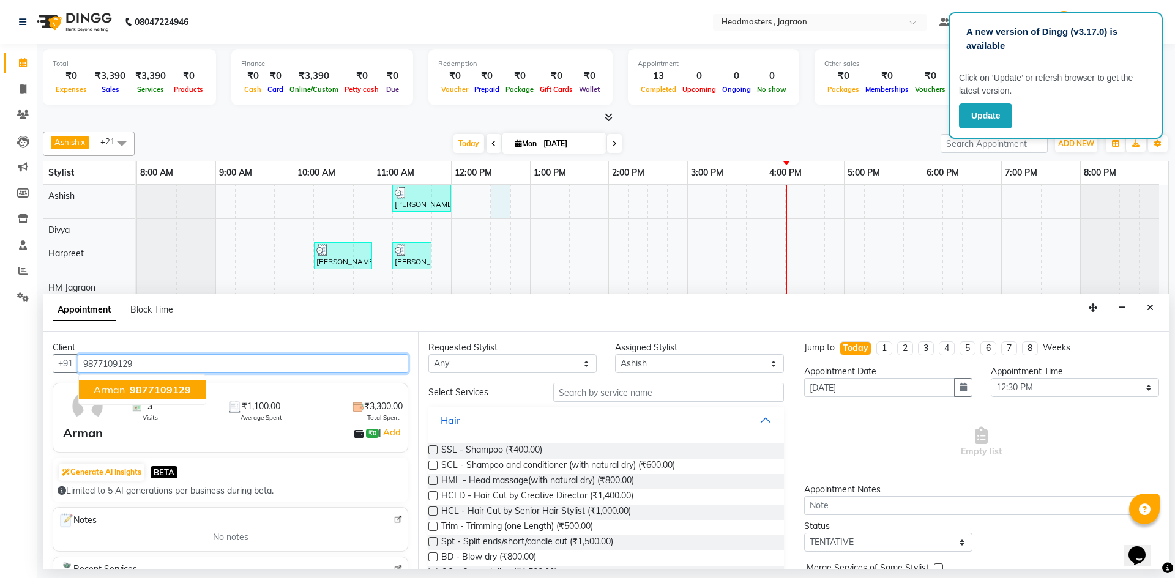
click at [124, 390] on span "Arman" at bounding box center [109, 390] width 31 height 12
type input "9877109129"
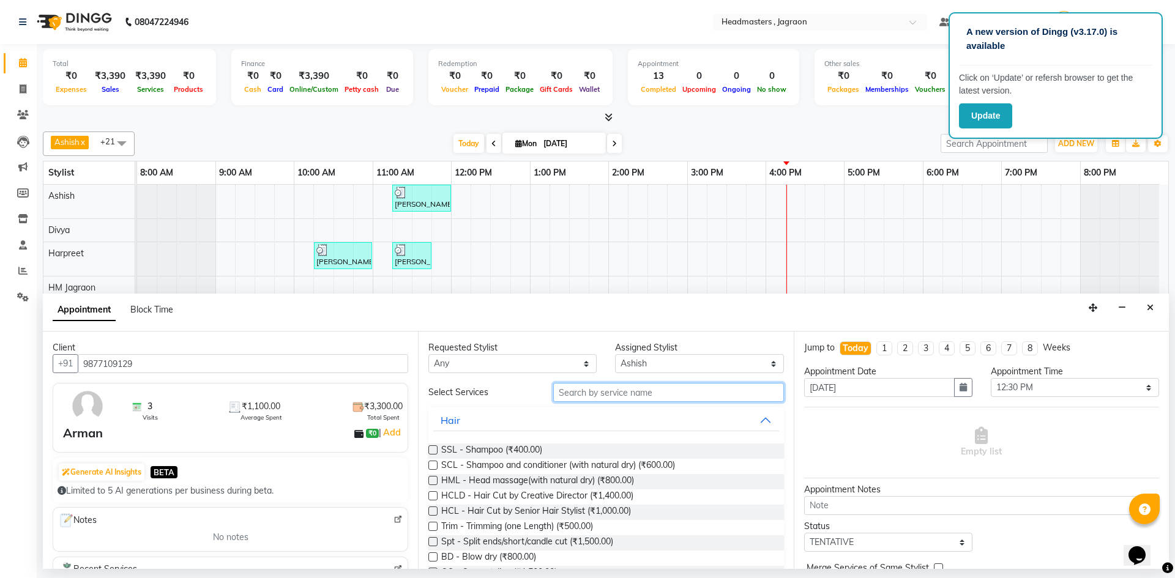
click at [576, 393] on input "text" at bounding box center [668, 392] width 231 height 19
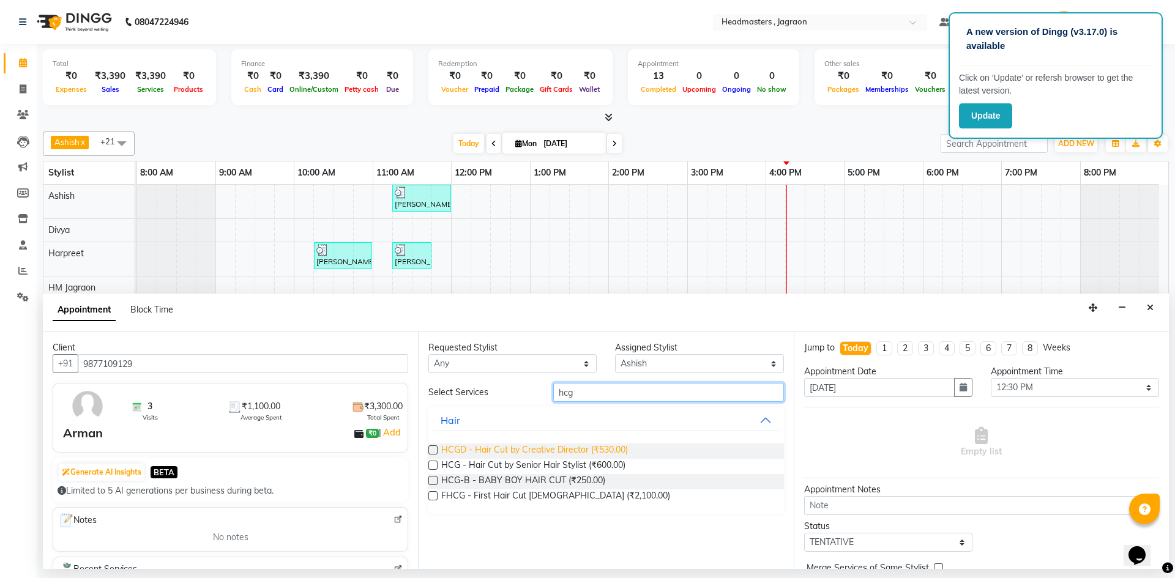
type input "hcg"
click at [556, 447] on span "HCGD - Hair Cut by Creative Director (₹530.00)" at bounding box center [534, 451] width 187 height 15
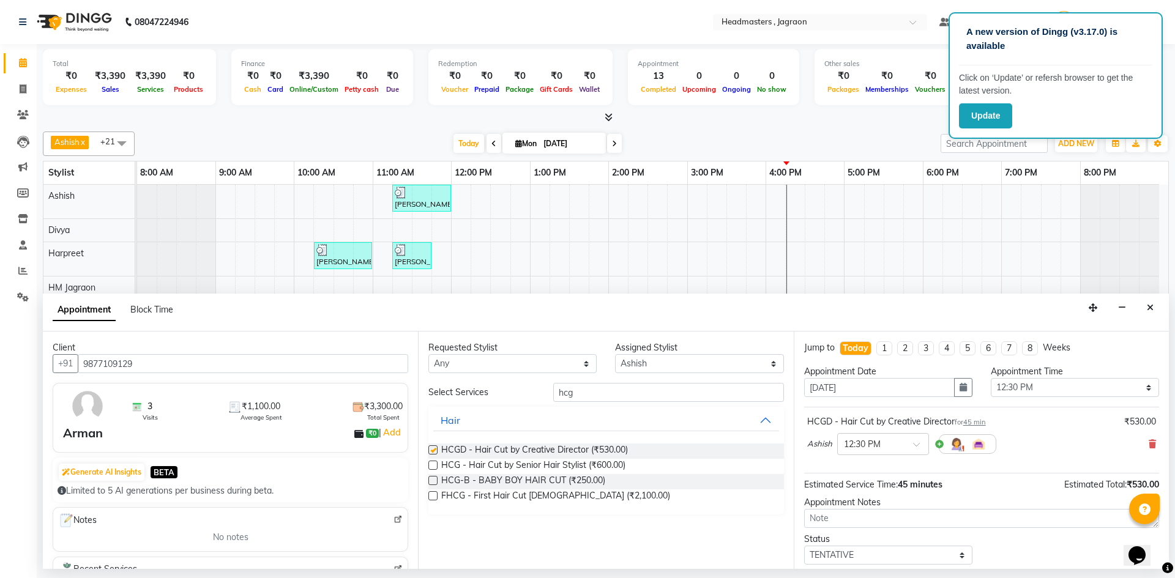
checkbox input "false"
click at [610, 393] on input "hcg" at bounding box center [668, 392] width 231 height 19
type input "h"
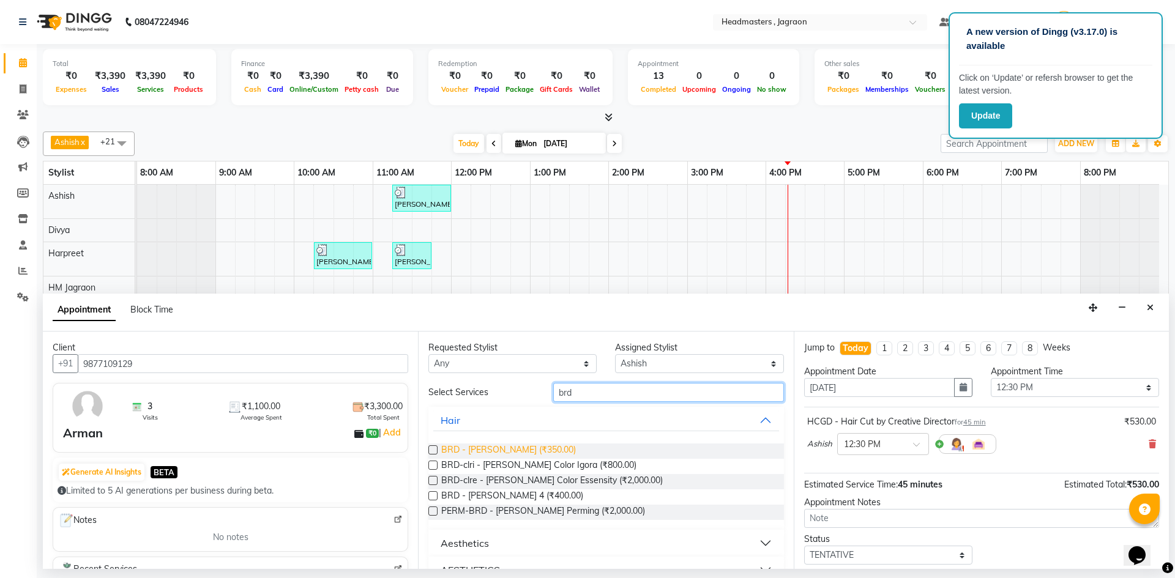
type input "brd"
click at [520, 455] on span "BRD - [PERSON_NAME] (₹350.00)" at bounding box center [508, 451] width 135 height 15
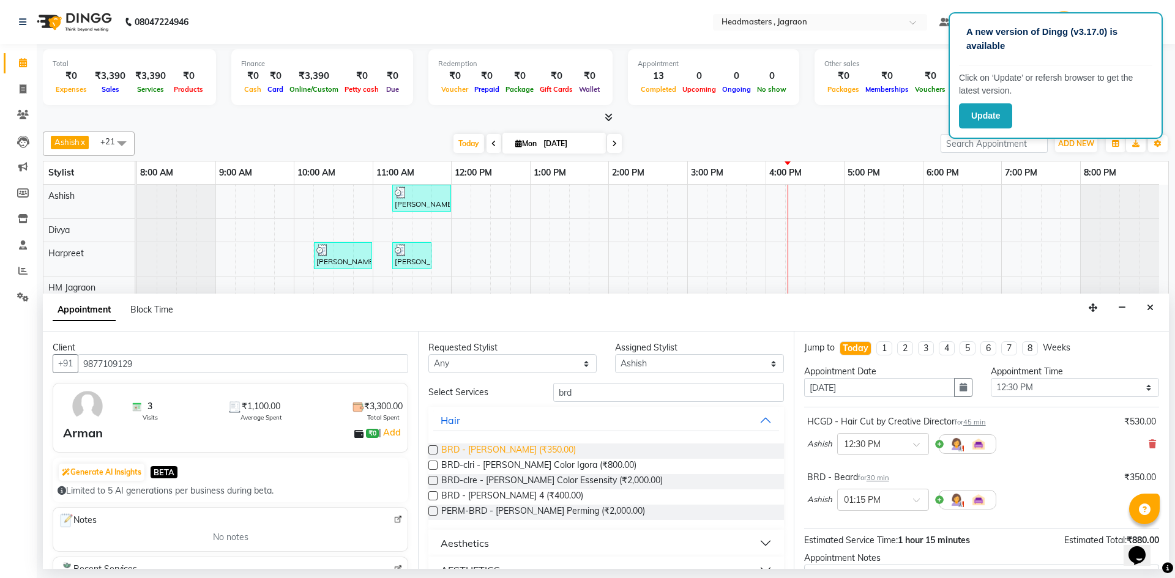
click at [520, 455] on span "BRD - [PERSON_NAME] (₹350.00)" at bounding box center [508, 451] width 135 height 15
checkbox input "false"
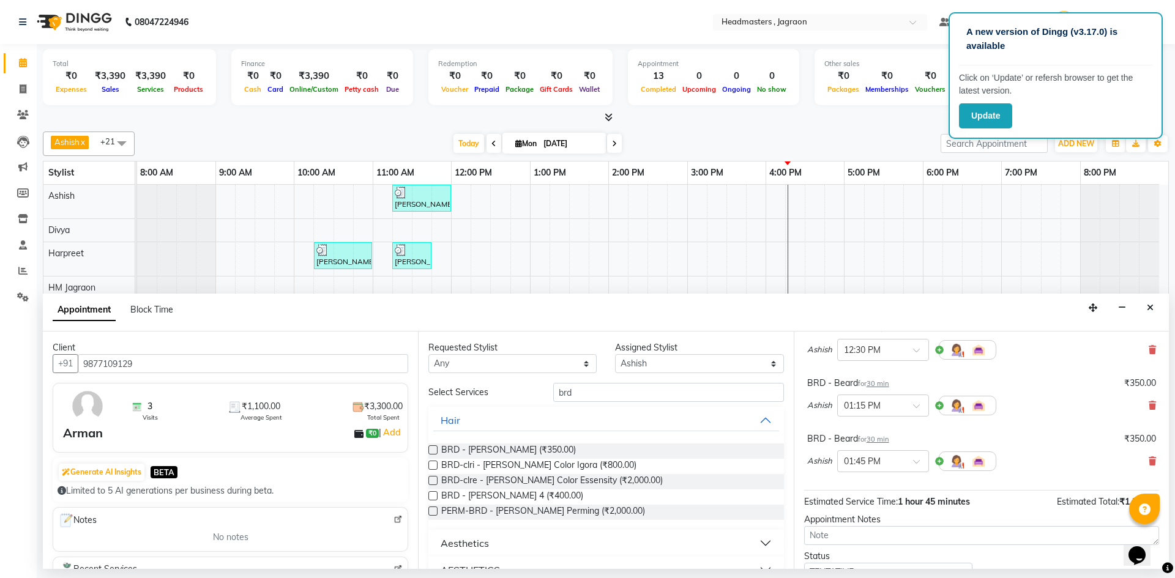
scroll to position [122, 0]
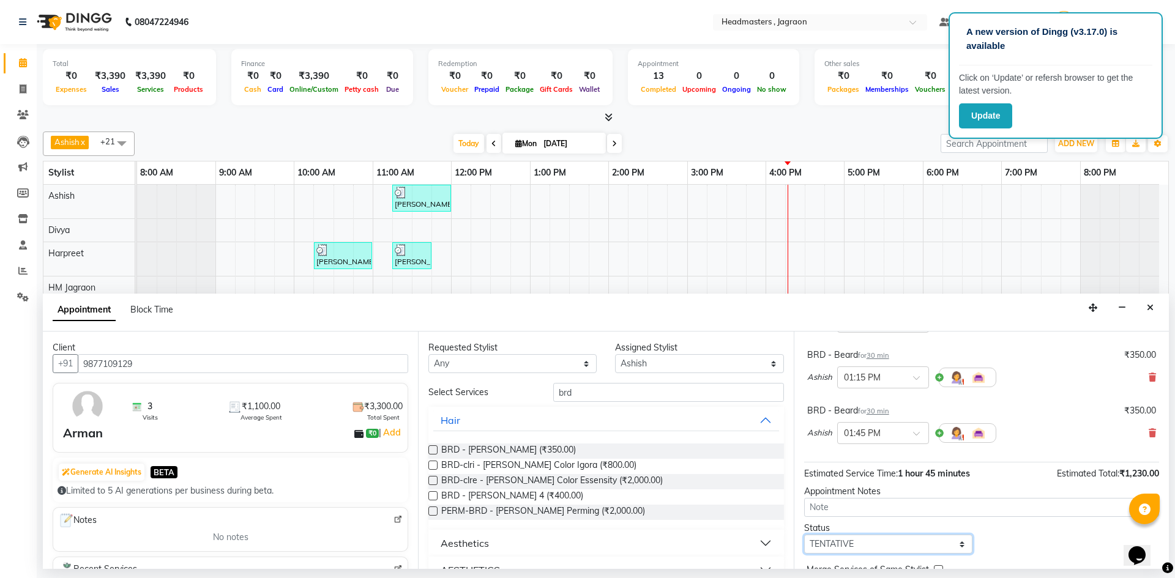
click at [893, 546] on select "Select TENTATIVE CONFIRM CHECK-IN UPCOMING" at bounding box center [888, 544] width 168 height 19
select select "confirm booking"
click at [804, 535] on select "Select TENTATIVE CONFIRM CHECK-IN UPCOMING" at bounding box center [888, 544] width 168 height 19
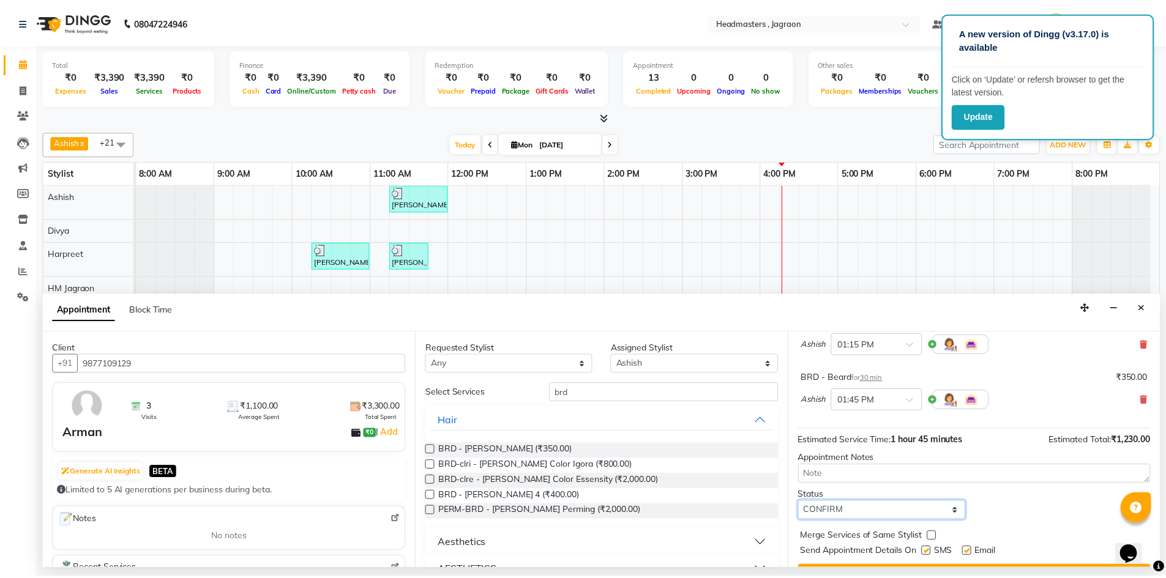
scroll to position [184, 0]
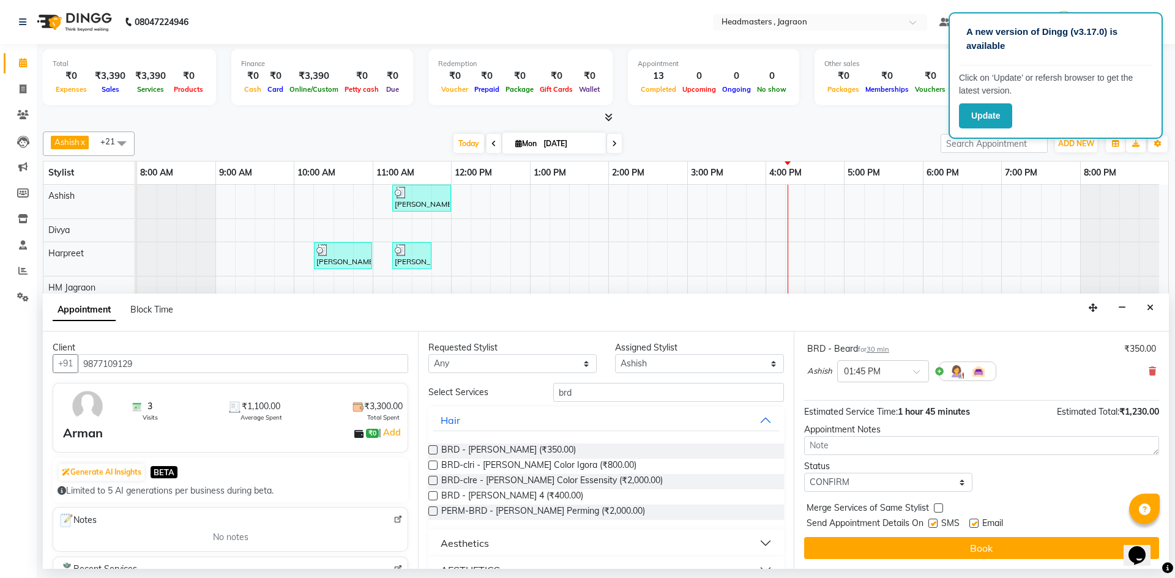
click at [932, 523] on label at bounding box center [932, 523] width 9 height 9
click at [932, 523] on input "checkbox" at bounding box center [932, 525] width 8 height 8
checkbox input "false"
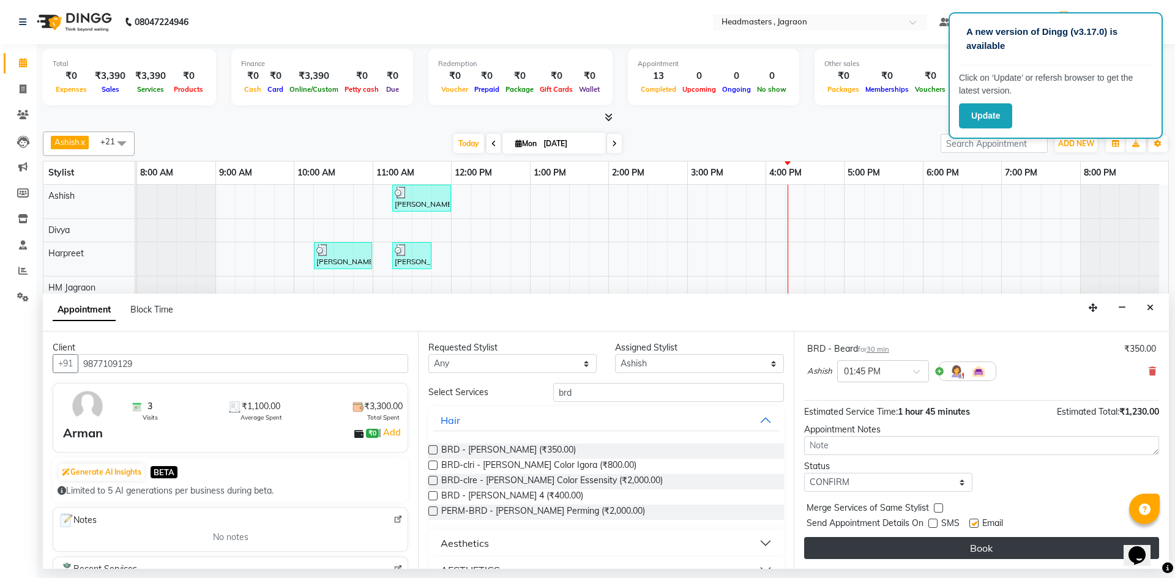
click at [925, 549] on button "Book" at bounding box center [981, 548] width 355 height 22
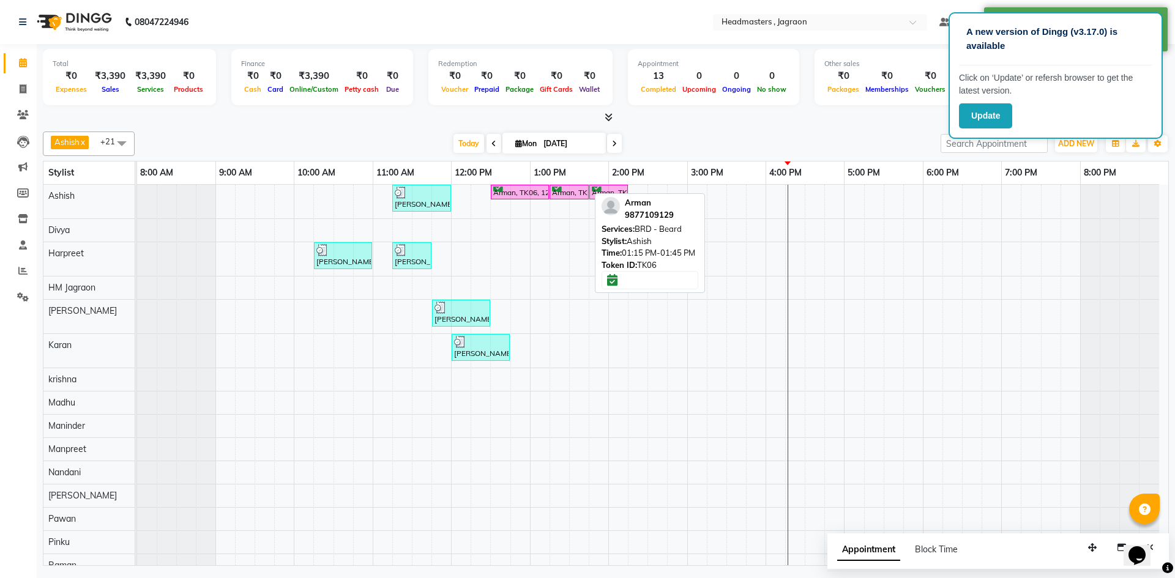
click at [575, 193] on div "Arman, TK06, 01:15 PM-01:45 PM, BRD - [PERSON_NAME]" at bounding box center [569, 193] width 37 height 12
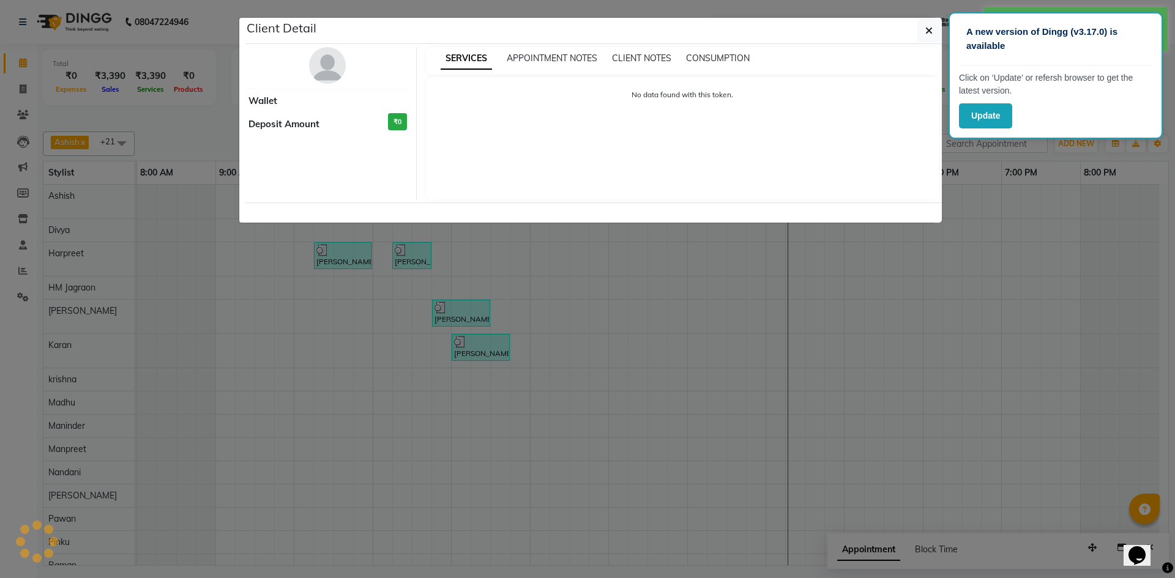
select select "6"
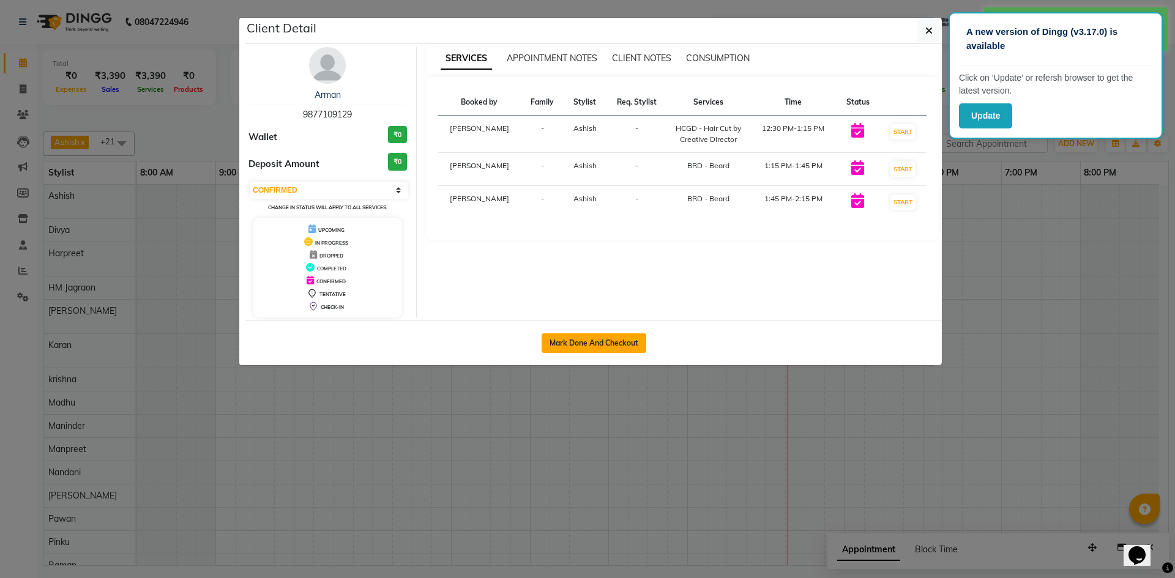
click at [617, 337] on button "Mark Done And Checkout" at bounding box center [594, 343] width 105 height 20
select select "service"
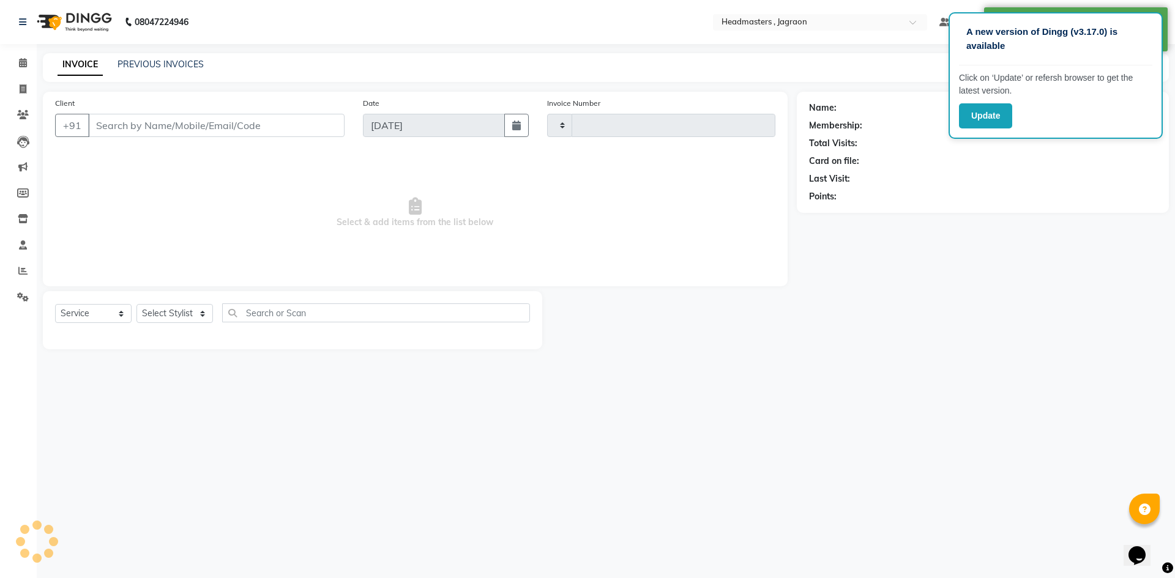
type input "2061"
select select "6935"
type input "9877109129"
select select "54702"
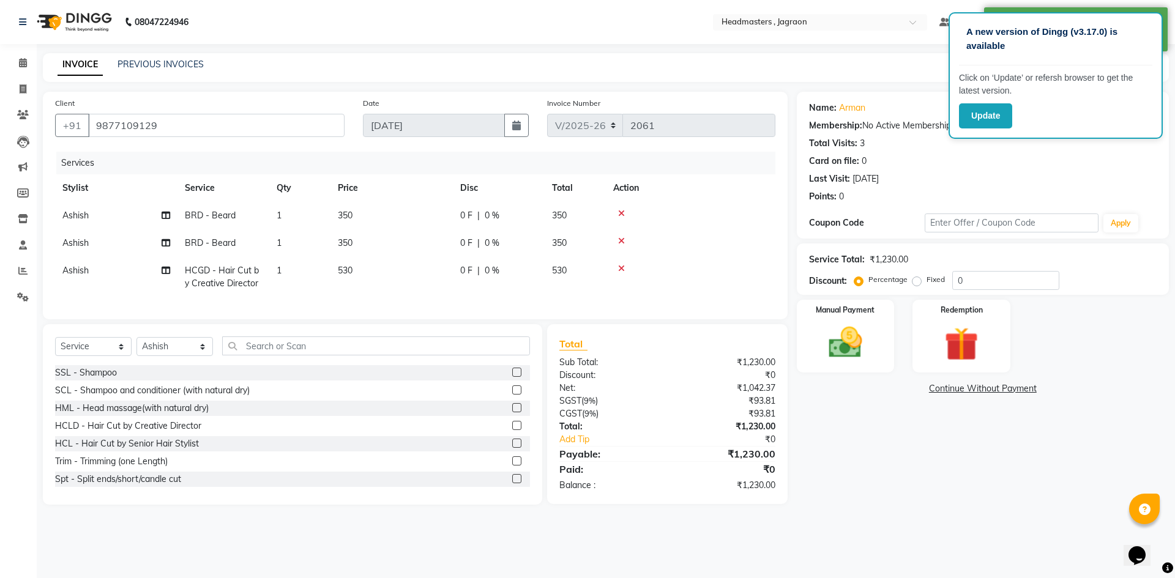
click at [474, 217] on div "0 F | 0 %" at bounding box center [498, 215] width 77 height 13
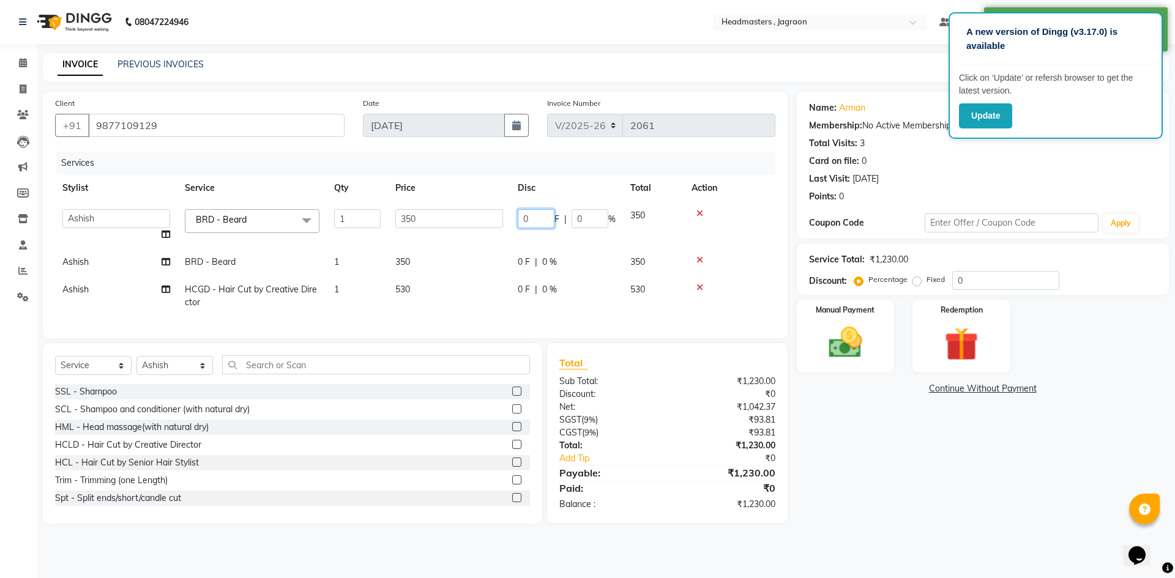
click at [531, 225] on input "0" at bounding box center [536, 218] width 37 height 19
type input "100"
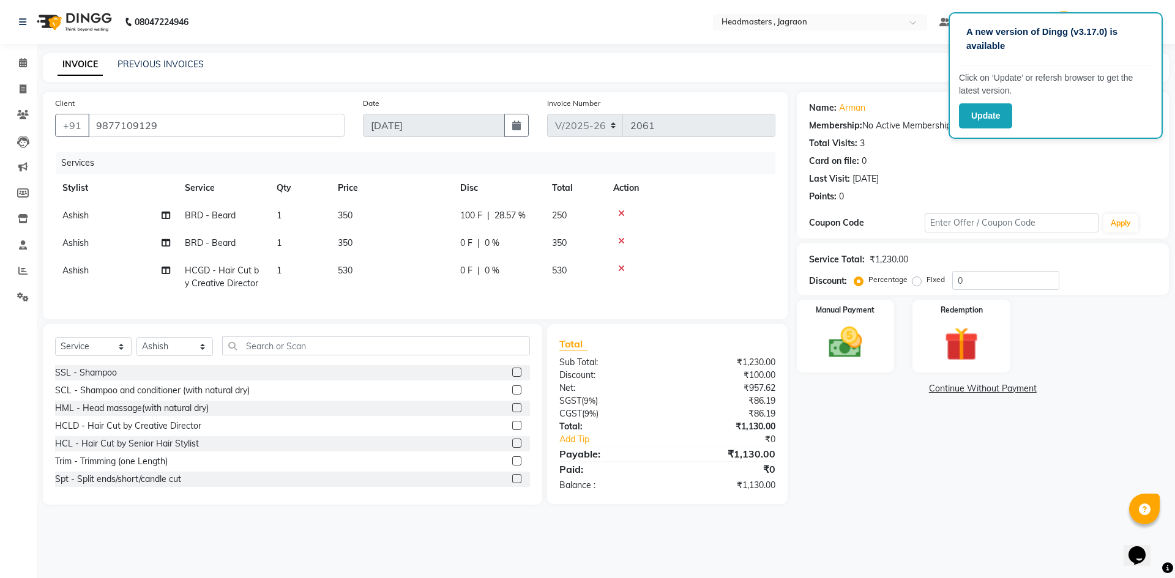
click at [526, 257] on tbody "Ashish BRD - [PERSON_NAME] 1 350 100 F | 28.57 % 250 Ashish BRD - [PERSON_NAME]…" at bounding box center [415, 249] width 720 height 95
click at [474, 244] on div "0 F | 0 %" at bounding box center [498, 243] width 77 height 13
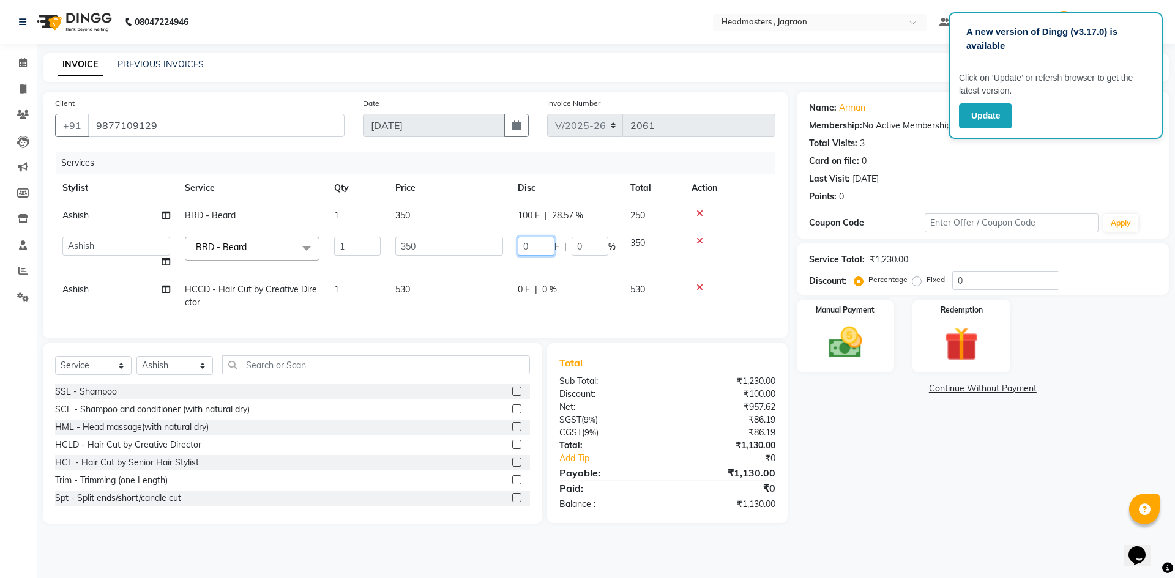
click at [546, 242] on input "0" at bounding box center [536, 246] width 37 height 19
type input "100"
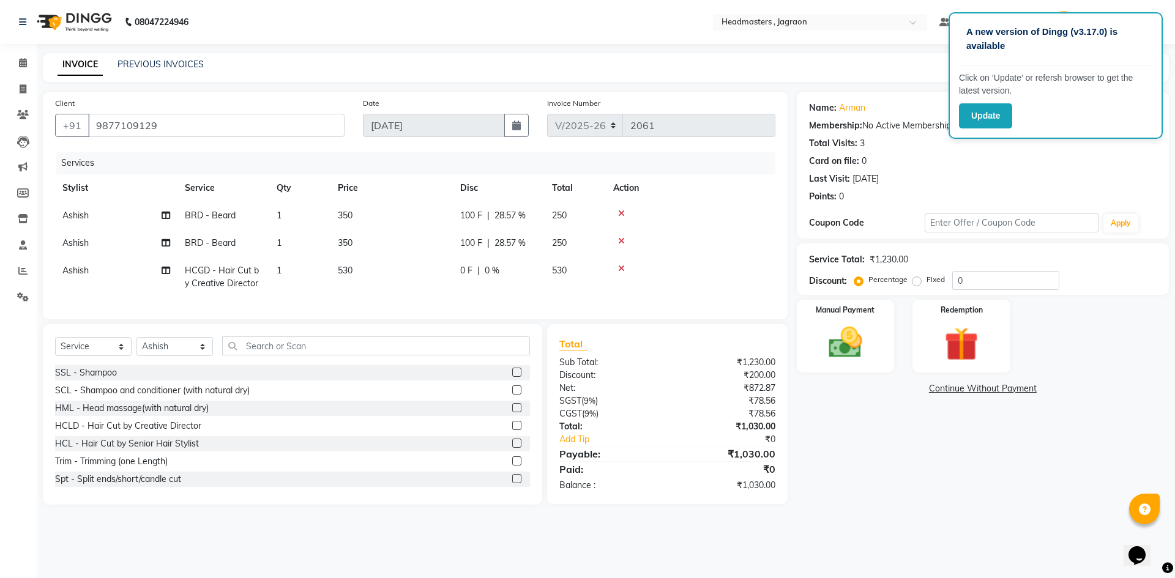
click at [534, 290] on td "0 F | 0 %" at bounding box center [499, 277] width 92 height 40
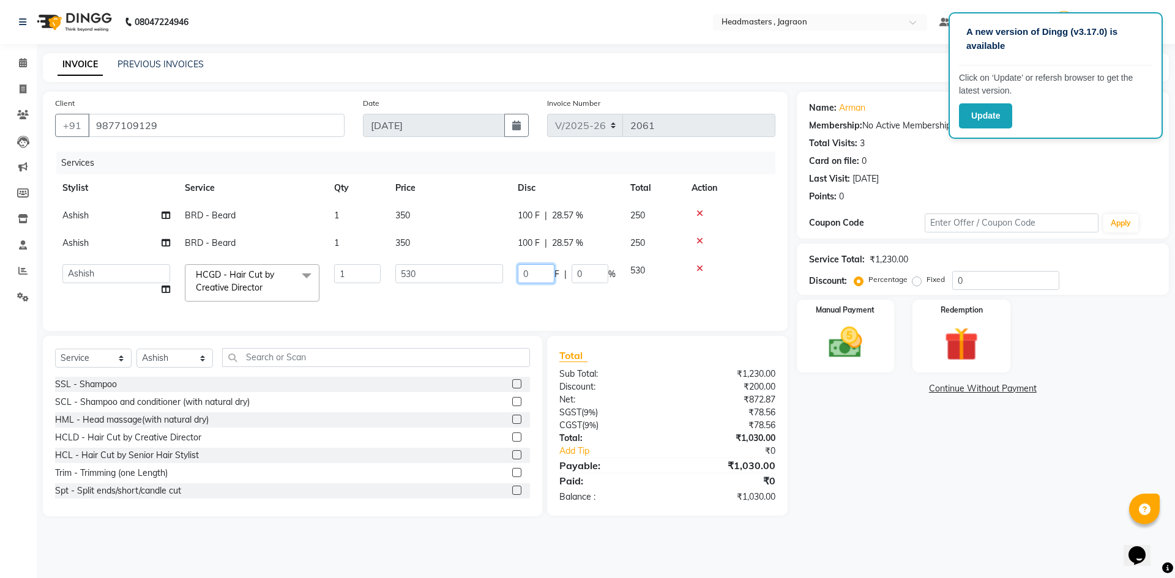
click at [537, 276] on input "0" at bounding box center [536, 273] width 37 height 19
type input "180"
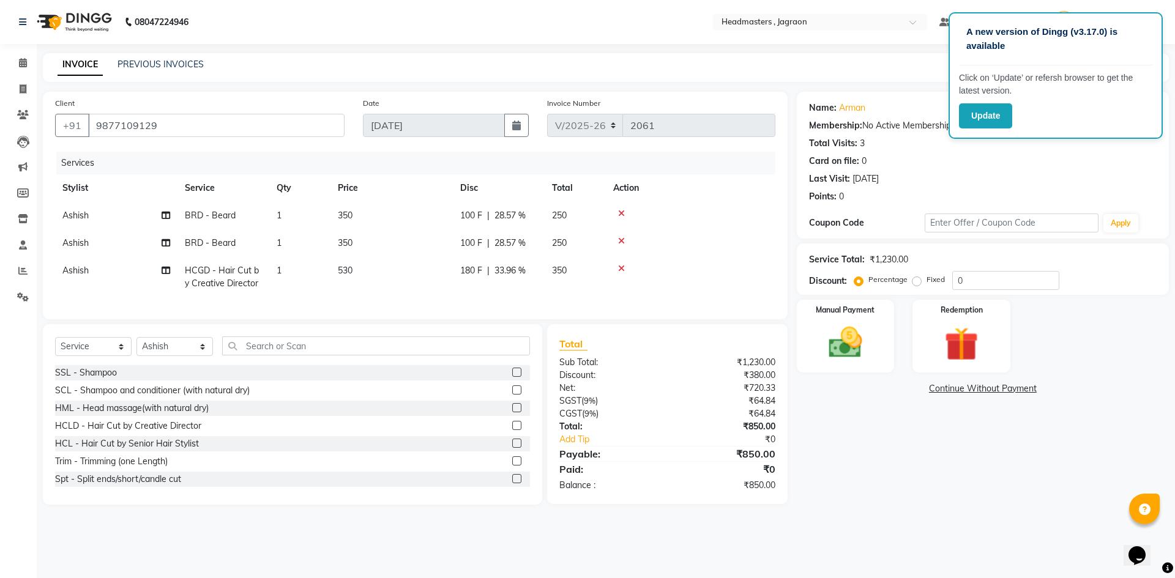
click at [557, 302] on div "Services Stylist Service Qty Price Disc Total Action Ashish BRD - [PERSON_NAME]…" at bounding box center [415, 229] width 720 height 155
click at [836, 335] on img at bounding box center [845, 342] width 57 height 40
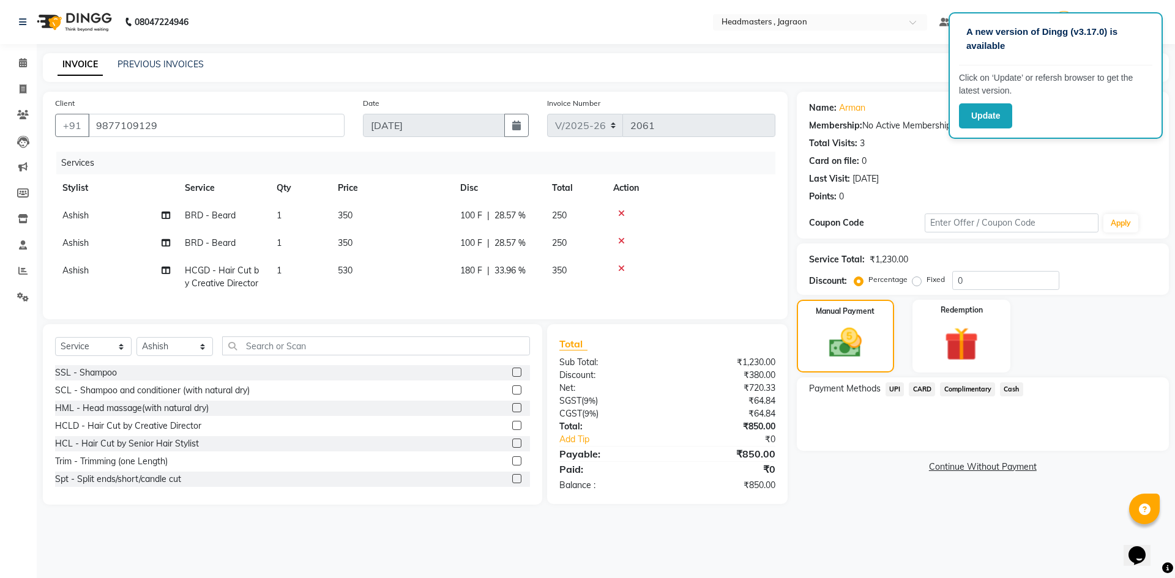
click at [898, 393] on span "UPI" at bounding box center [894, 389] width 19 height 14
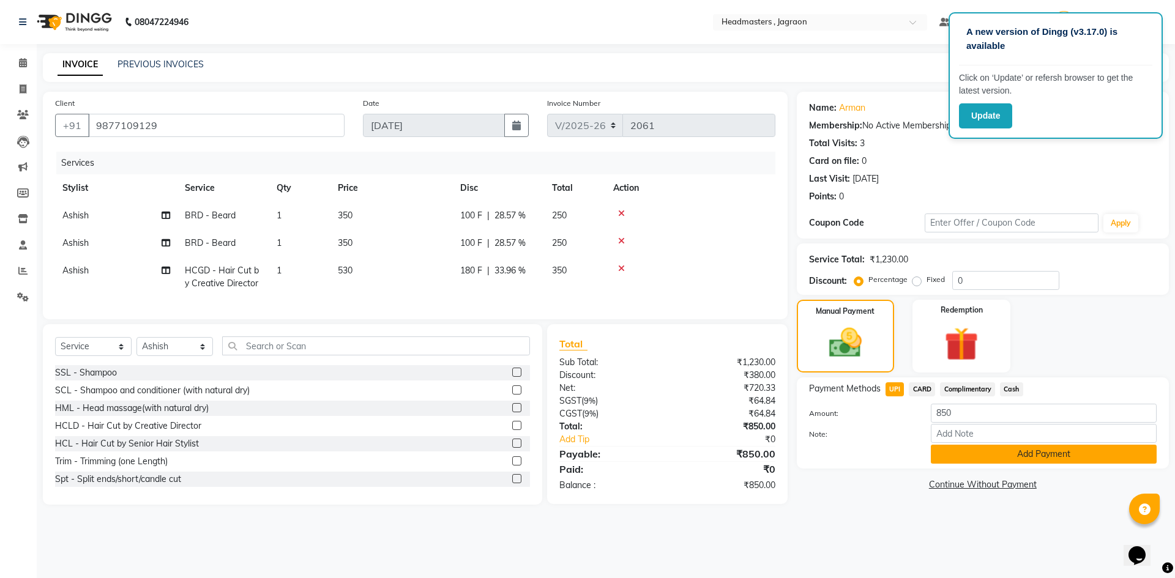
click at [942, 450] on button "Add Payment" at bounding box center [1044, 454] width 226 height 19
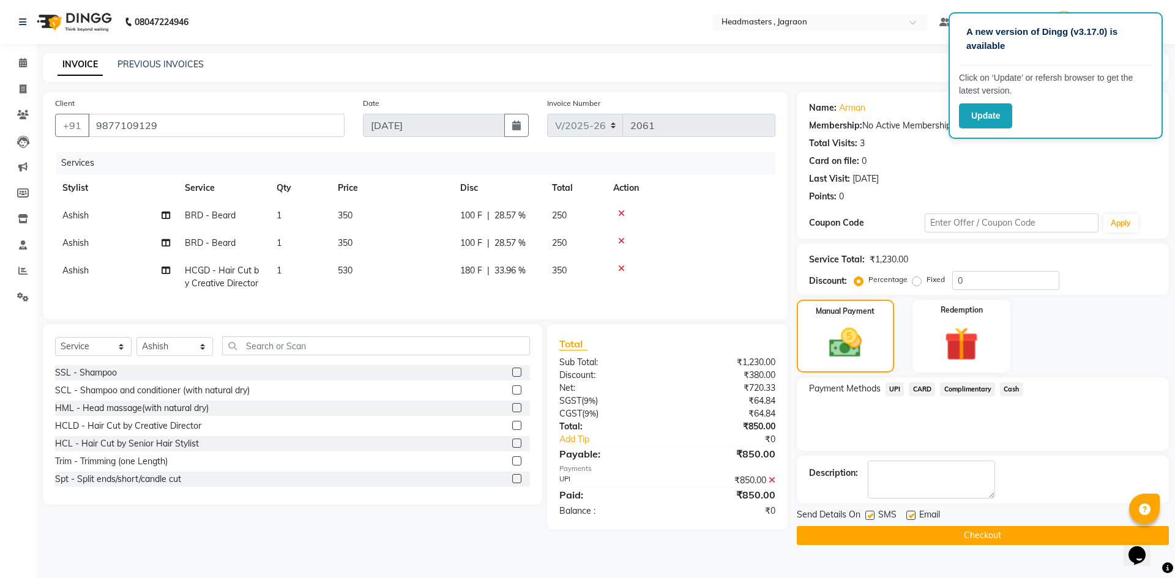
click at [941, 535] on button "Checkout" at bounding box center [983, 535] width 372 height 19
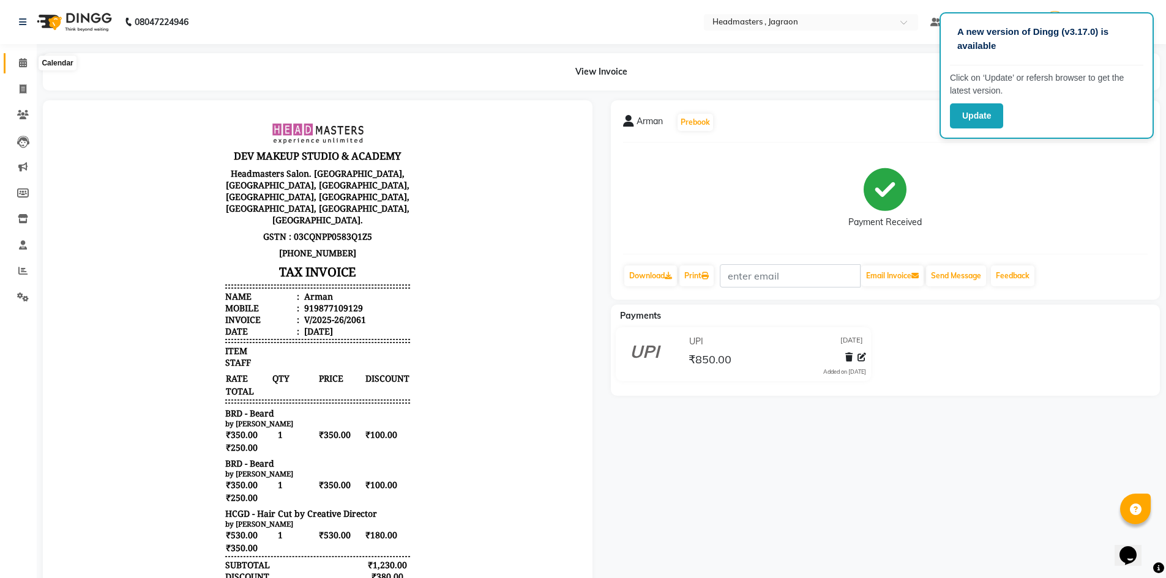
click at [29, 58] on span at bounding box center [22, 63] width 21 height 14
